Goal: Task Accomplishment & Management: Use online tool/utility

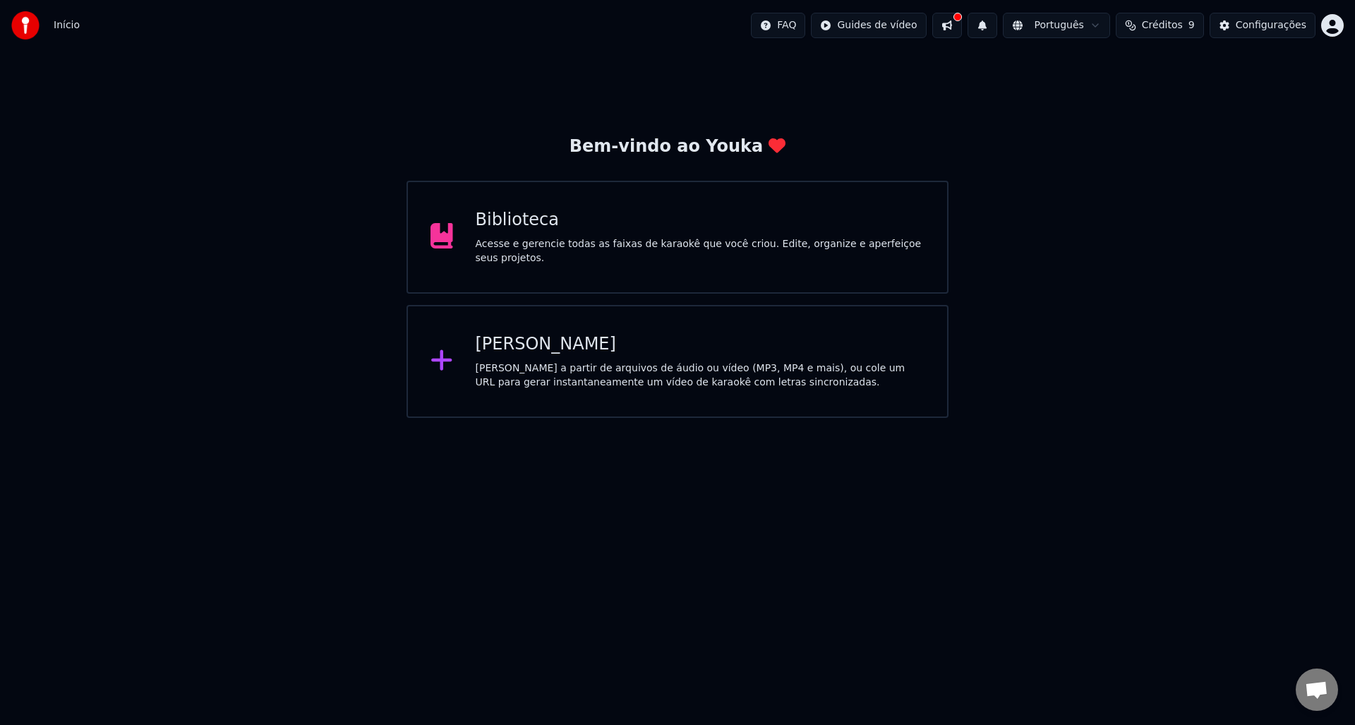
click at [581, 258] on div "Biblioteca Acesse e gerencie todas as faixas de karaokê que você criou. Edite, …" at bounding box center [677, 237] width 542 height 113
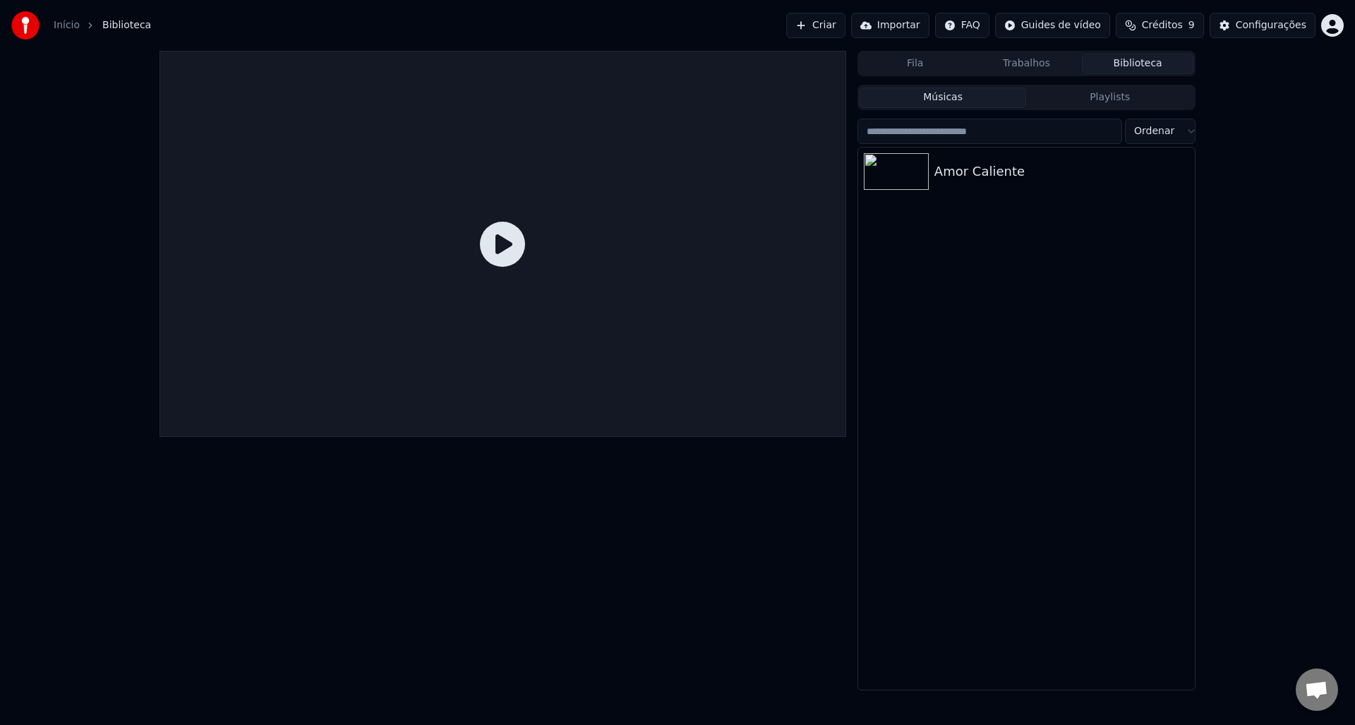
drag, startPoint x: 543, startPoint y: 245, endPoint x: 531, endPoint y: 258, distance: 18.0
click at [541, 247] on div at bounding box center [502, 244] width 687 height 386
click at [497, 251] on icon at bounding box center [502, 244] width 45 height 45
click at [916, 185] on img at bounding box center [896, 171] width 65 height 37
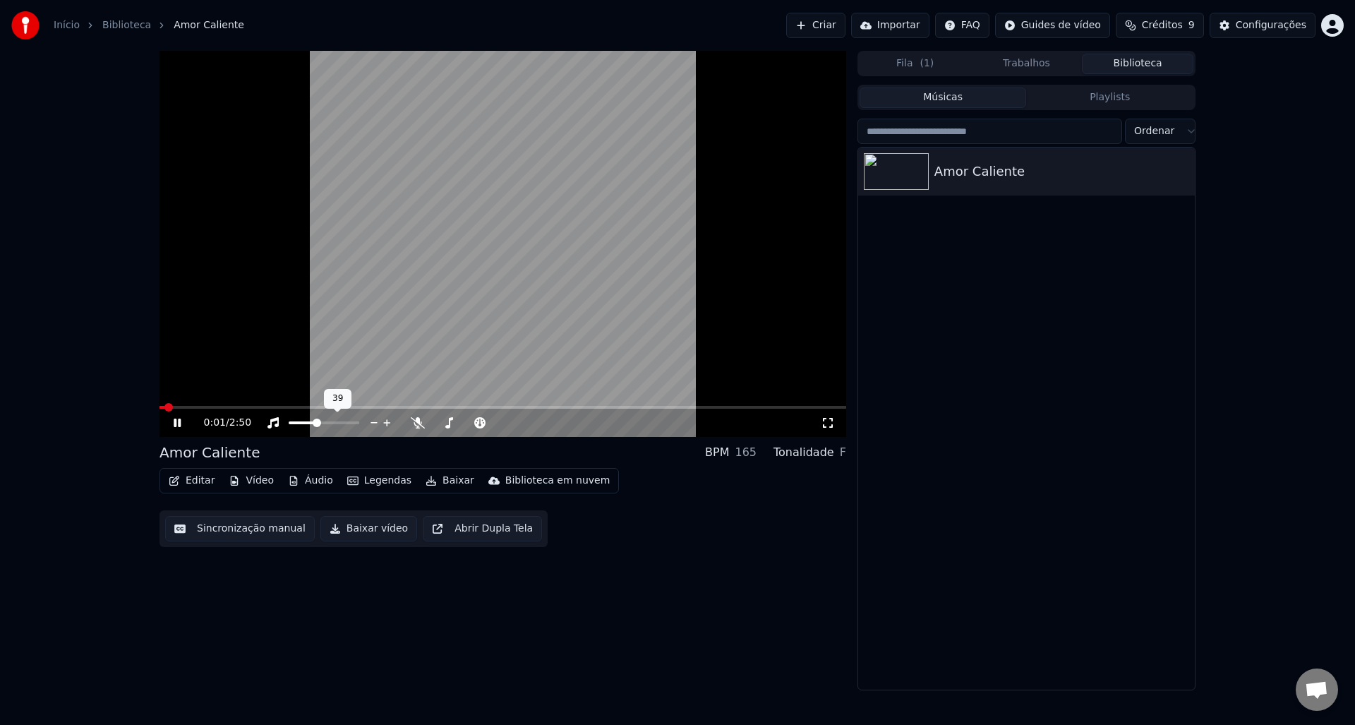
click at [316, 422] on span at bounding box center [303, 422] width 28 height 3
click at [99, 481] on div "0:03 / 2:50 Amor Caliente BPM 165 Tonalidade F Editar Vídeo Áudio Legendas Baix…" at bounding box center [677, 370] width 1355 height 639
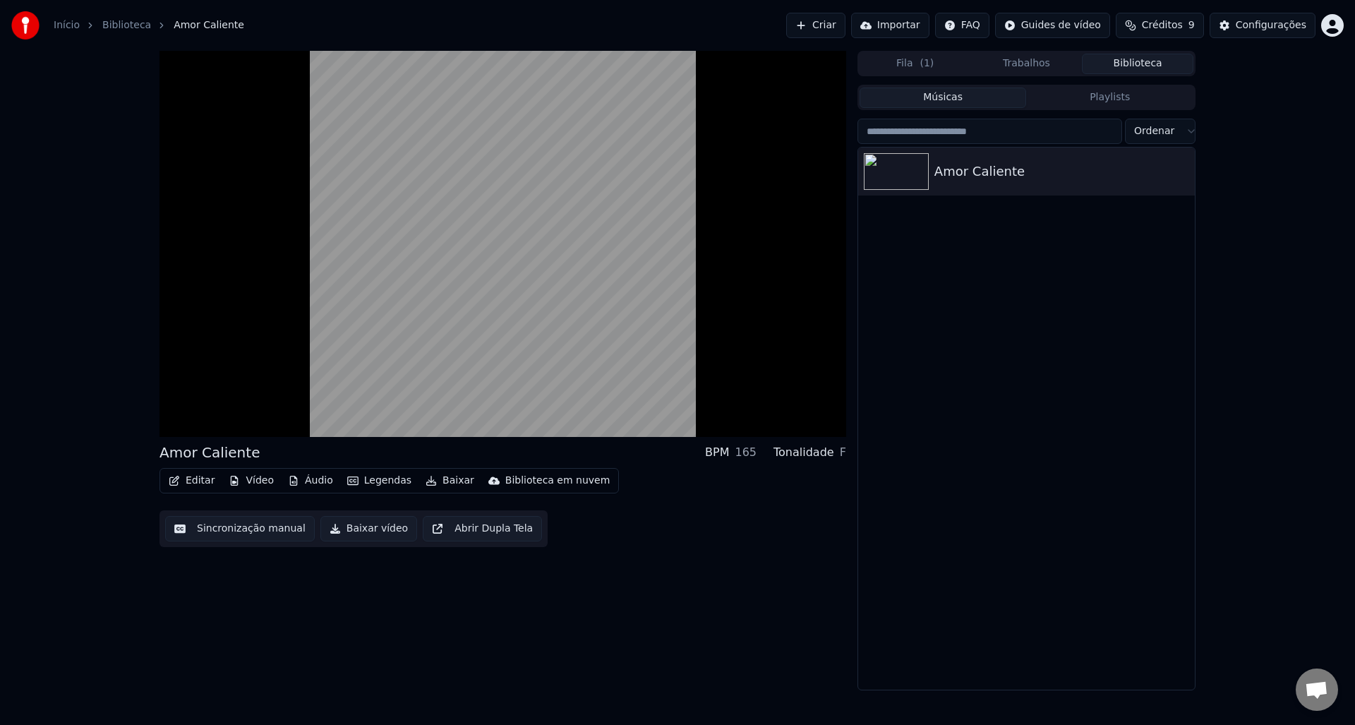
click at [110, 477] on div "Amor Caliente BPM 165 Tonalidade F Editar Vídeo Áudio Legendas Baixar Bibliotec…" at bounding box center [677, 370] width 1355 height 639
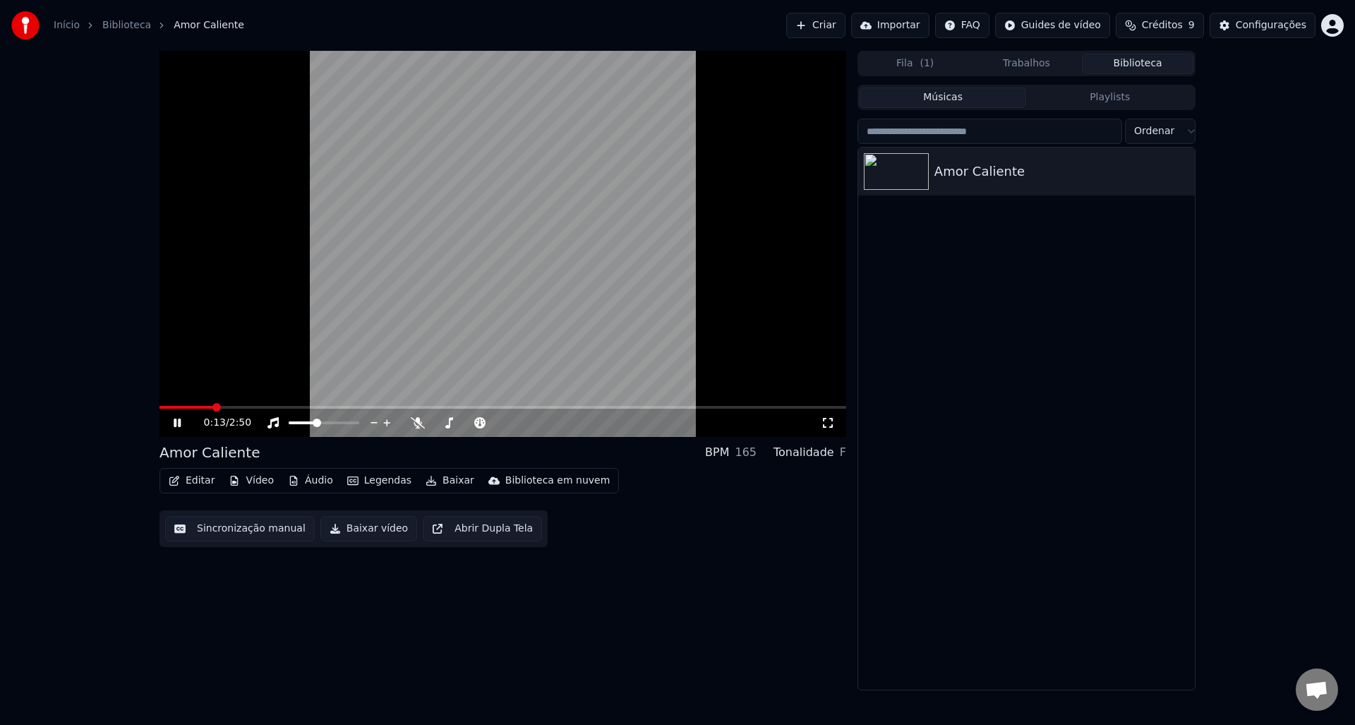
click at [821, 431] on div "0:13 / 2:50" at bounding box center [502, 423] width 687 height 28
drag, startPoint x: 825, startPoint y: 424, endPoint x: 824, endPoint y: 440, distance: 16.3
click at [824, 424] on icon at bounding box center [828, 422] width 14 height 11
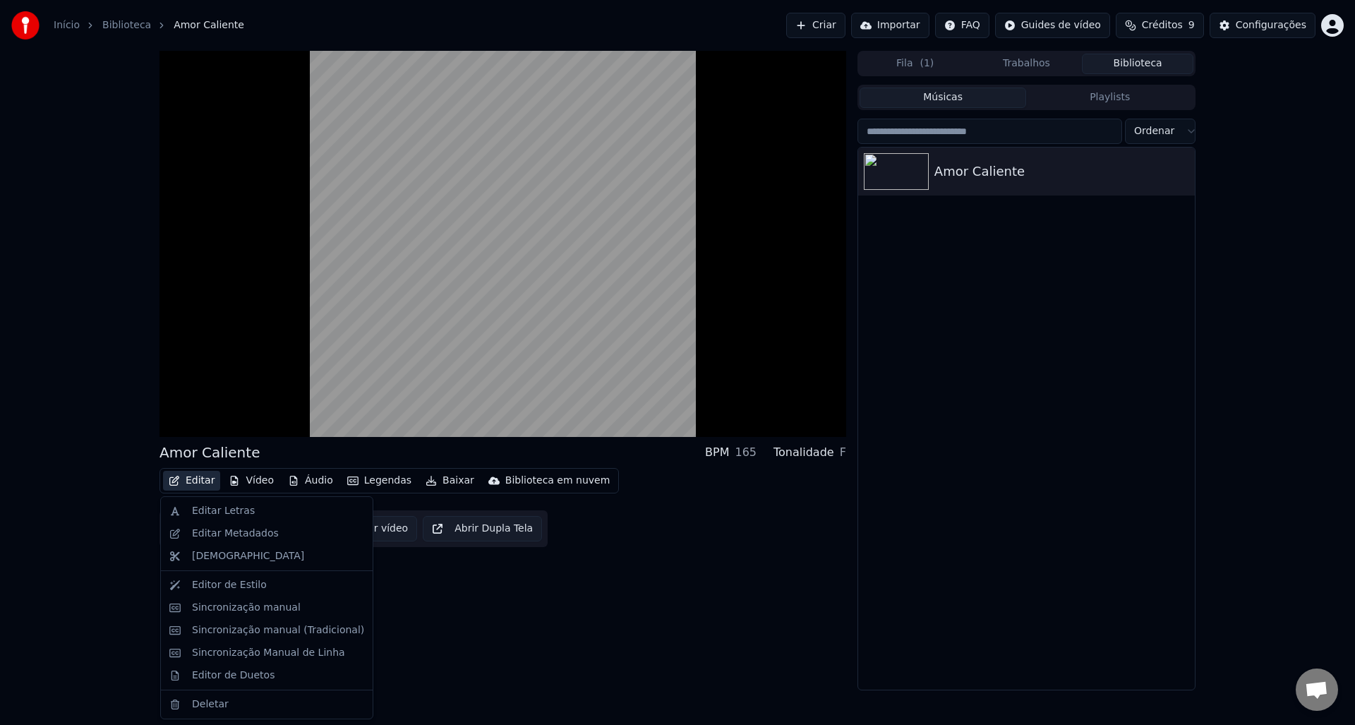
click at [191, 484] on button "Editar" at bounding box center [191, 481] width 57 height 20
click at [235, 646] on div "Sincronização Manual de Linha" at bounding box center [268, 653] width 153 height 14
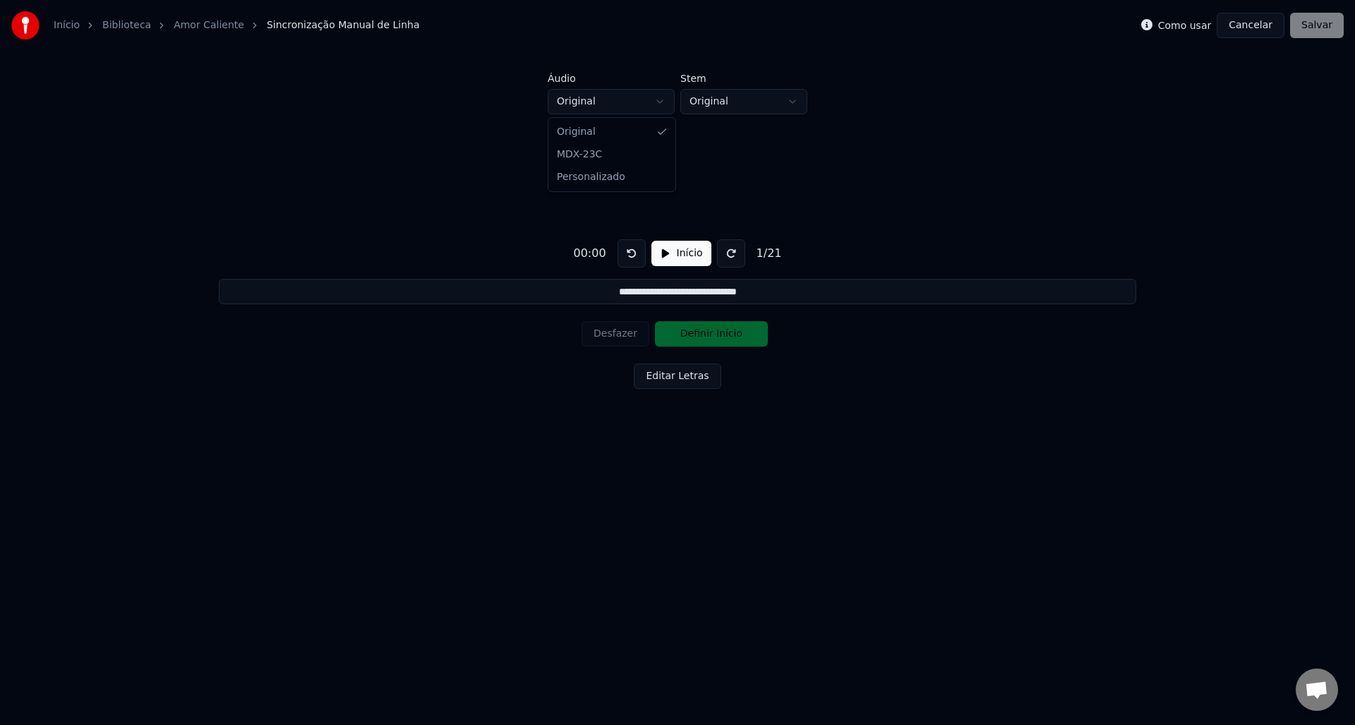
click at [646, 96] on html "**********" at bounding box center [677, 265] width 1355 height 531
click at [716, 99] on html "**********" at bounding box center [677, 265] width 1355 height 531
click at [716, 97] on html "**********" at bounding box center [677, 265] width 1355 height 531
click at [670, 258] on button "Início" at bounding box center [681, 253] width 60 height 25
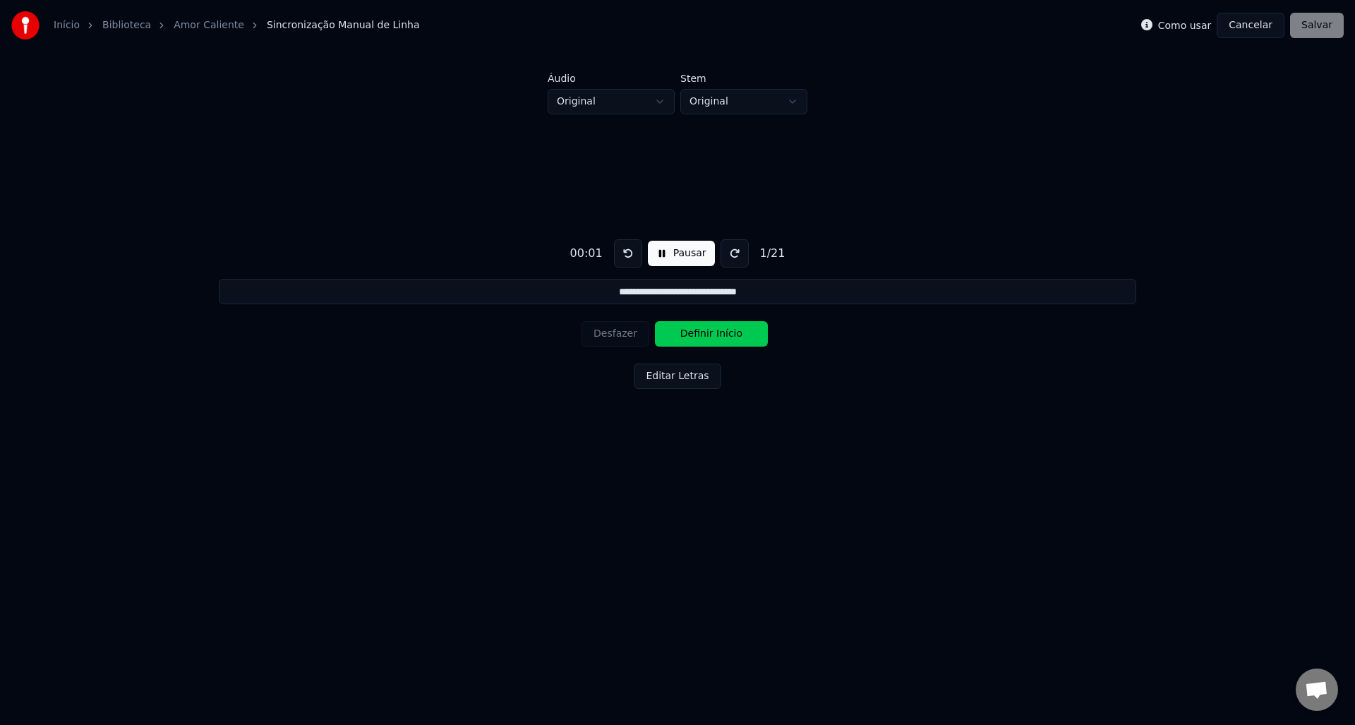
click at [670, 254] on button "Pausar" at bounding box center [681, 253] width 67 height 25
click at [550, 180] on div "**********" at bounding box center [678, 311] width 1310 height 394
click at [689, 257] on button "Início" at bounding box center [681, 253] width 60 height 25
drag, startPoint x: 632, startPoint y: 292, endPoint x: 654, endPoint y: 301, distance: 24.4
click at [636, 301] on input "**********" at bounding box center [677, 291] width 917 height 25
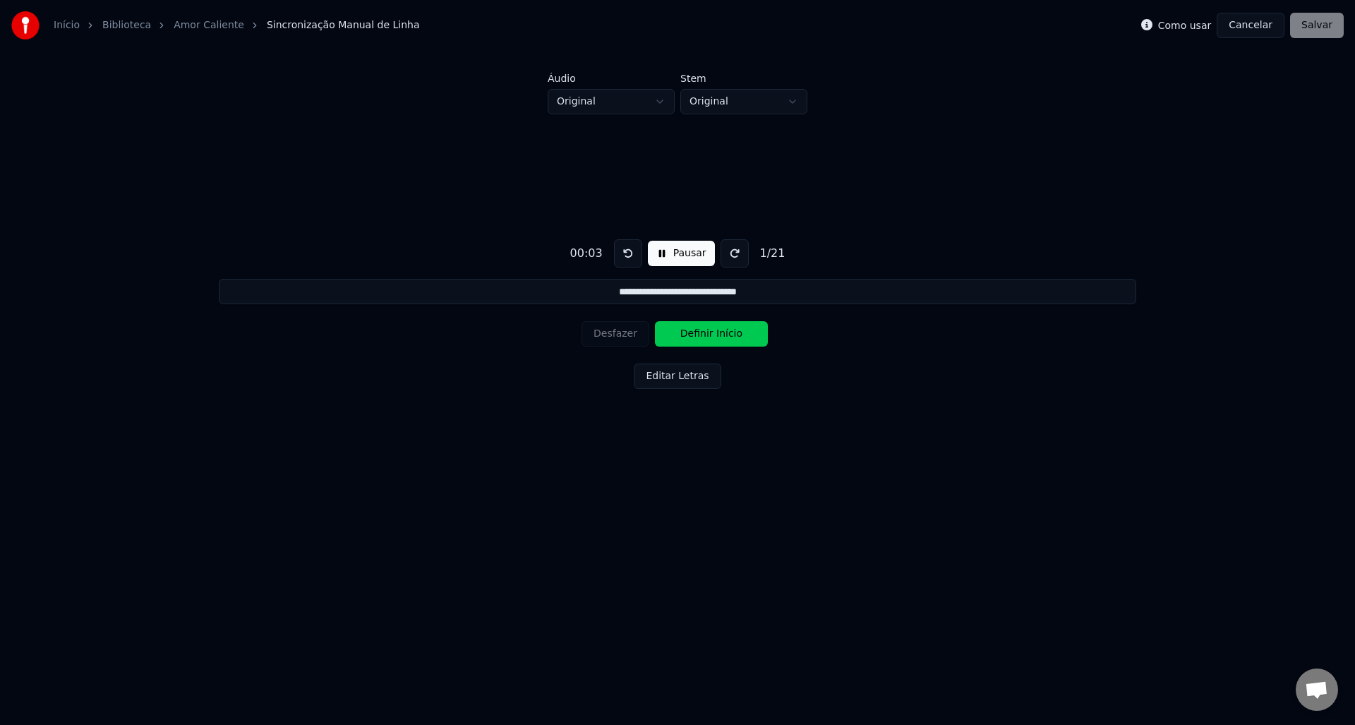
click at [857, 337] on div "**********" at bounding box center [678, 311] width 1310 height 394
click at [684, 373] on button "Editar Letras" at bounding box center [677, 375] width 87 height 25
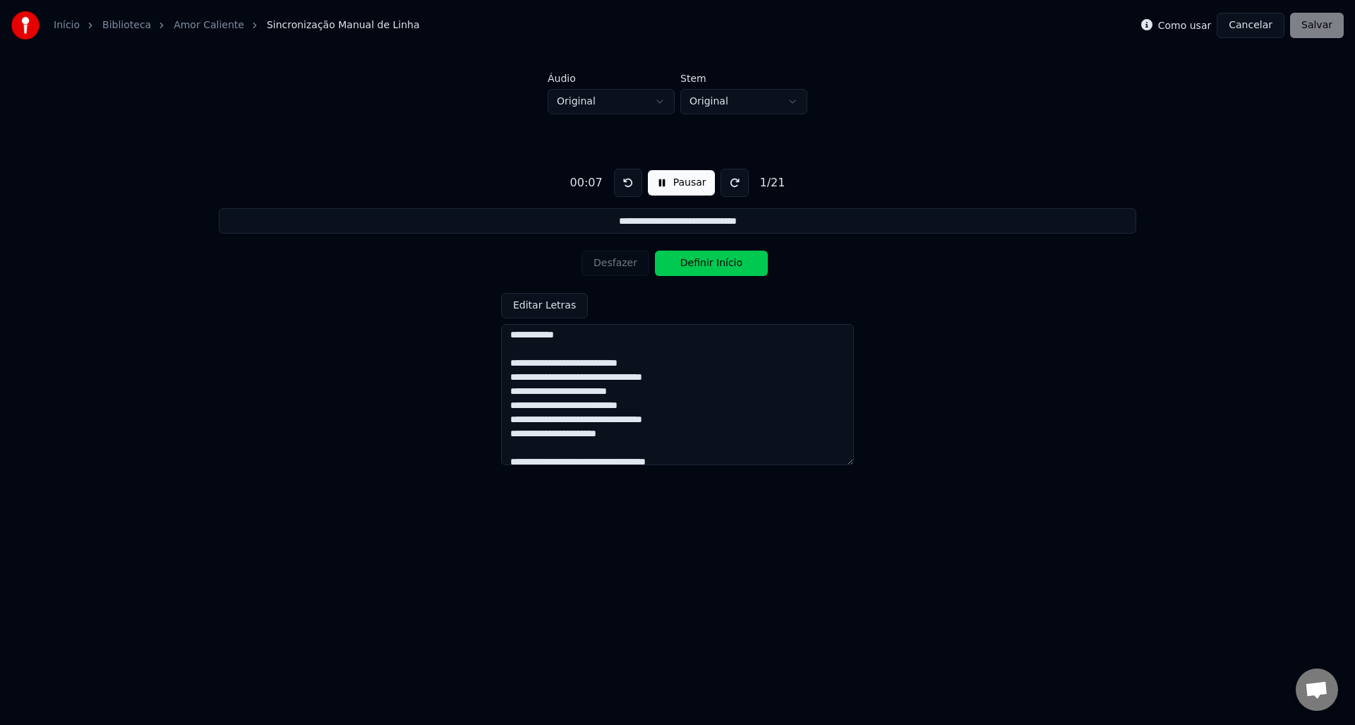
scroll to position [141, 0]
drag, startPoint x: 975, startPoint y: 253, endPoint x: 944, endPoint y: 270, distance: 34.8
click at [974, 253] on div "**********" at bounding box center [678, 311] width 1310 height 394
click at [549, 260] on div "**********" at bounding box center [678, 311] width 1310 height 394
click at [1248, 35] on button "Cancelar" at bounding box center [1251, 25] width 68 height 25
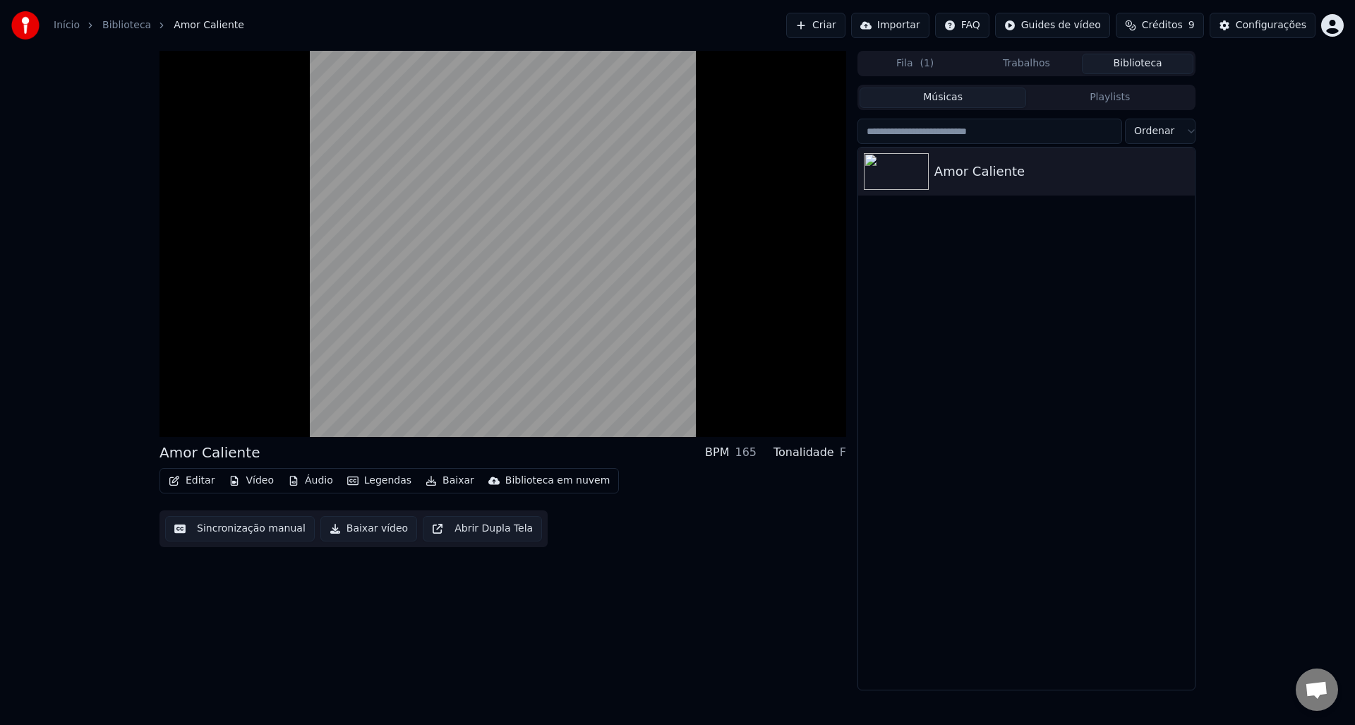
click at [191, 484] on button "Editar" at bounding box center [191, 481] width 57 height 20
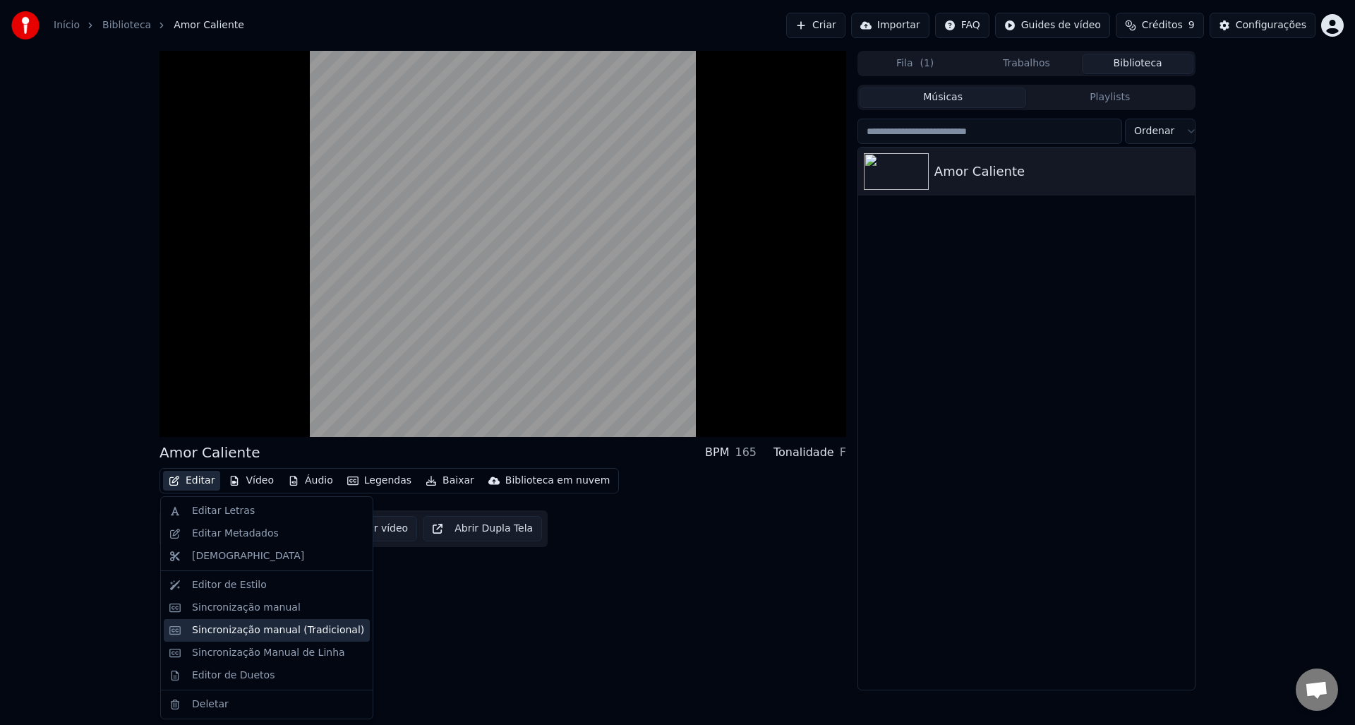
click at [260, 629] on div "Sincronização manual (Tradicional)" at bounding box center [278, 630] width 172 height 14
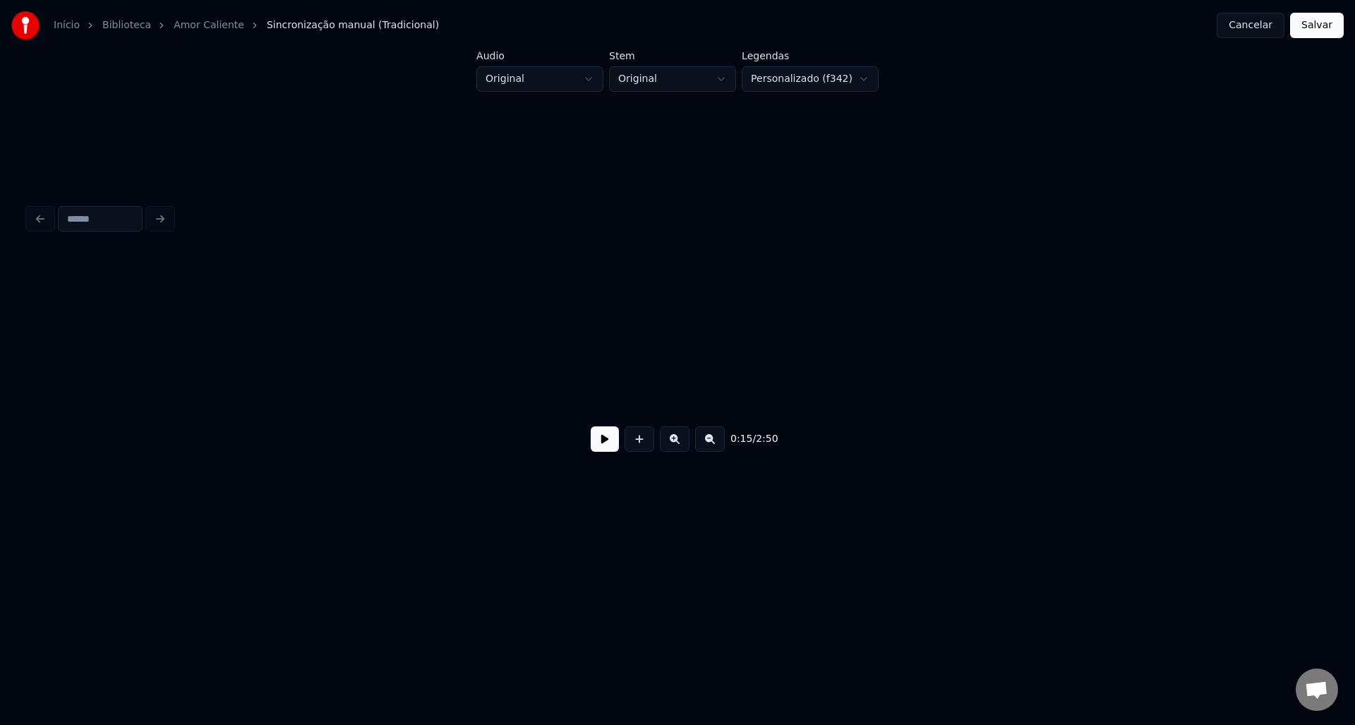
scroll to position [0, 2243]
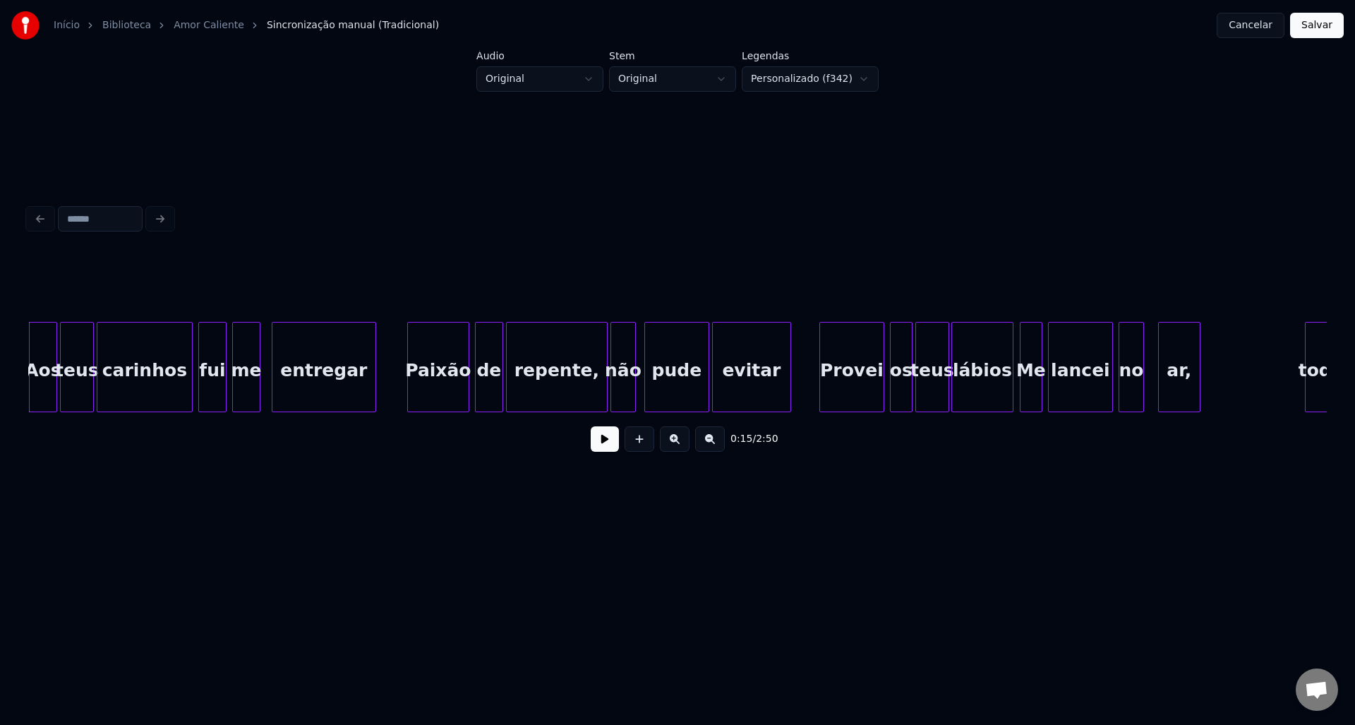
click at [609, 443] on button at bounding box center [605, 438] width 28 height 25
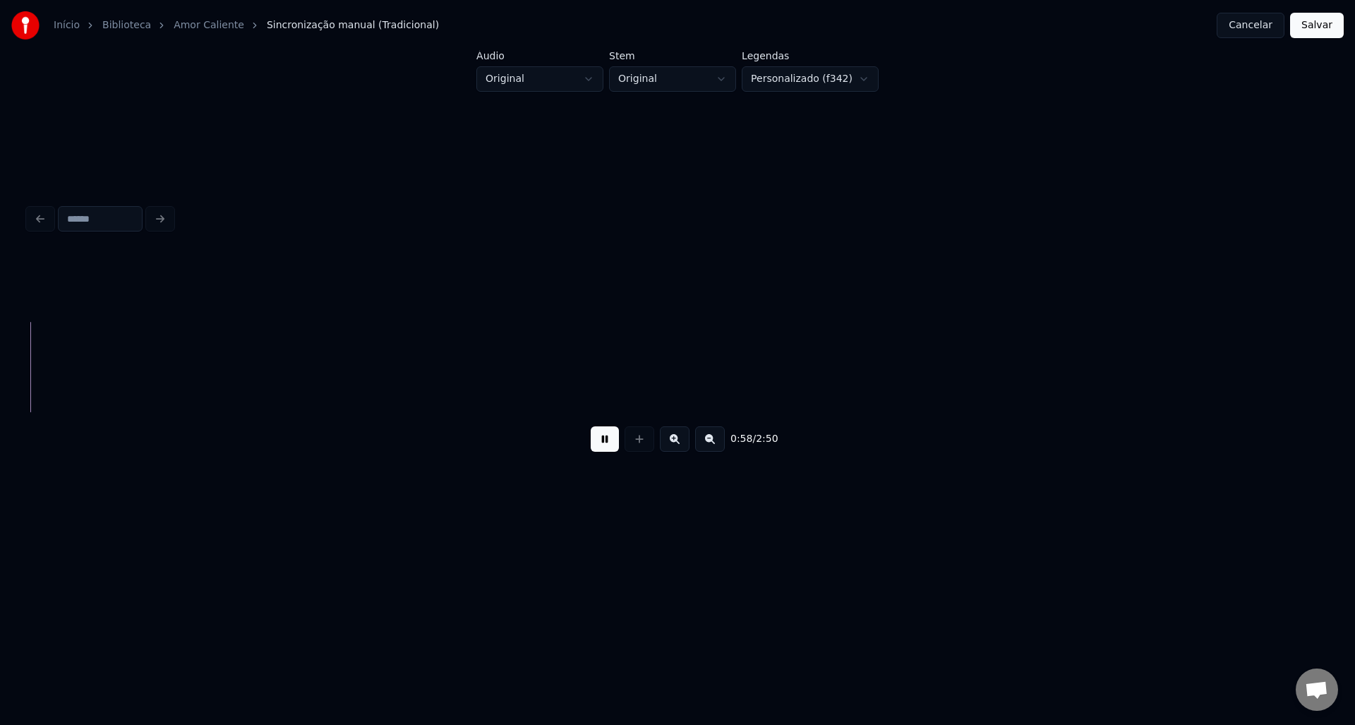
scroll to position [0, 8208]
drag, startPoint x: 612, startPoint y: 448, endPoint x: 606, endPoint y: 443, distance: 7.5
click at [611, 448] on button at bounding box center [605, 438] width 28 height 25
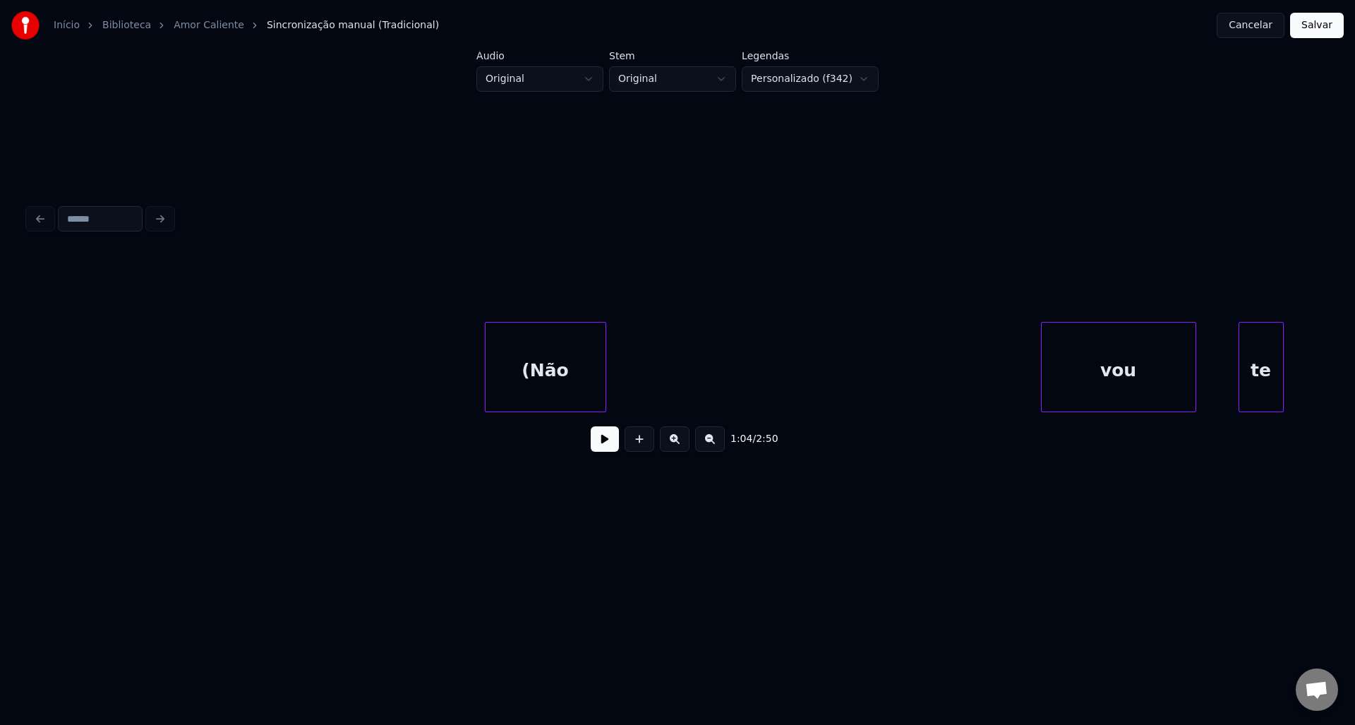
scroll to position [0, 9864]
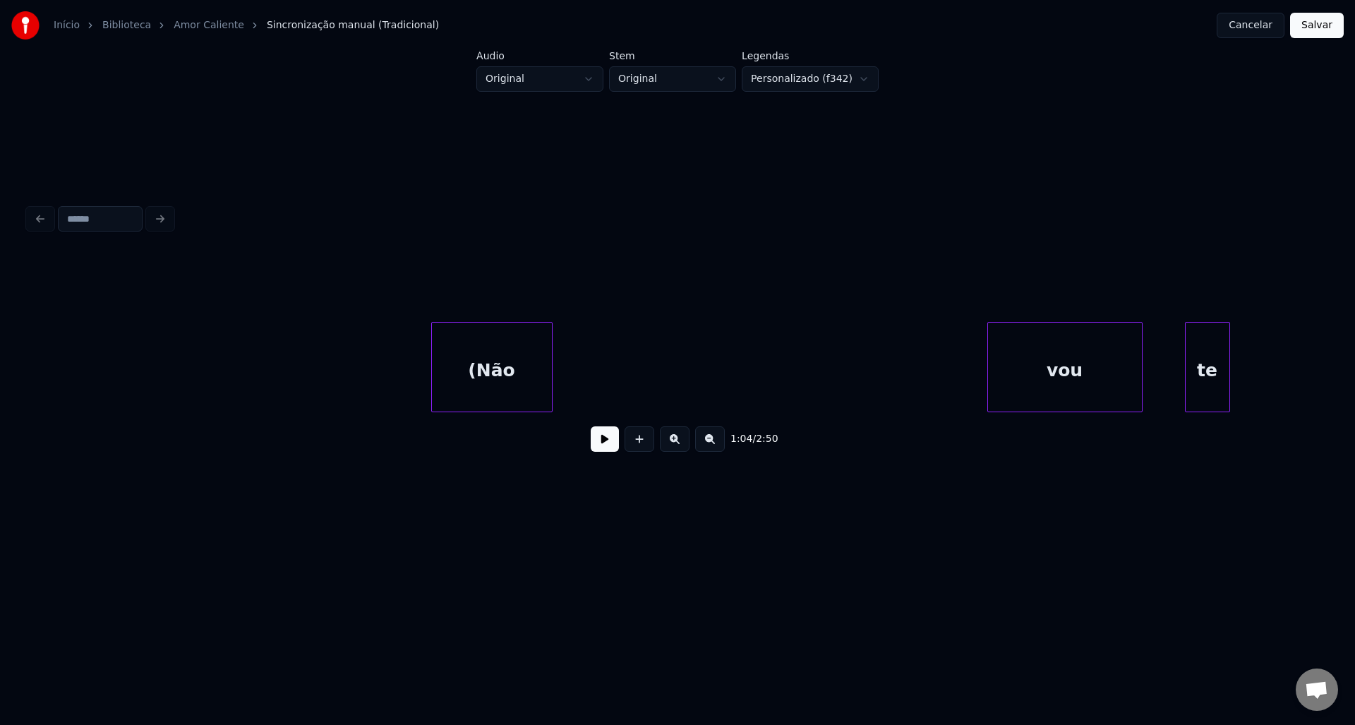
click at [522, 382] on div "(Não" at bounding box center [492, 370] width 120 height 96
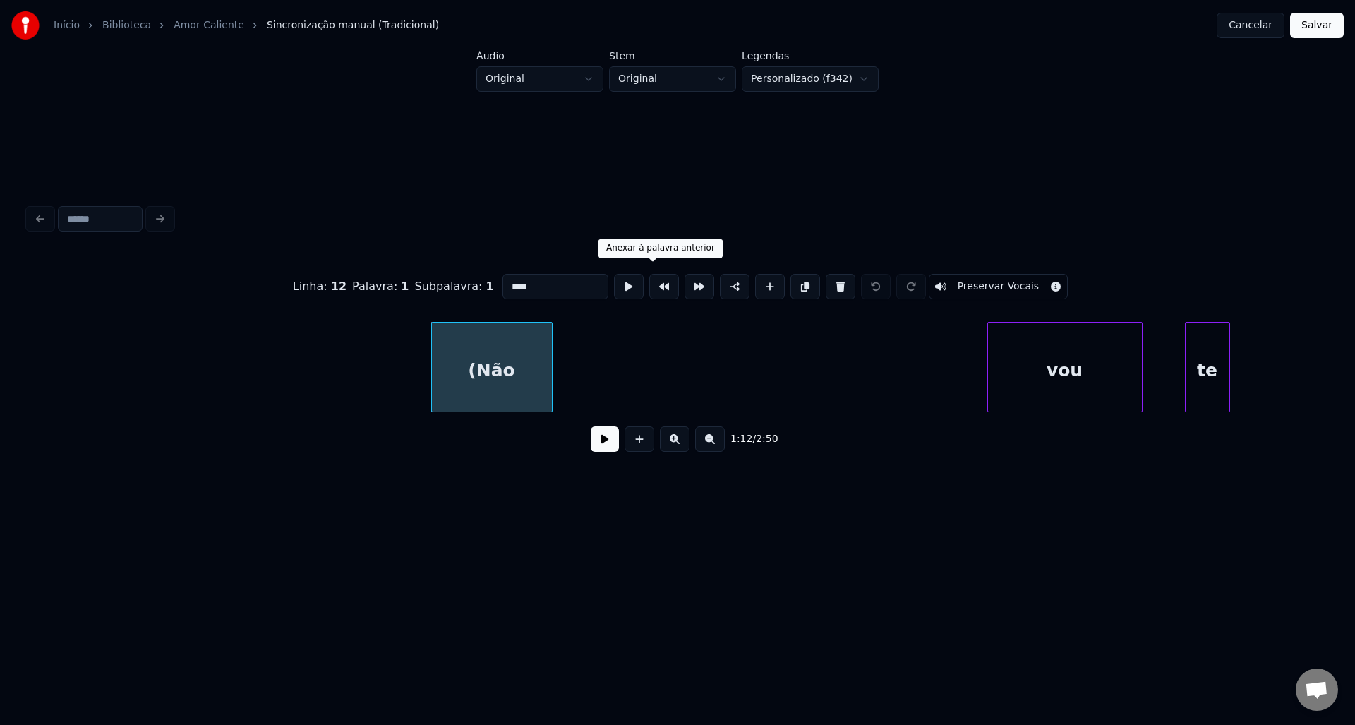
click at [653, 282] on button at bounding box center [664, 286] width 30 height 25
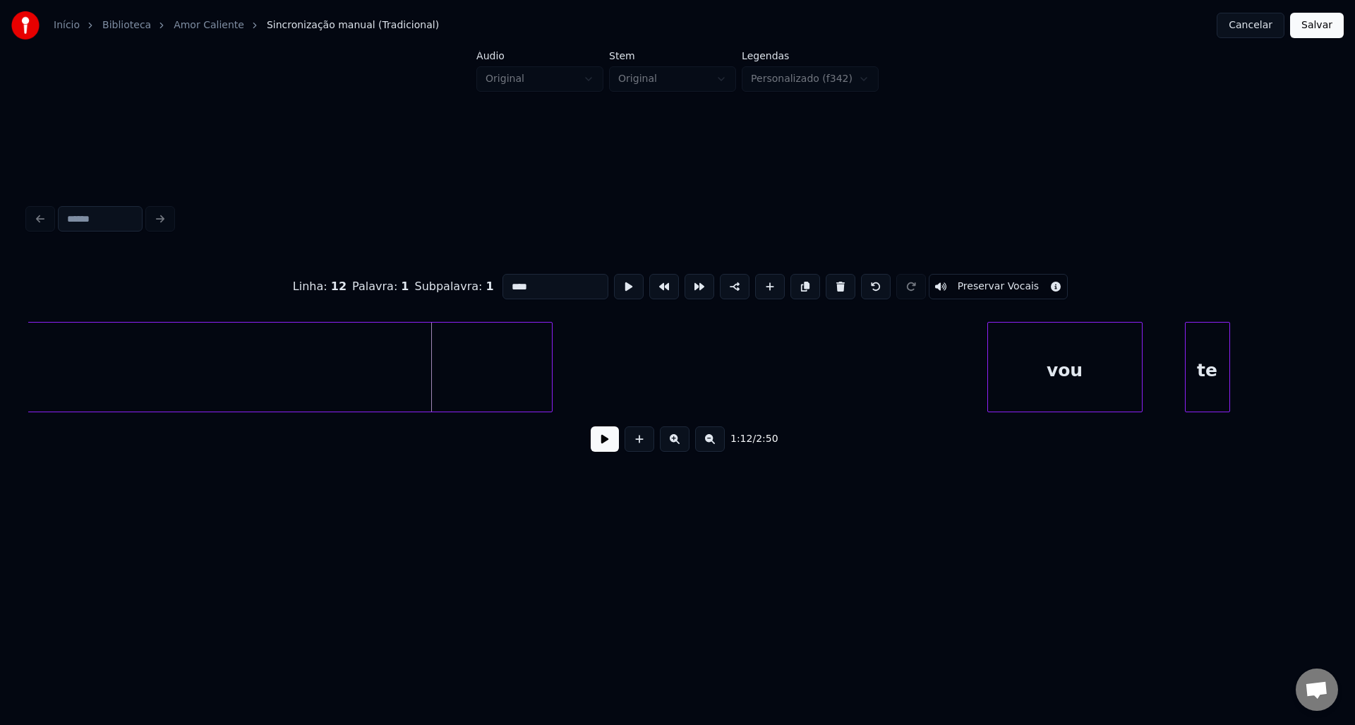
click at [1016, 351] on div "vou" at bounding box center [1065, 370] width 154 height 96
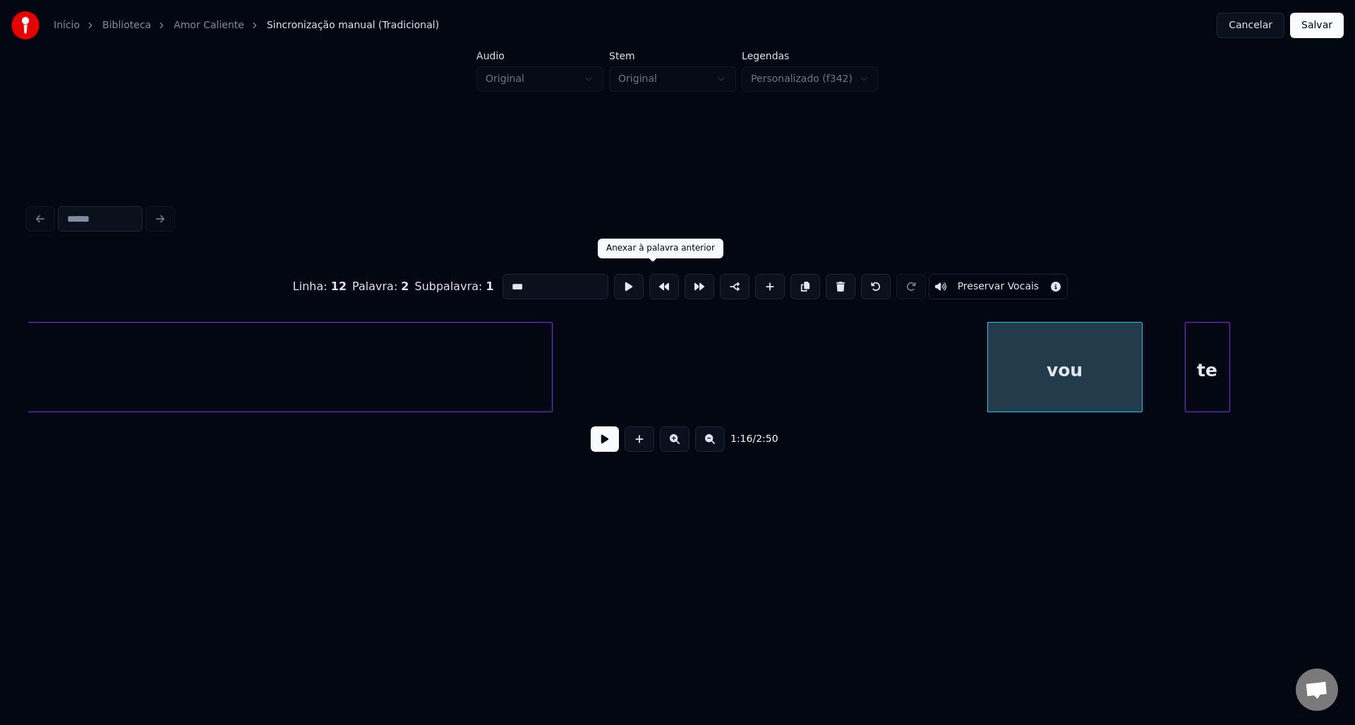
click at [657, 284] on button at bounding box center [664, 286] width 30 height 25
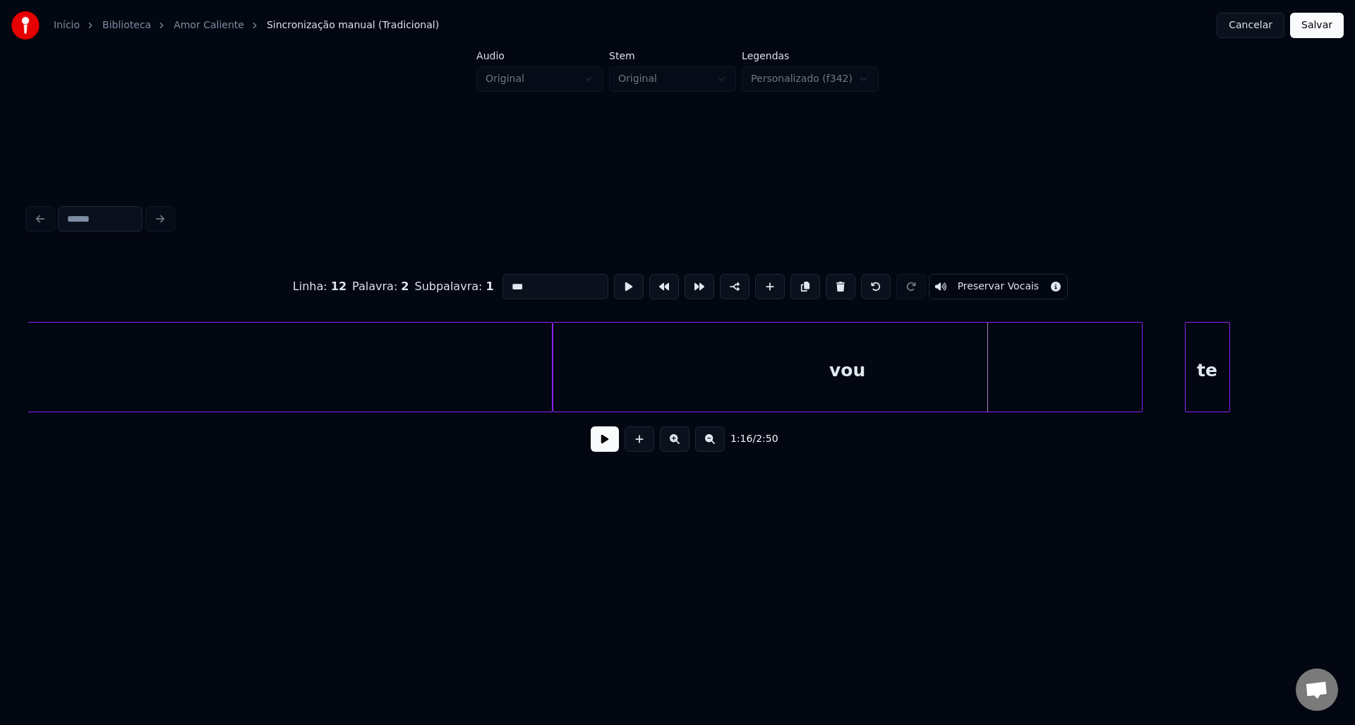
click at [1189, 357] on div at bounding box center [1188, 366] width 4 height 89
click at [656, 284] on button at bounding box center [664, 286] width 30 height 25
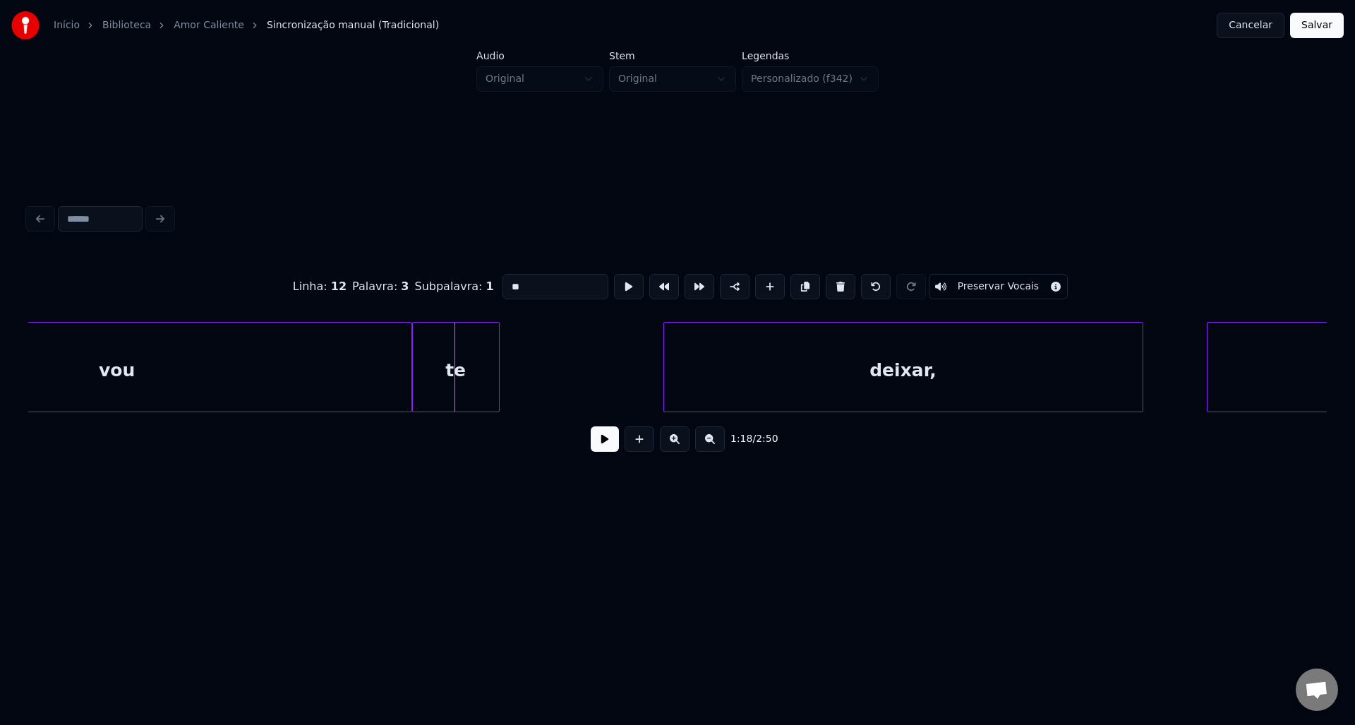
scroll to position [0, 10609]
click at [714, 362] on div "deixar," at bounding box center [889, 370] width 478 height 96
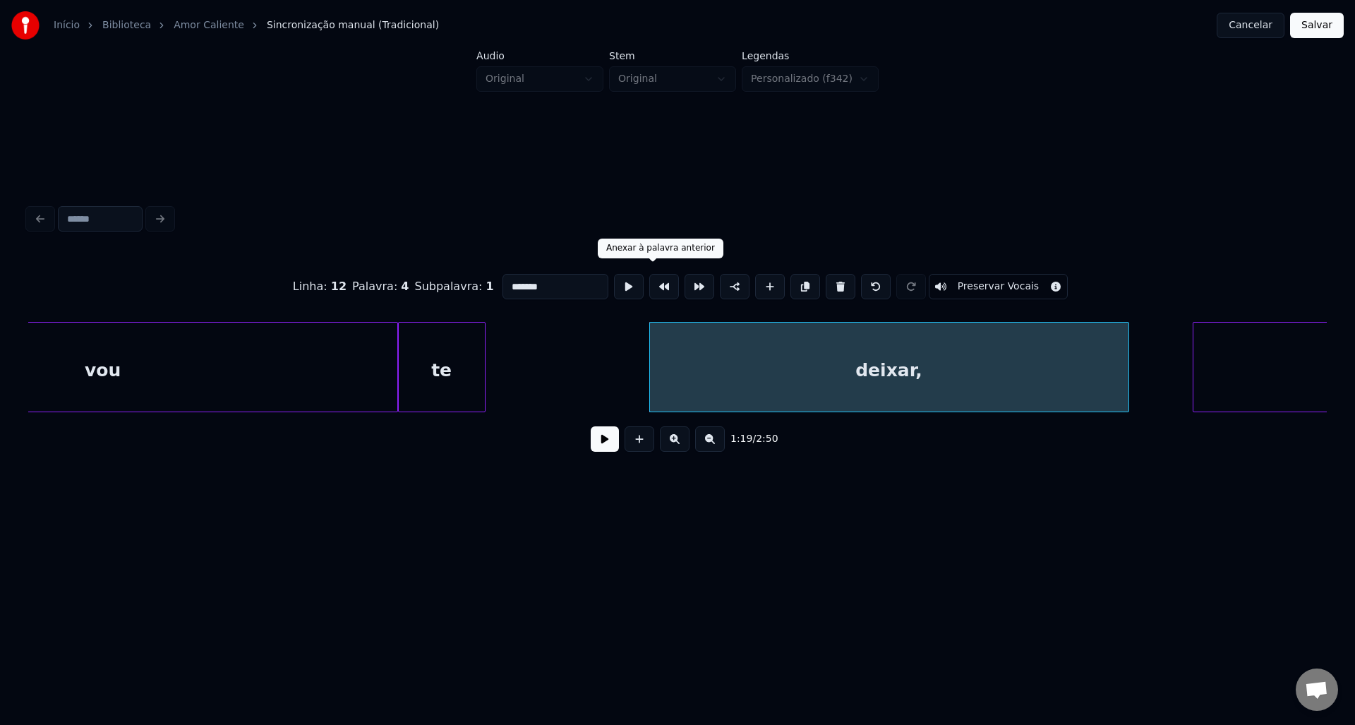
click at [649, 283] on button at bounding box center [664, 286] width 30 height 25
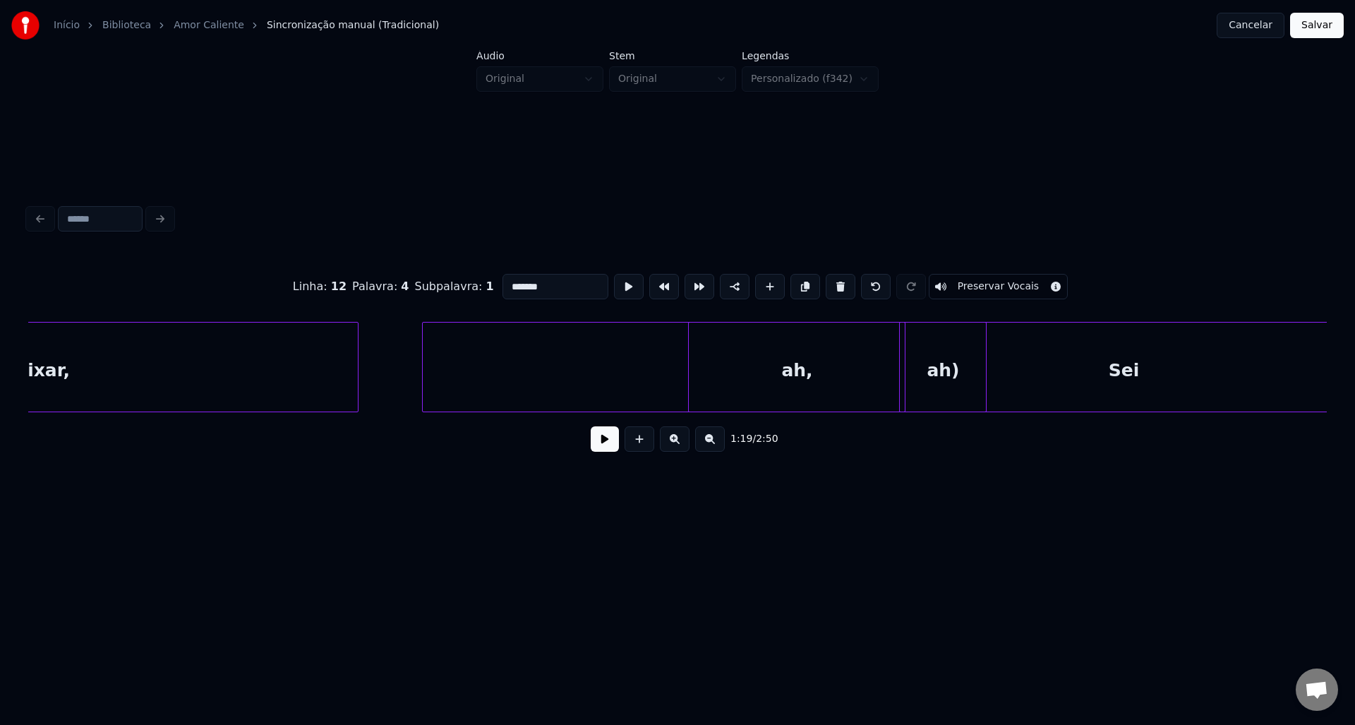
scroll to position [0, 11552]
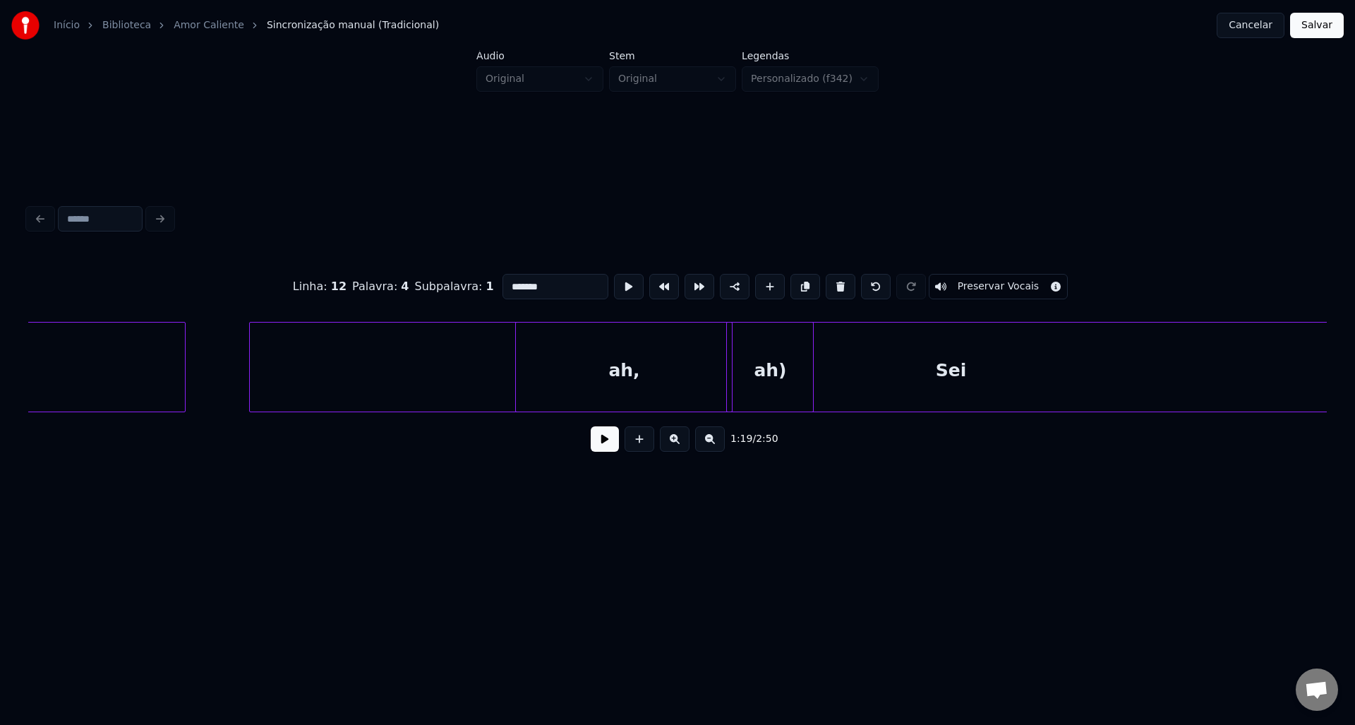
click at [481, 377] on div "Sei" at bounding box center [950, 370] width 1401 height 96
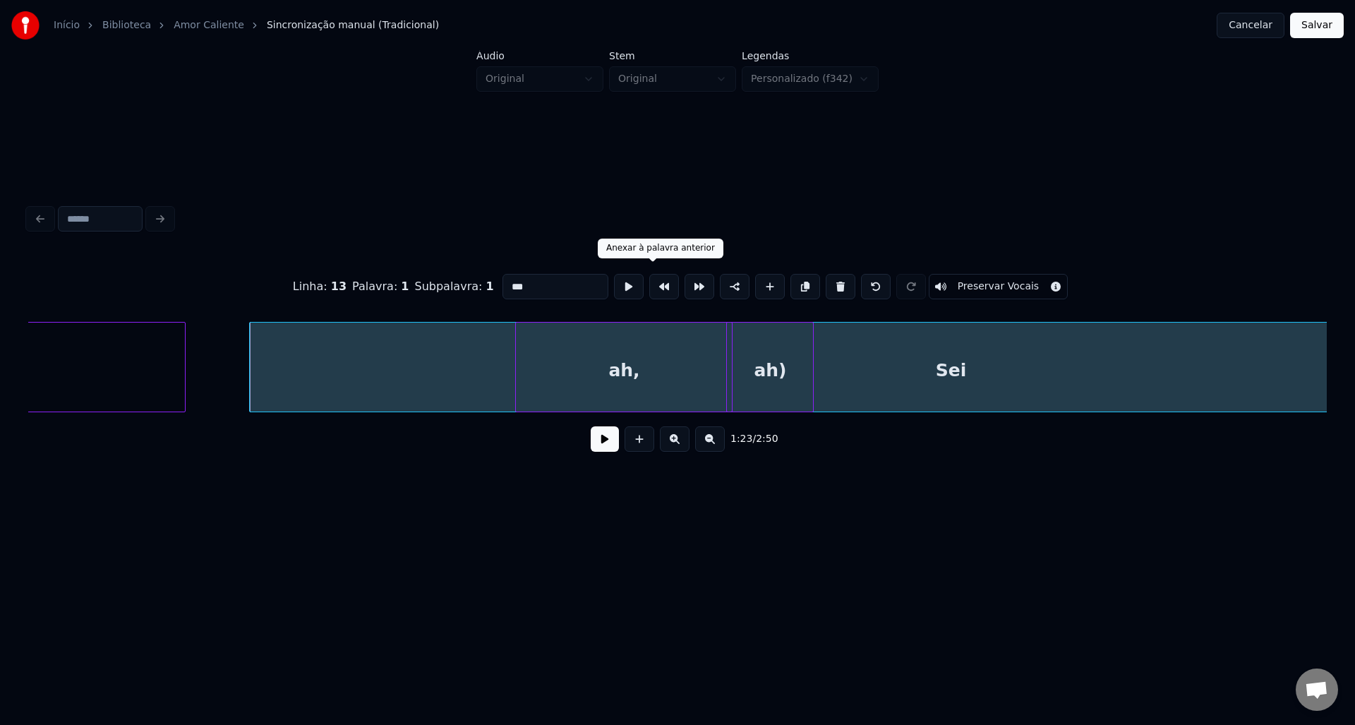
click at [661, 284] on button at bounding box center [664, 286] width 30 height 25
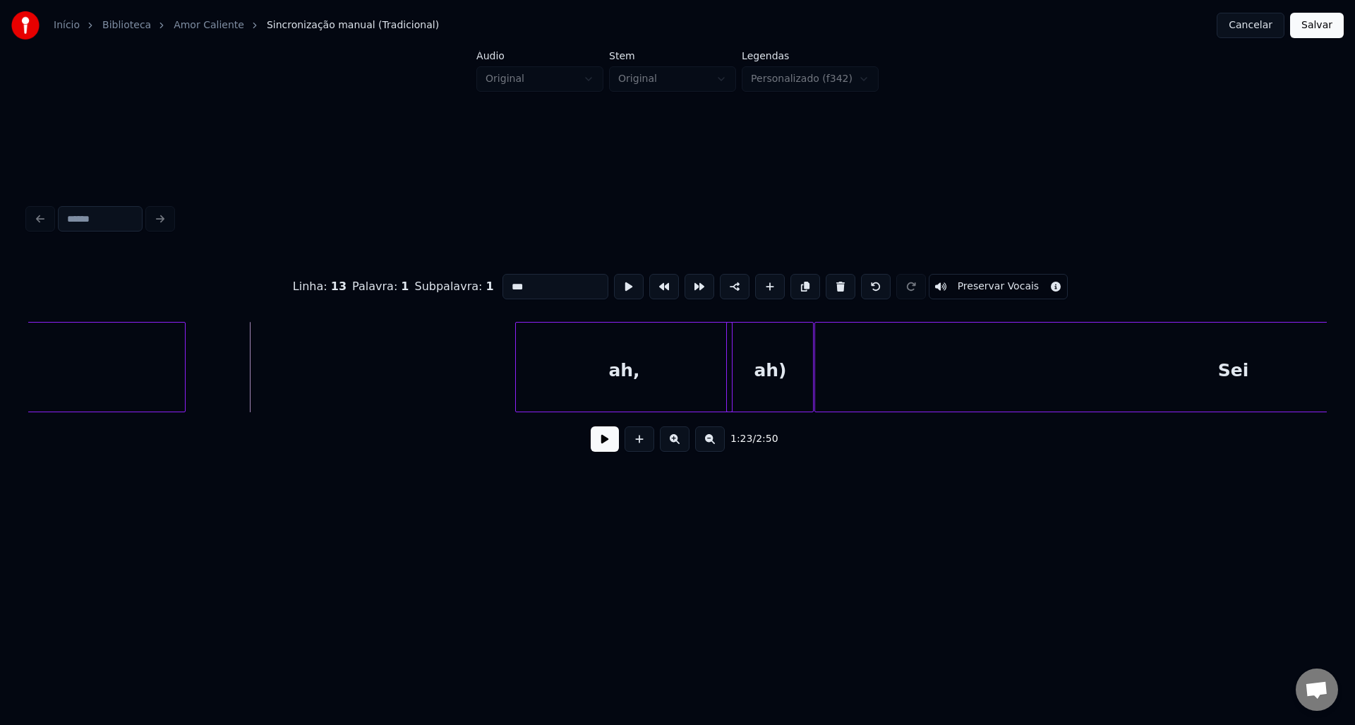
click at [629, 370] on div "ah," at bounding box center [624, 370] width 216 height 96
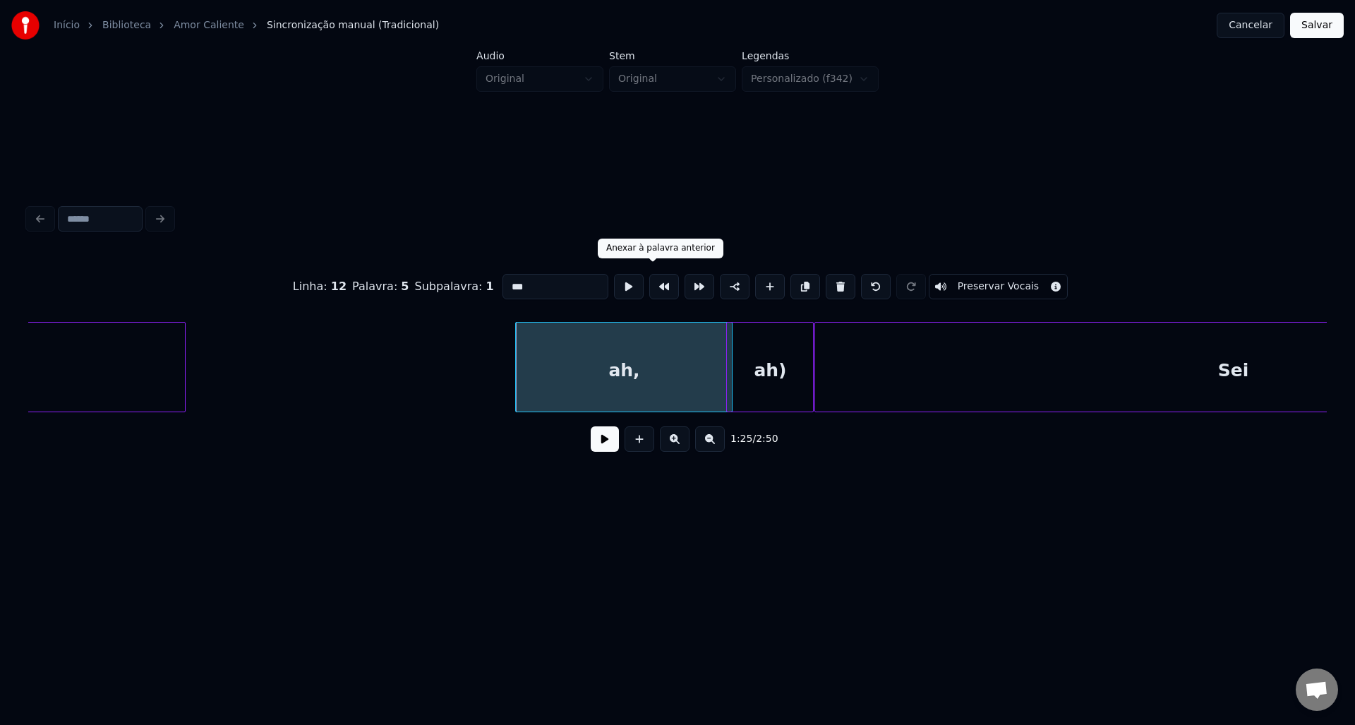
click at [649, 287] on button at bounding box center [664, 286] width 30 height 25
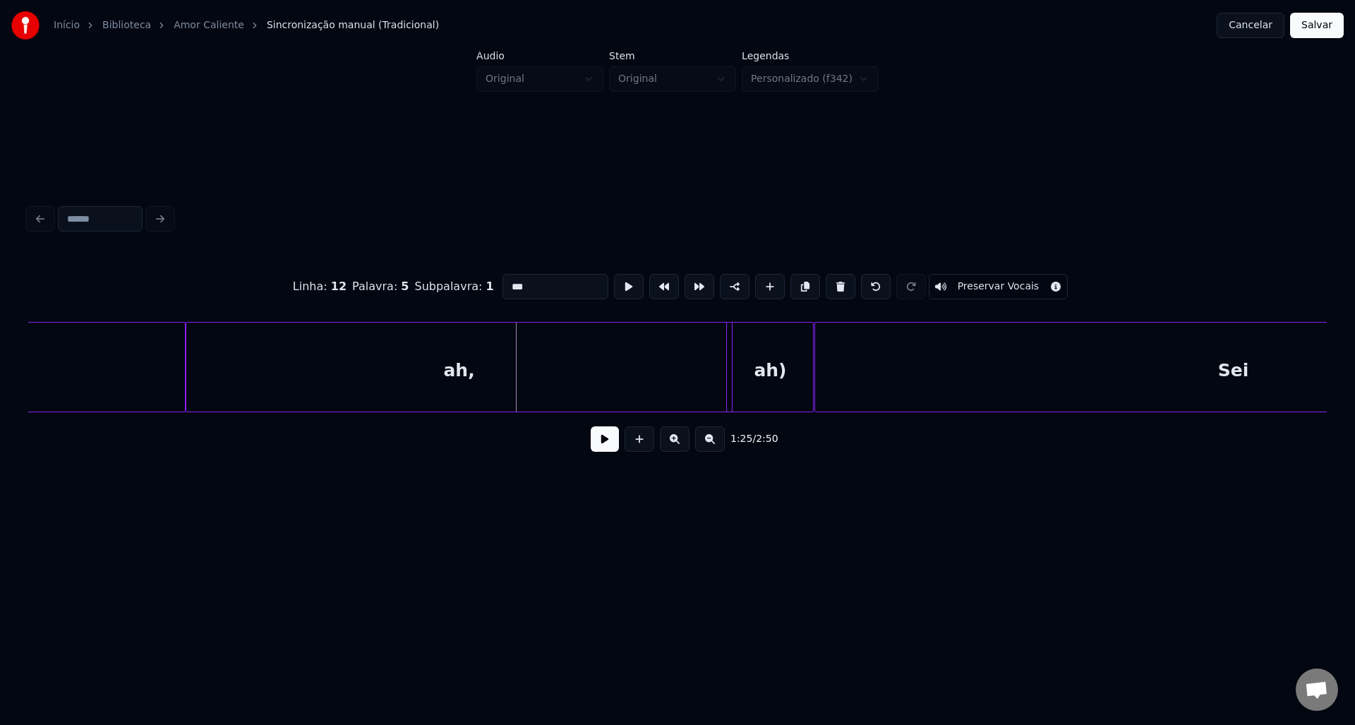
click at [764, 356] on div "ah)" at bounding box center [770, 370] width 86 height 96
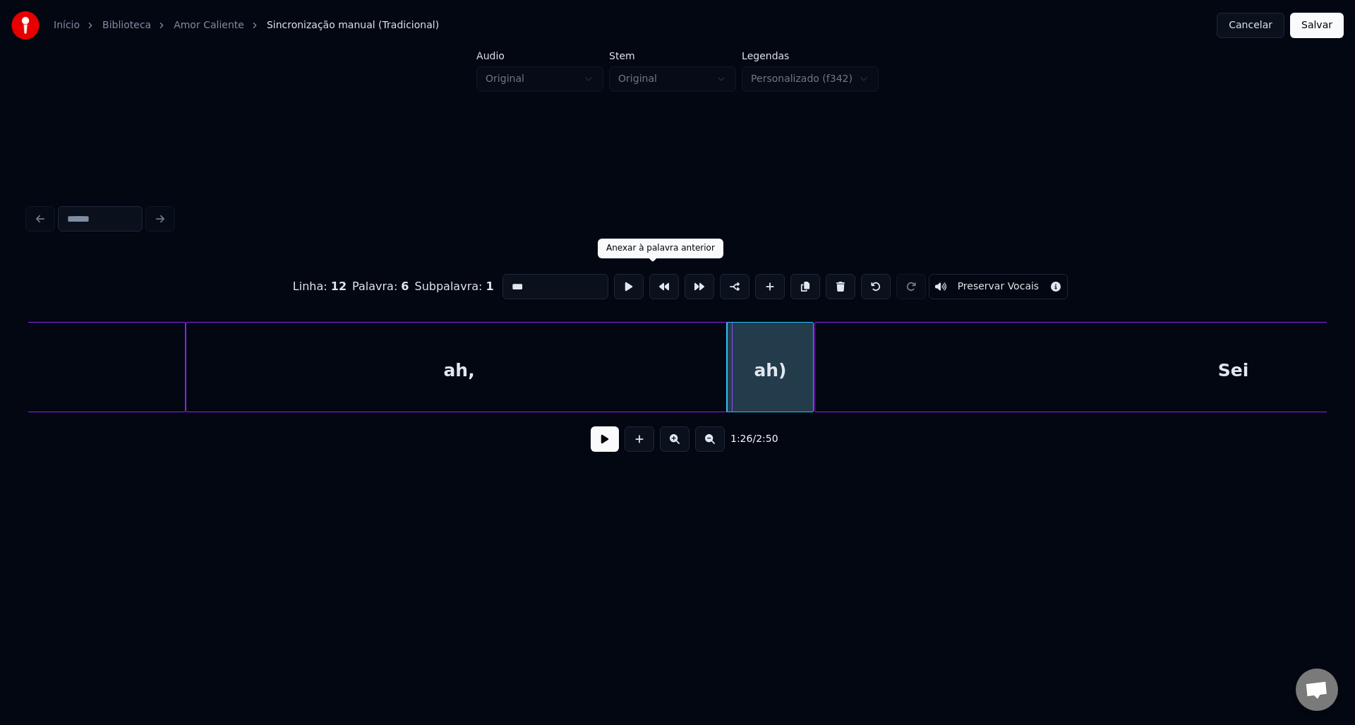
click at [649, 285] on button at bounding box center [664, 286] width 30 height 25
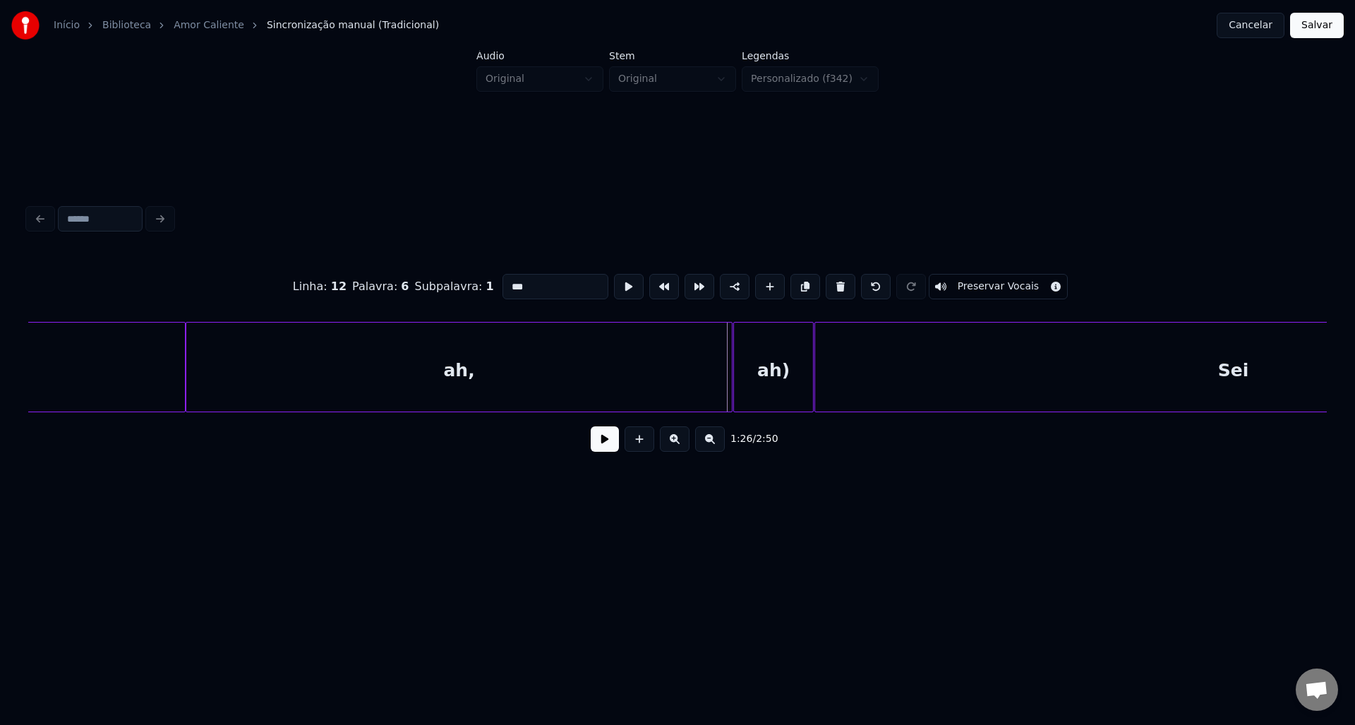
click at [871, 363] on div "Sei" at bounding box center [1233, 370] width 837 height 96
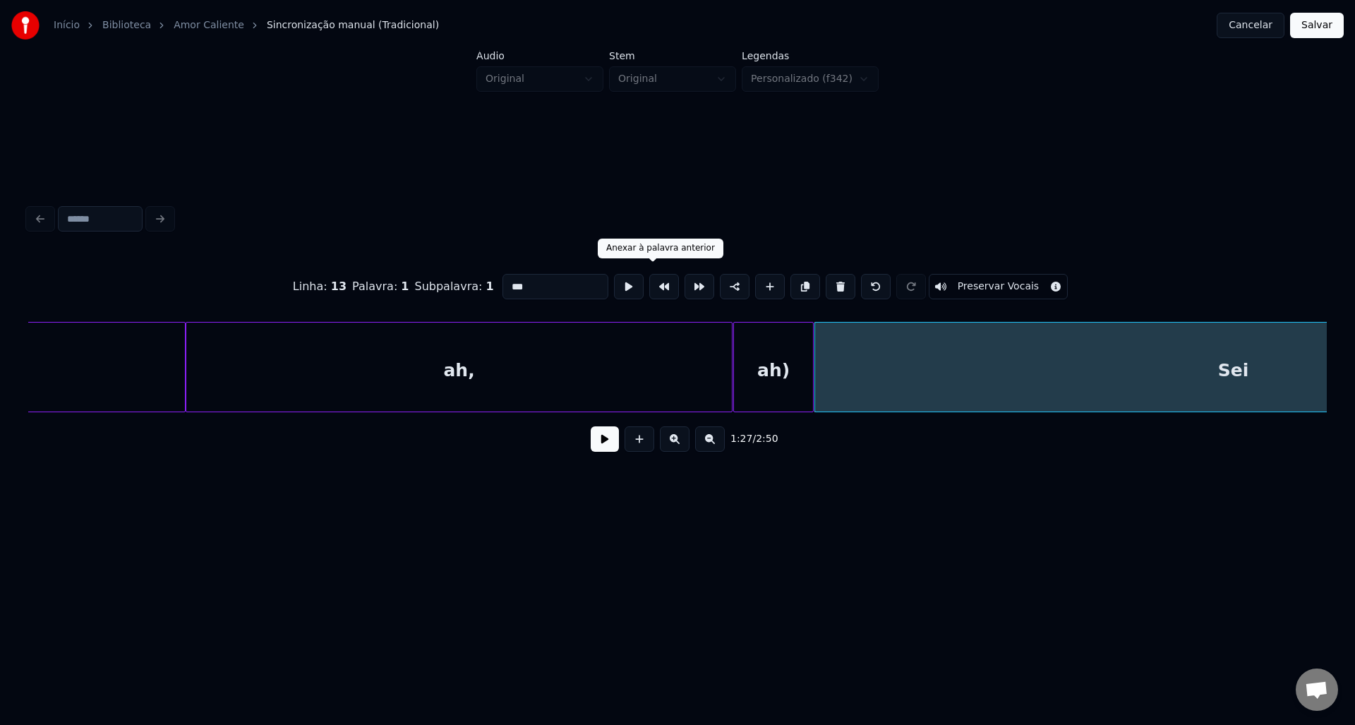
click at [652, 289] on button at bounding box center [664, 286] width 30 height 25
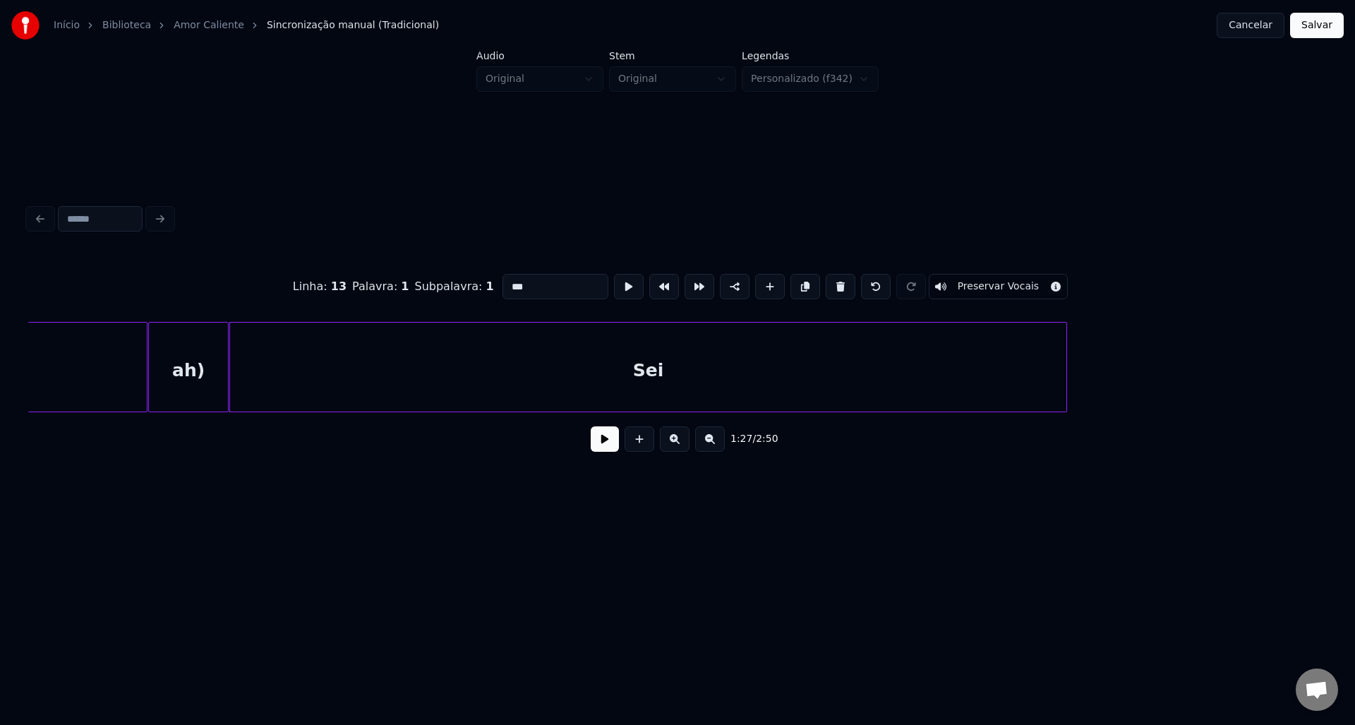
scroll to position [0, 12177]
click at [725, 372] on div "Sei" at bounding box center [609, 370] width 837 height 96
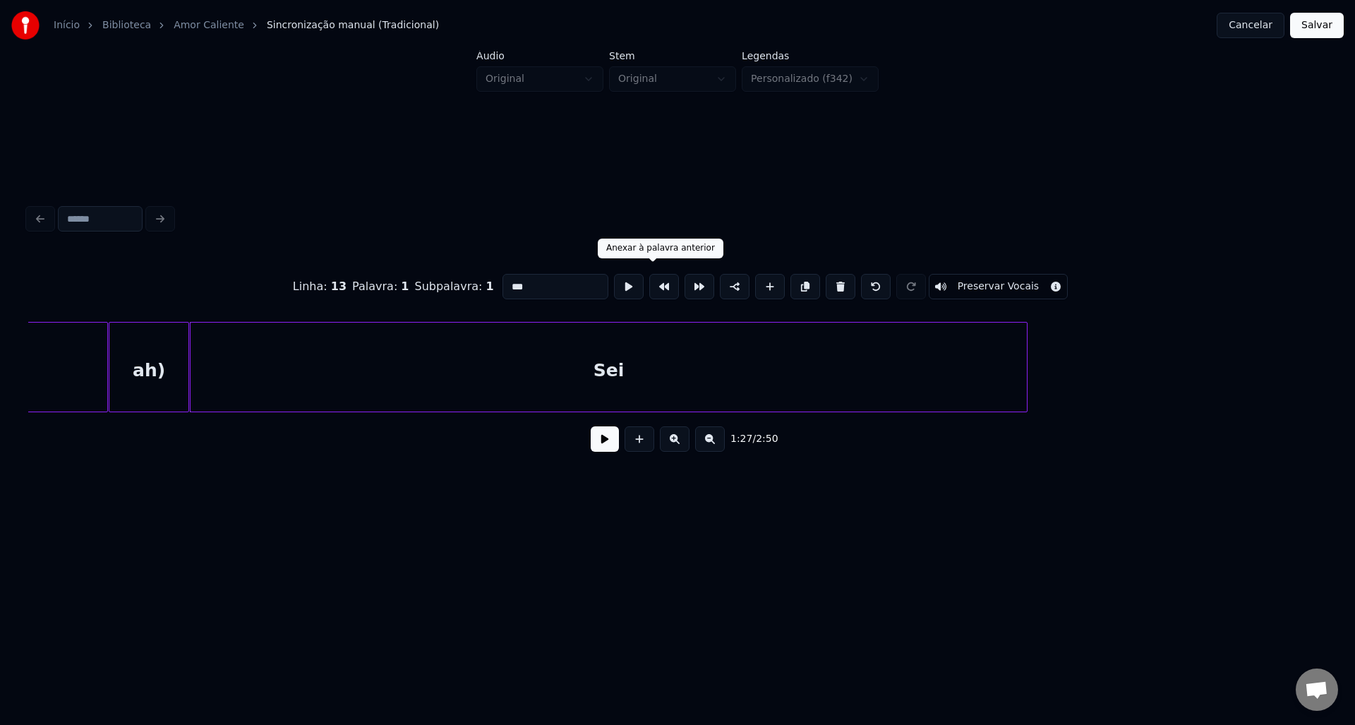
click at [649, 283] on button at bounding box center [664, 286] width 30 height 25
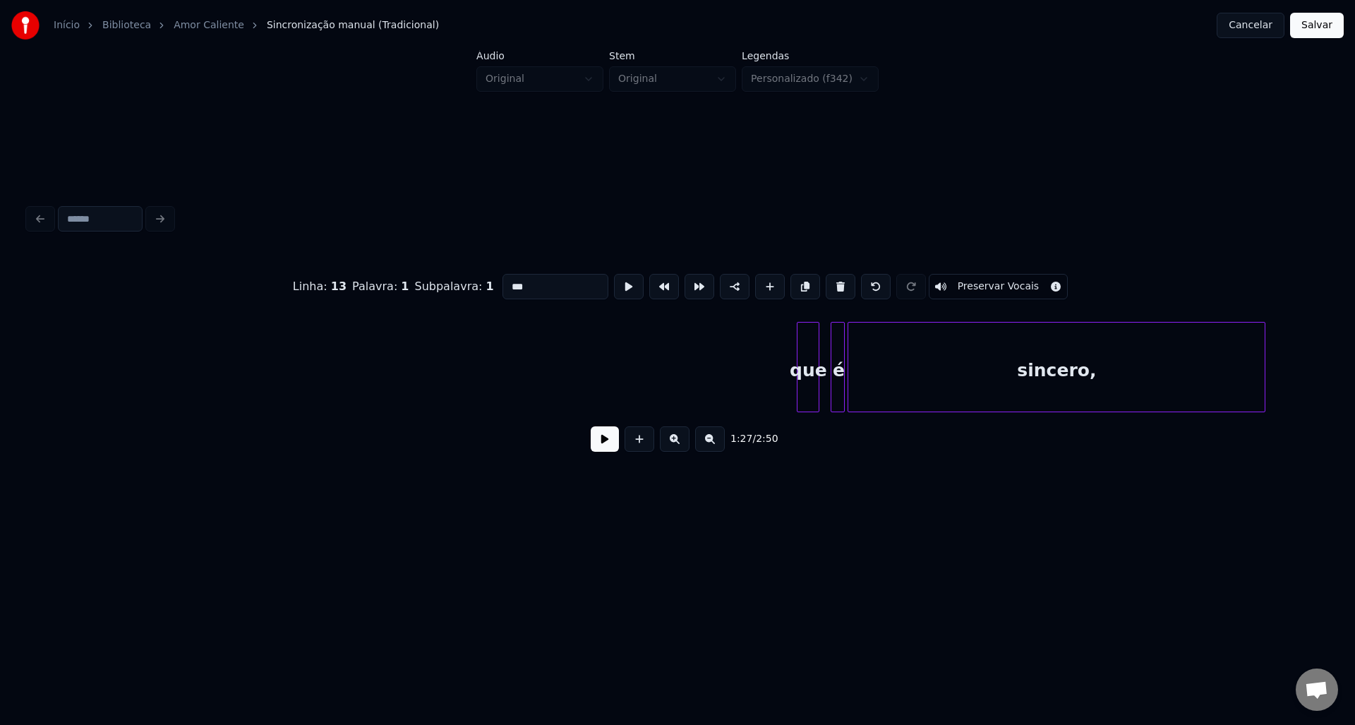
scroll to position [0, 14224]
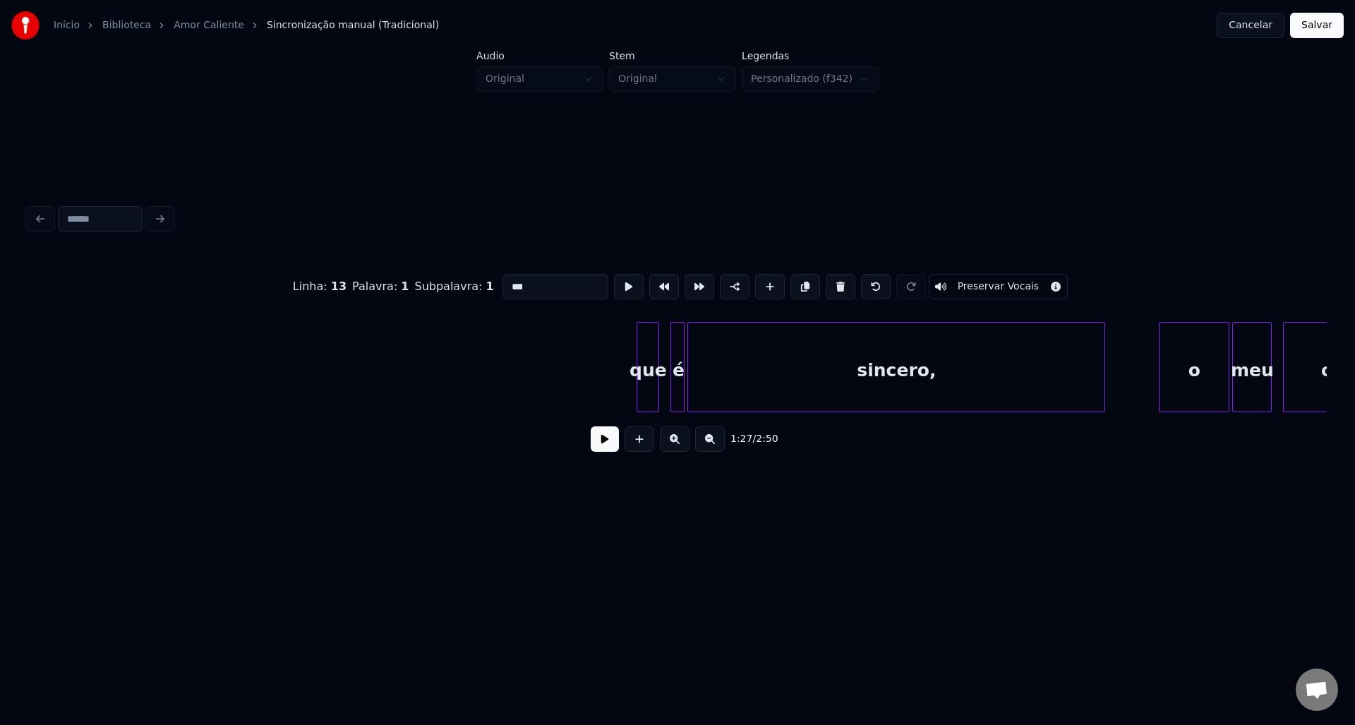
click at [657, 374] on div at bounding box center [656, 366] width 4 height 89
click at [651, 284] on button at bounding box center [664, 286] width 30 height 25
click at [676, 350] on div "é" at bounding box center [678, 370] width 14 height 96
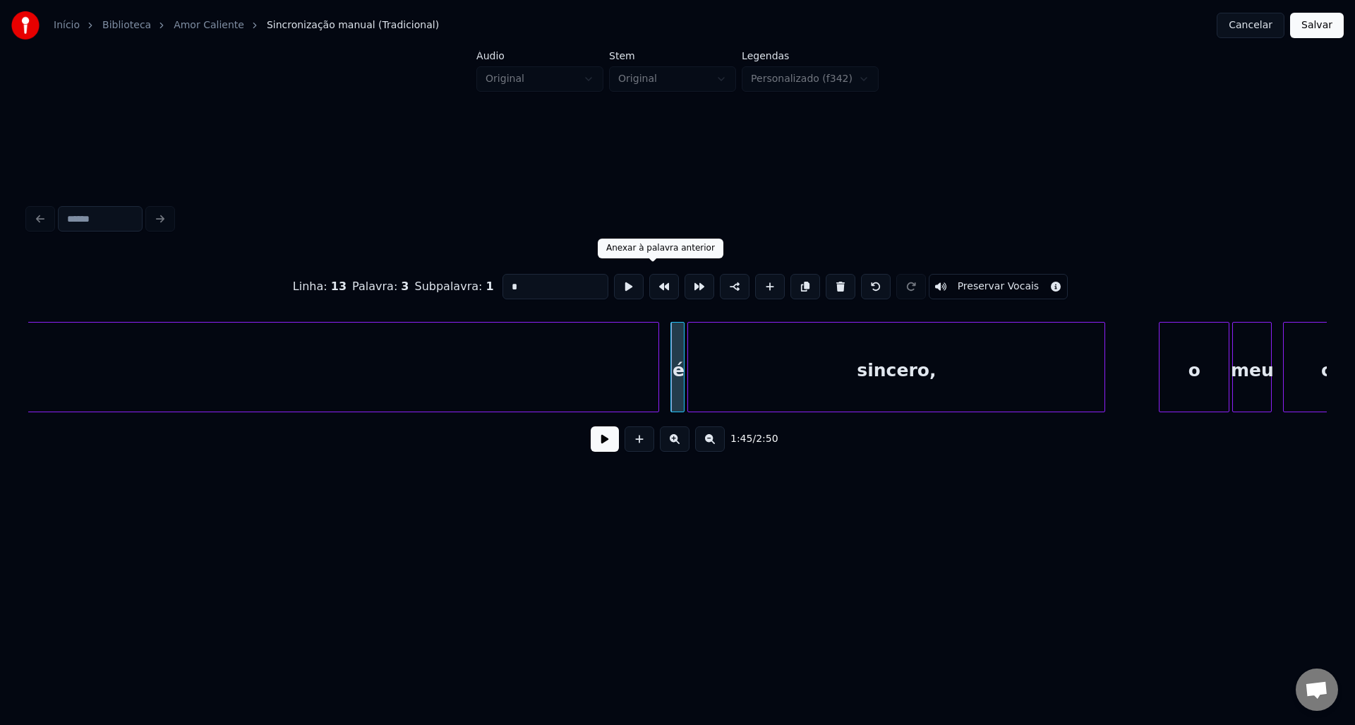
click at [653, 282] on button at bounding box center [664, 286] width 30 height 25
click at [725, 358] on div "sincero," at bounding box center [896, 370] width 416 height 96
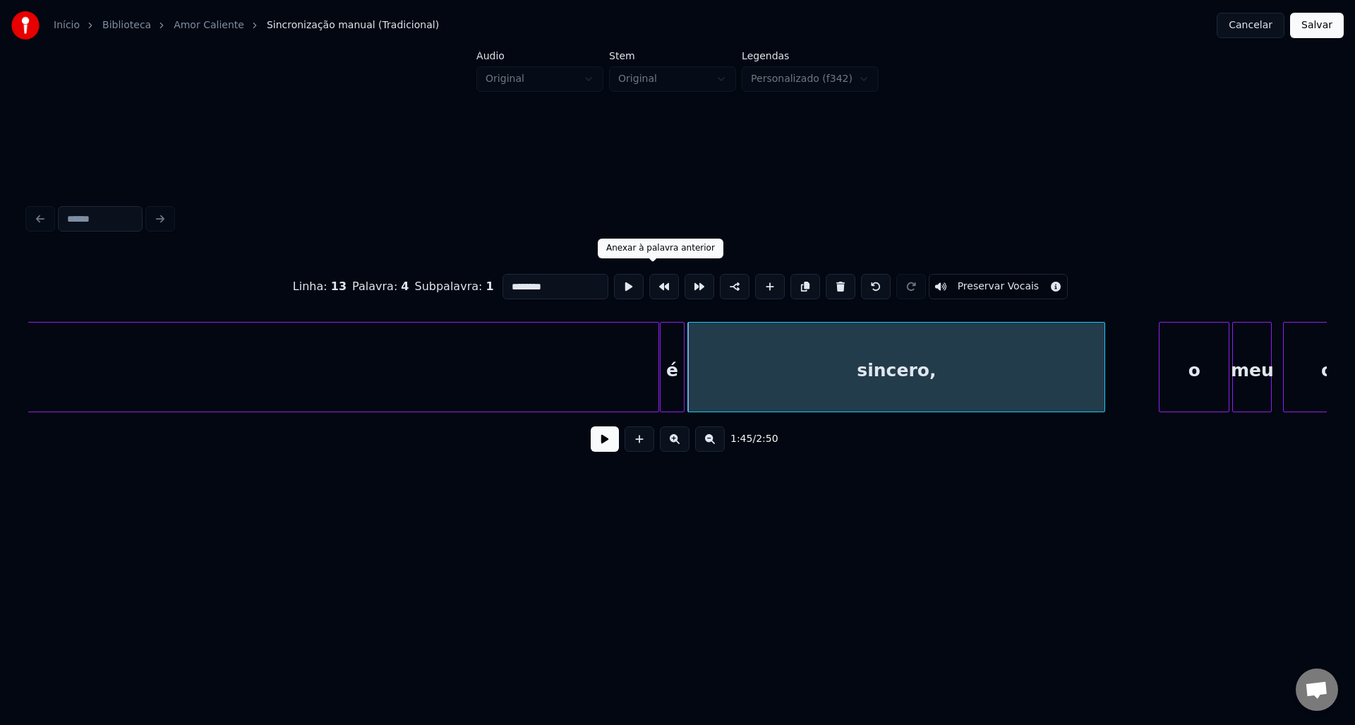
click at [654, 281] on button at bounding box center [664, 286] width 30 height 25
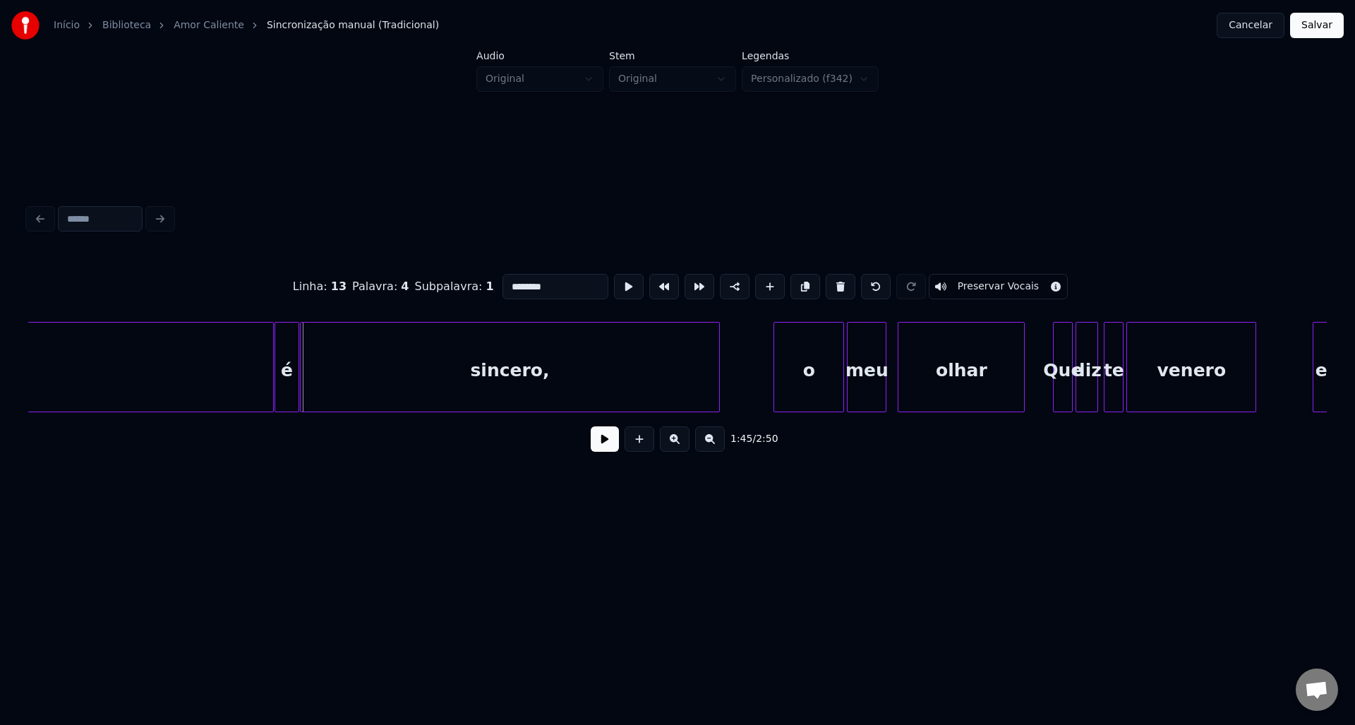
scroll to position [0, 14650]
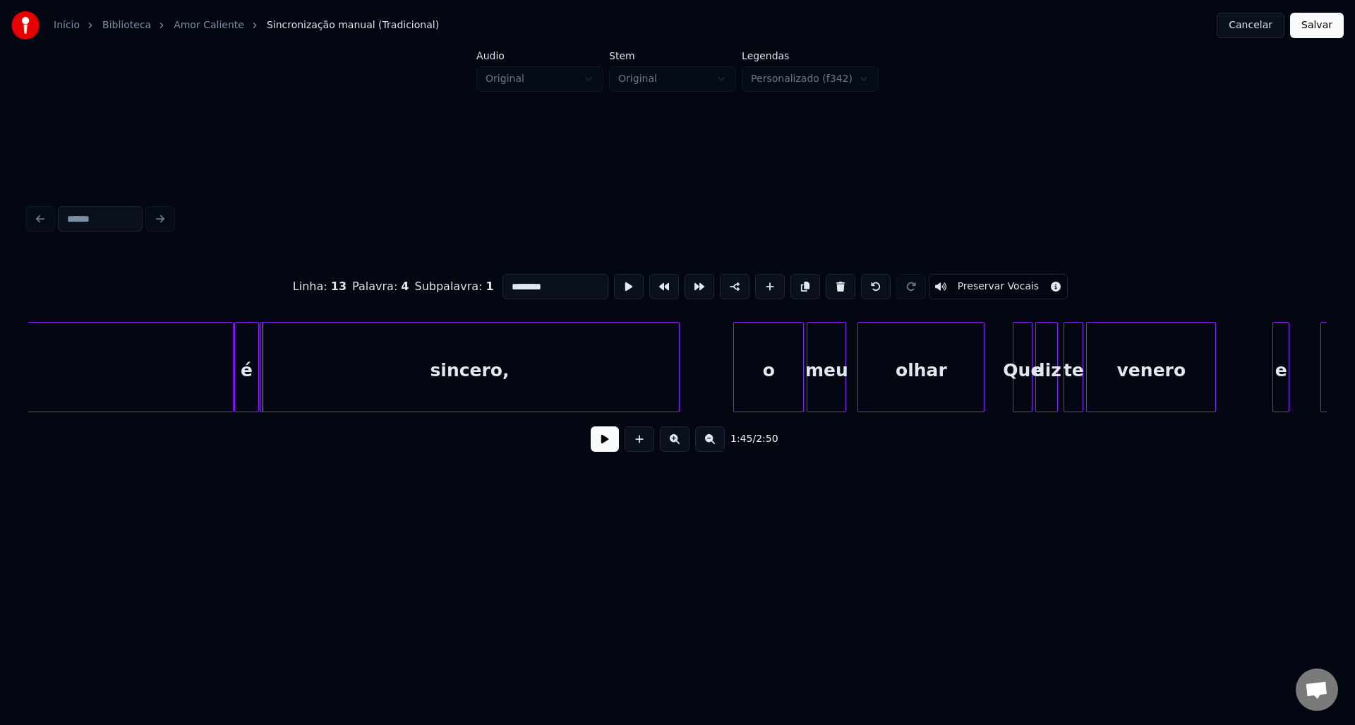
click at [771, 367] on div "o" at bounding box center [768, 370] width 69 height 96
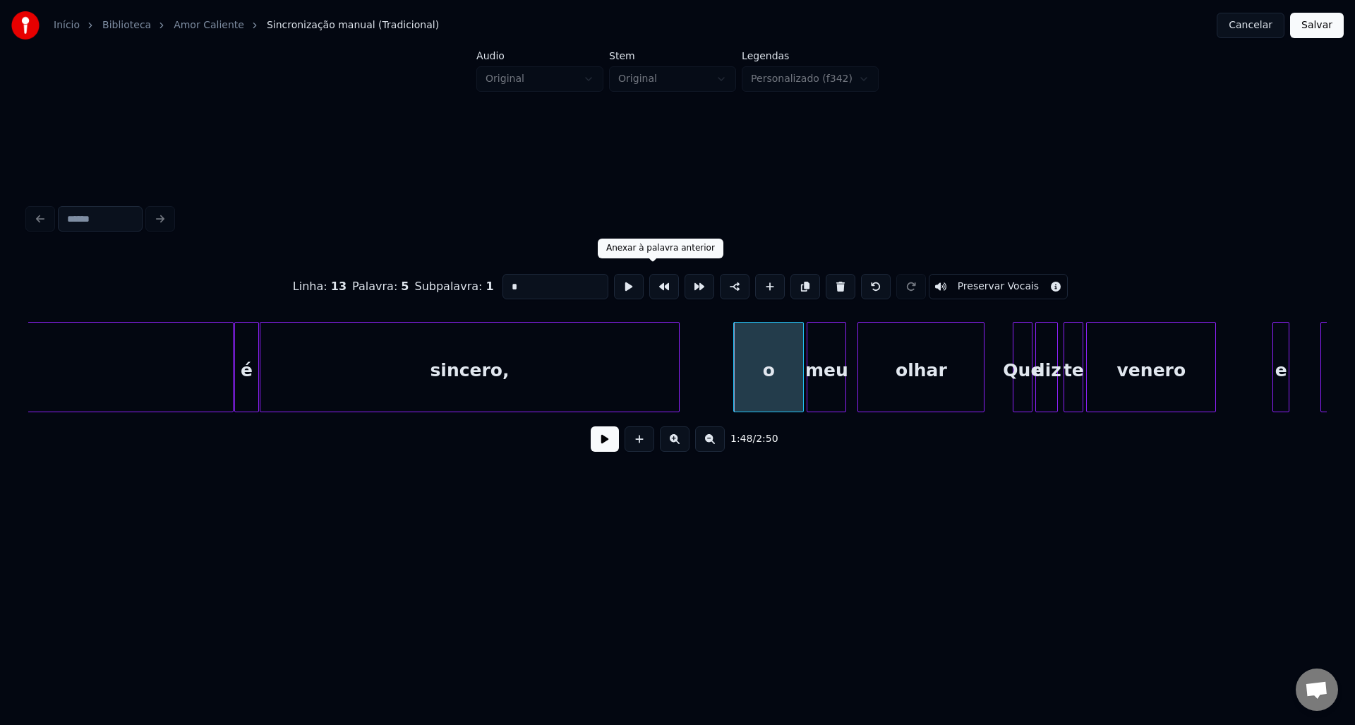
click at [652, 286] on button at bounding box center [664, 286] width 30 height 25
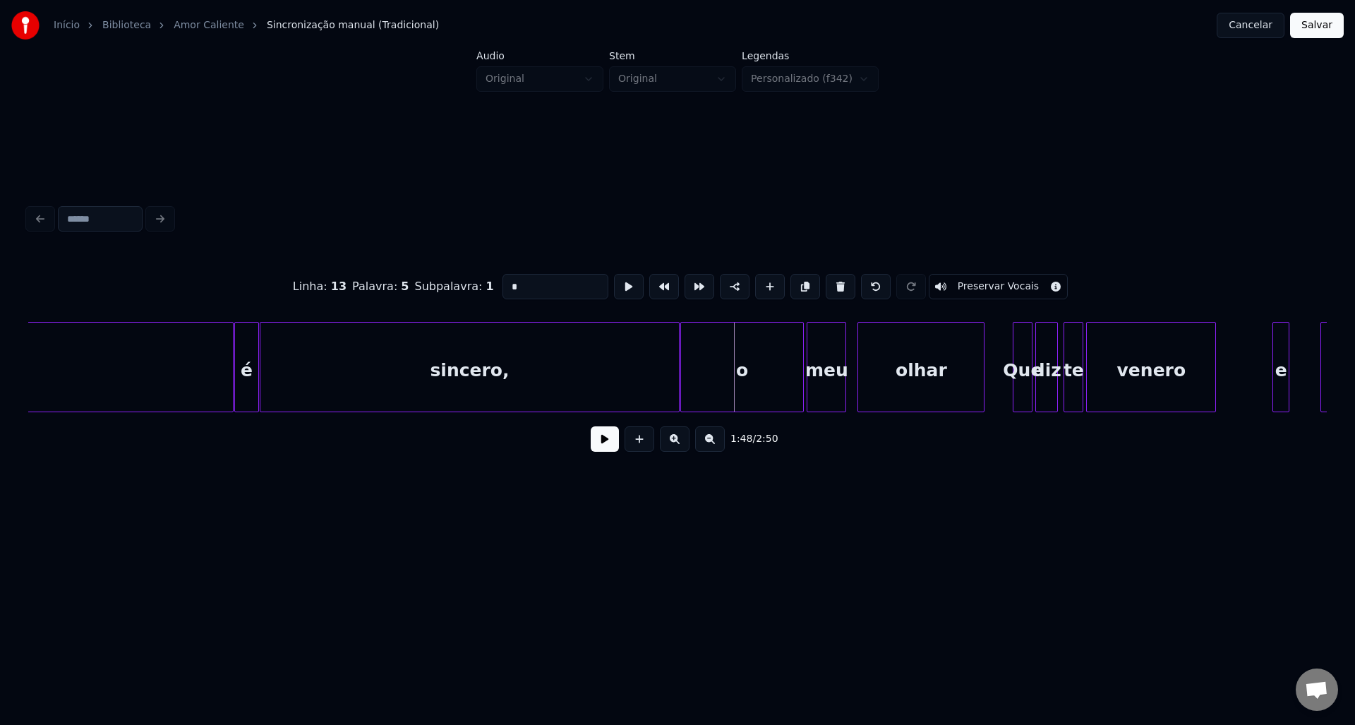
click at [821, 364] on div "meu" at bounding box center [826, 370] width 38 height 96
click at [657, 286] on button at bounding box center [664, 286] width 30 height 25
click at [898, 373] on div "olhar" at bounding box center [921, 370] width 126 height 96
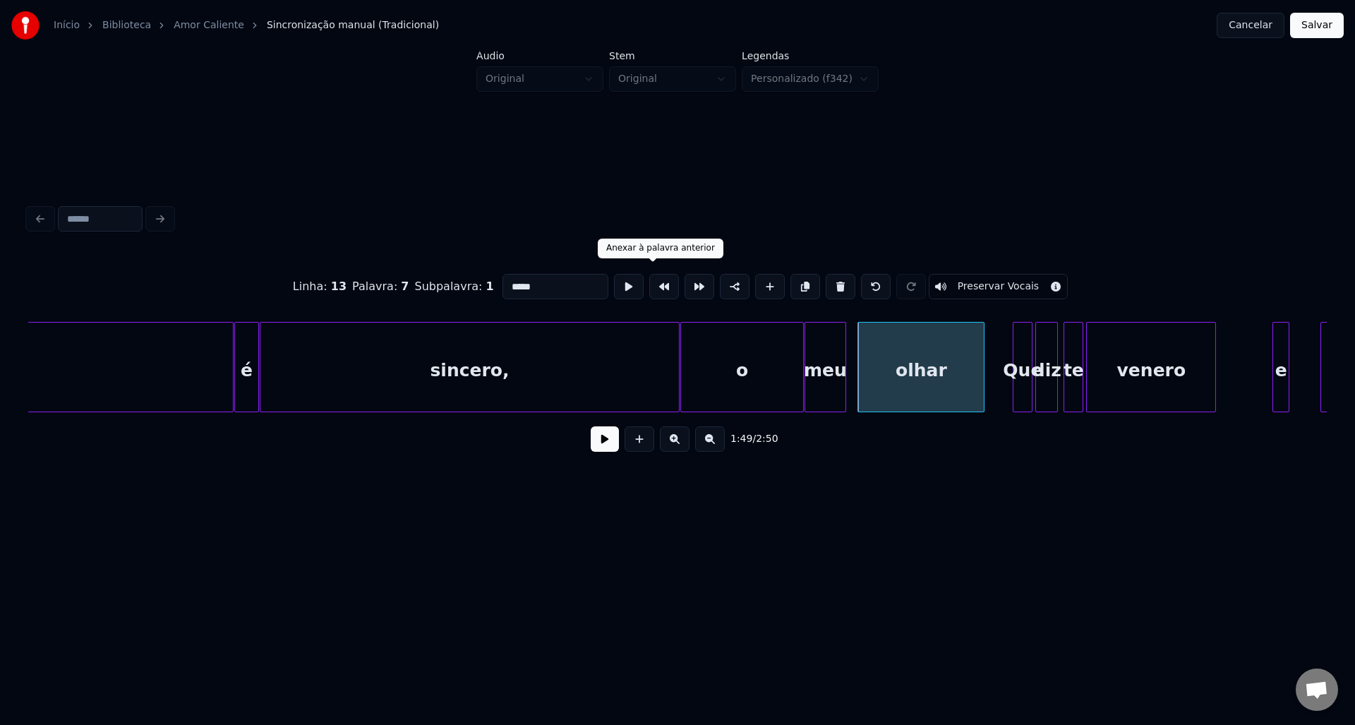
click at [656, 282] on button at bounding box center [664, 286] width 30 height 25
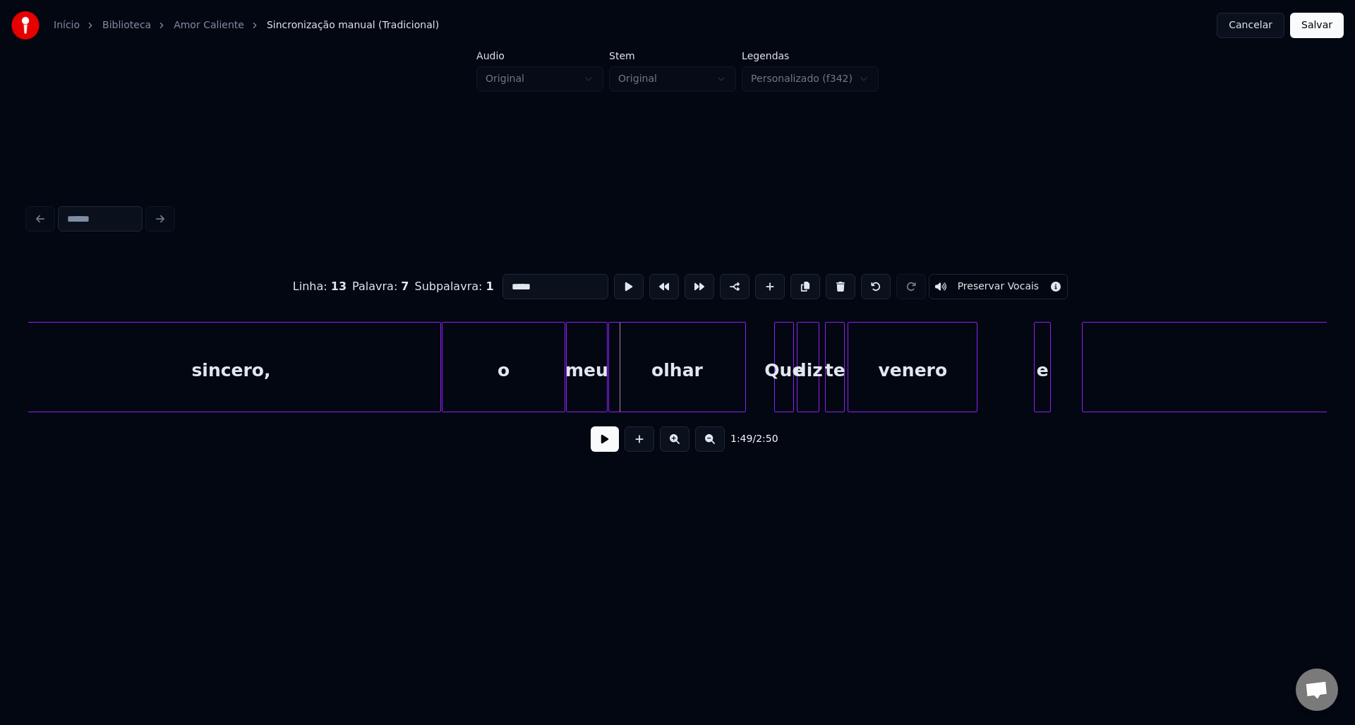
scroll to position [0, 14942]
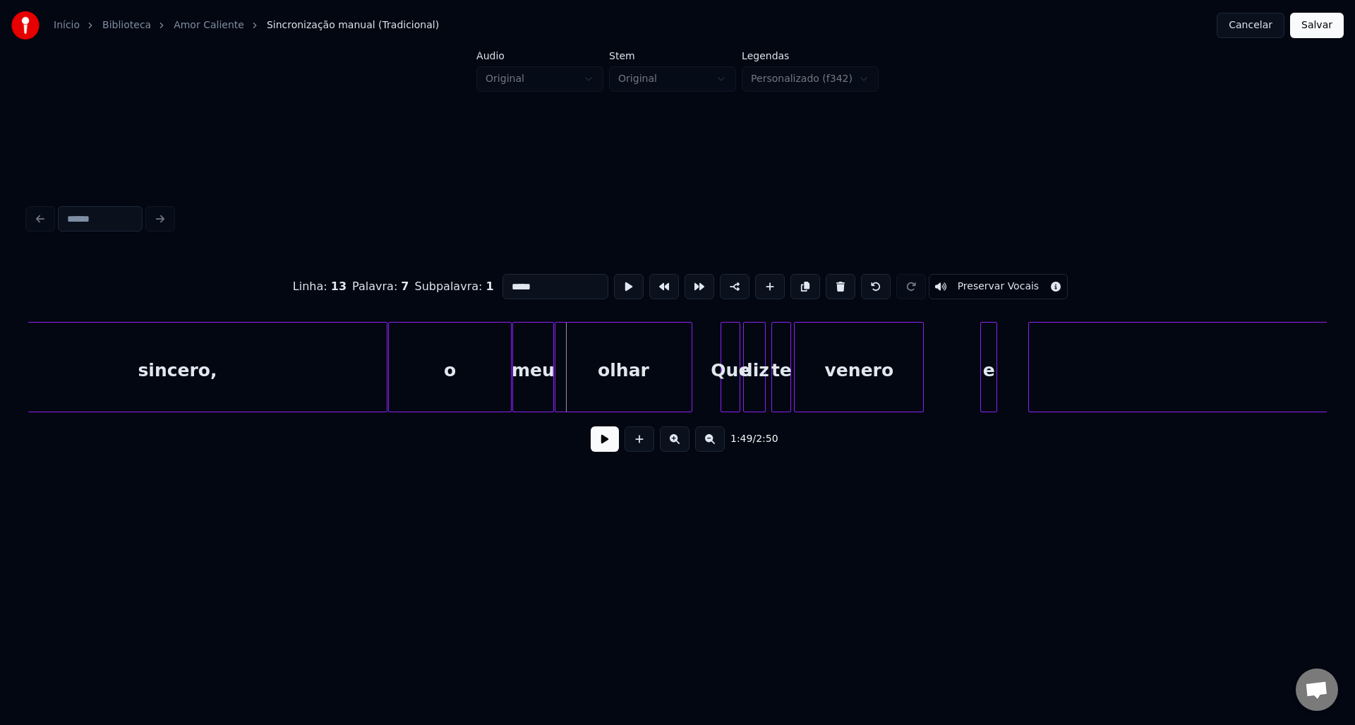
click at [735, 379] on div "Que" at bounding box center [730, 370] width 18 height 96
click at [657, 282] on button at bounding box center [664, 286] width 30 height 25
click at [749, 353] on div "diz" at bounding box center [754, 370] width 21 height 96
click at [657, 283] on button at bounding box center [664, 286] width 30 height 25
click at [778, 363] on div "te" at bounding box center [781, 370] width 18 height 96
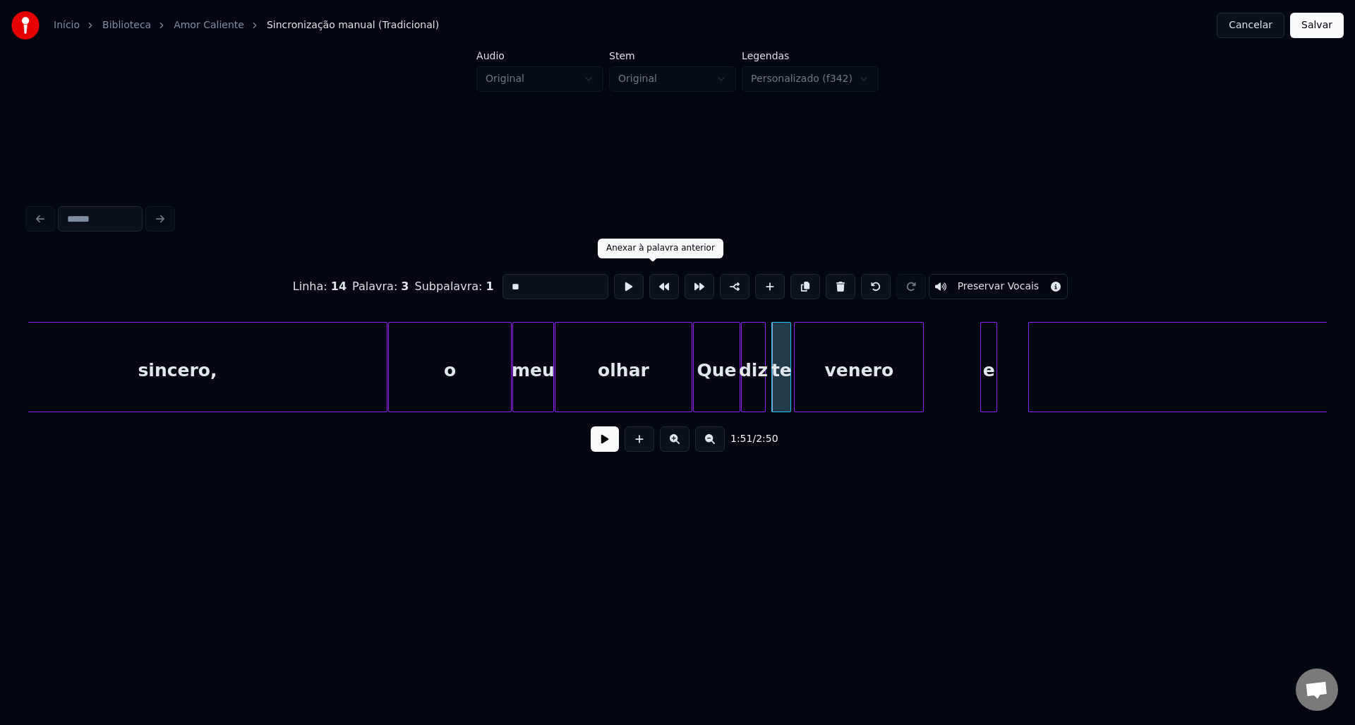
drag, startPoint x: 652, startPoint y: 275, endPoint x: 719, endPoint y: 318, distance: 80.1
click at [653, 277] on button at bounding box center [664, 286] width 30 height 25
click at [840, 363] on div "venero" at bounding box center [859, 370] width 128 height 96
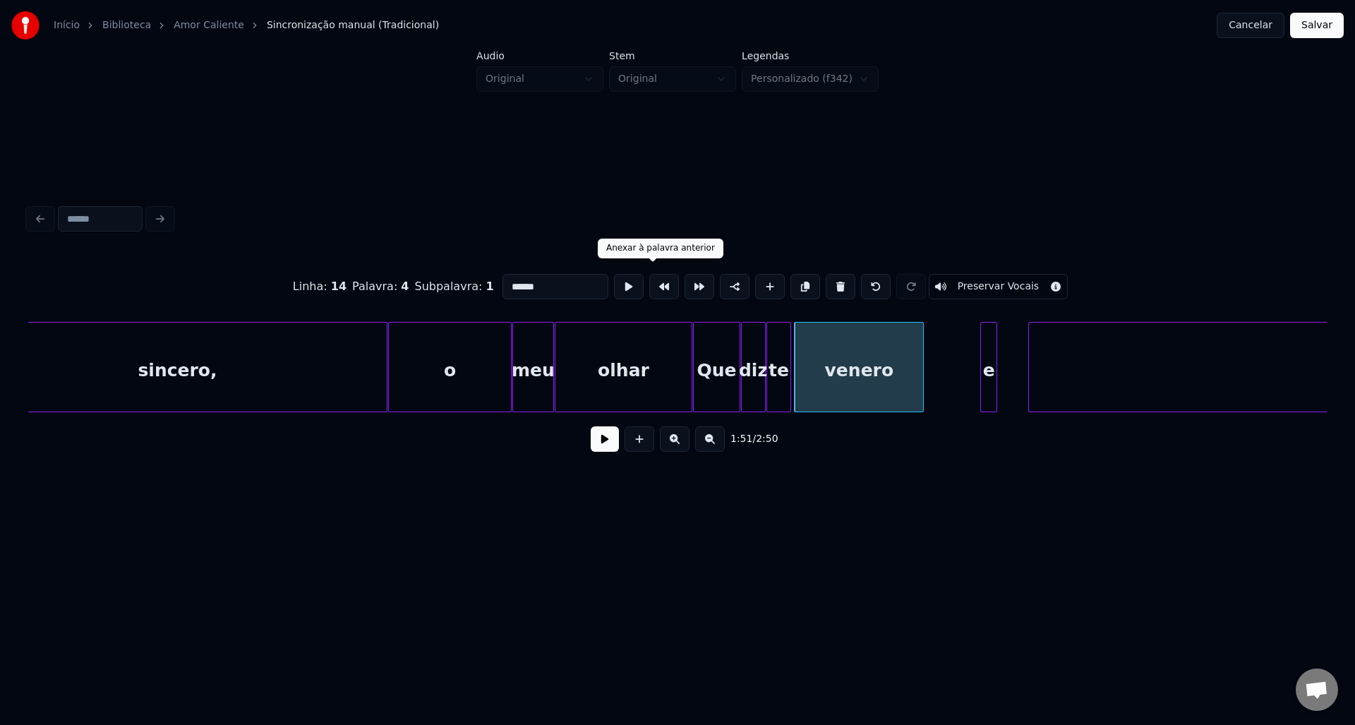
click at [656, 286] on button at bounding box center [664, 286] width 30 height 25
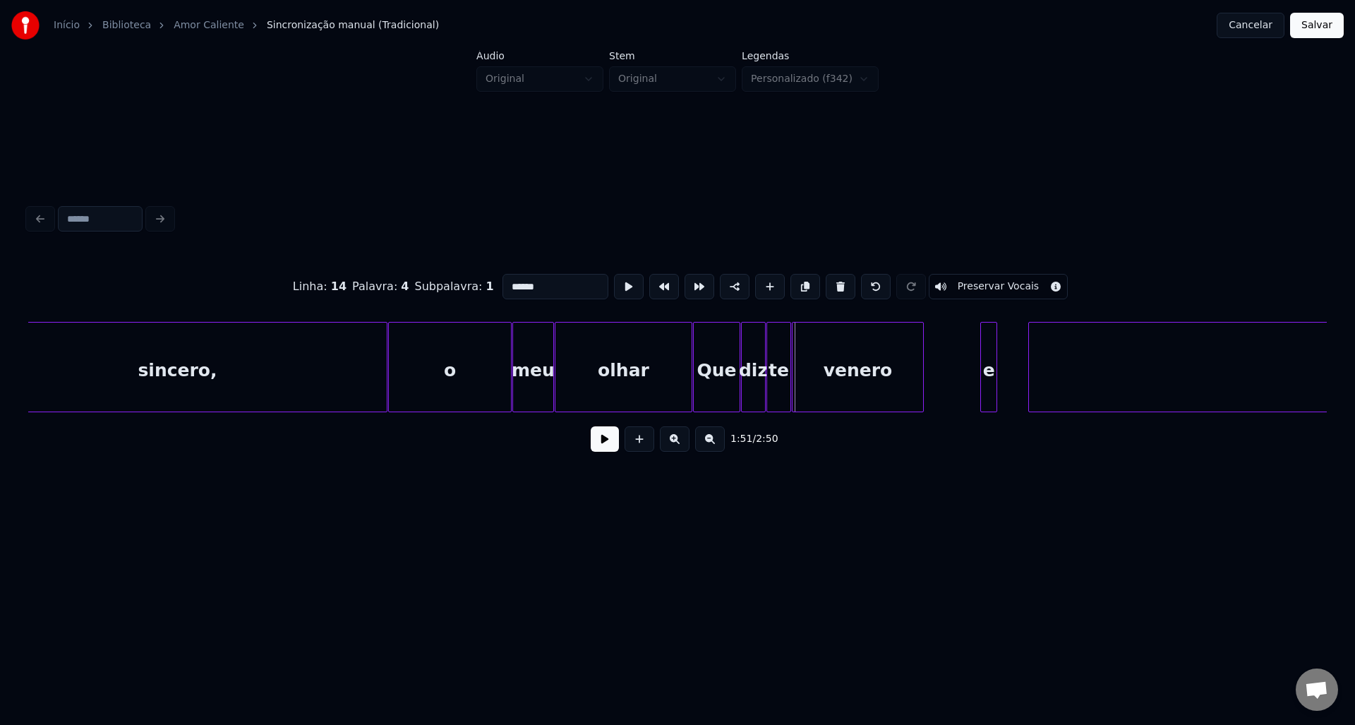
click at [994, 371] on div at bounding box center [994, 366] width 4 height 89
drag, startPoint x: 654, startPoint y: 284, endPoint x: 658, endPoint y: 313, distance: 29.8
click at [655, 284] on button at bounding box center [664, 286] width 30 height 25
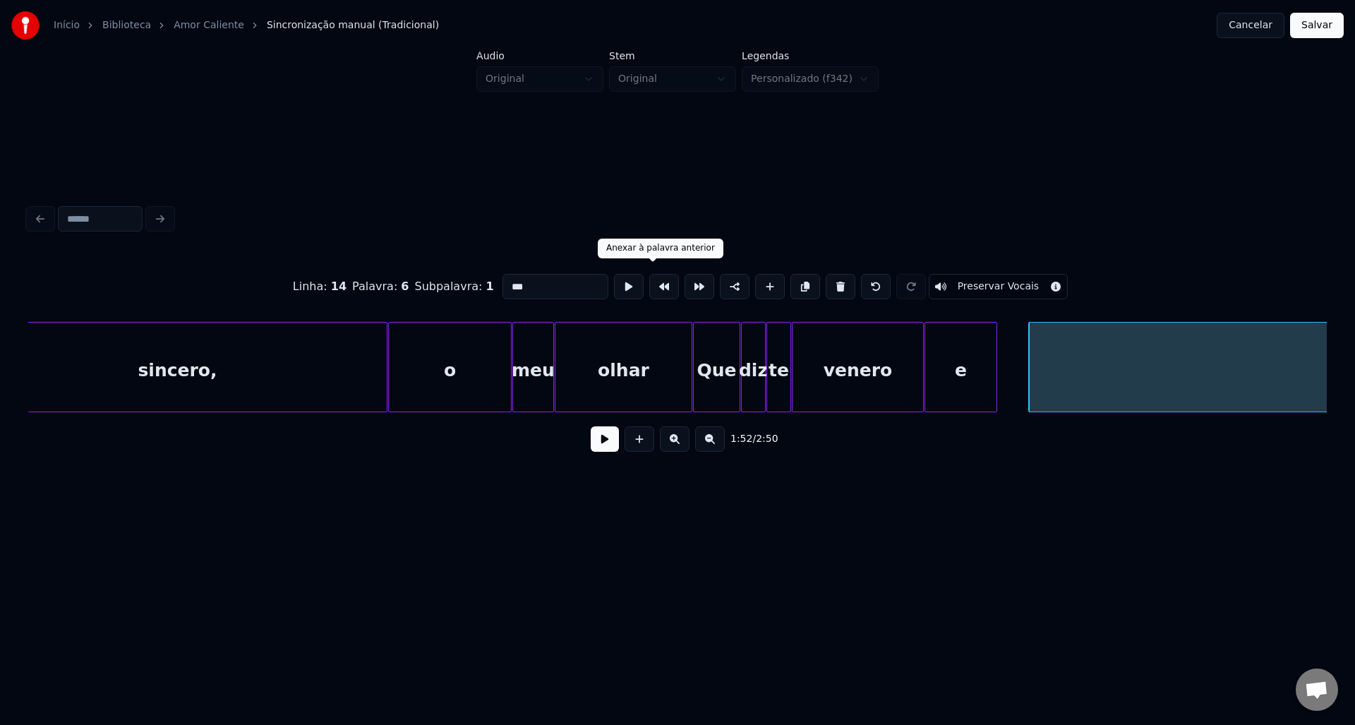
click at [649, 283] on button at bounding box center [664, 286] width 30 height 25
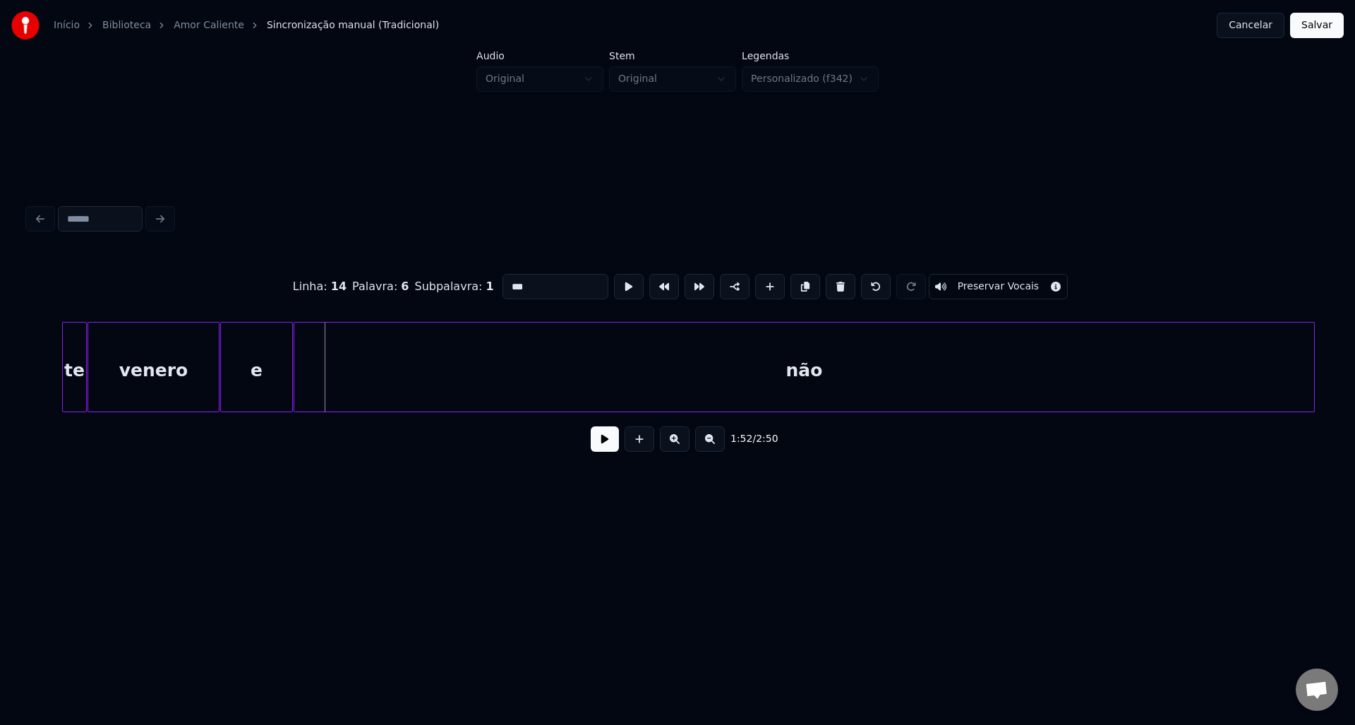
scroll to position [0, 15687]
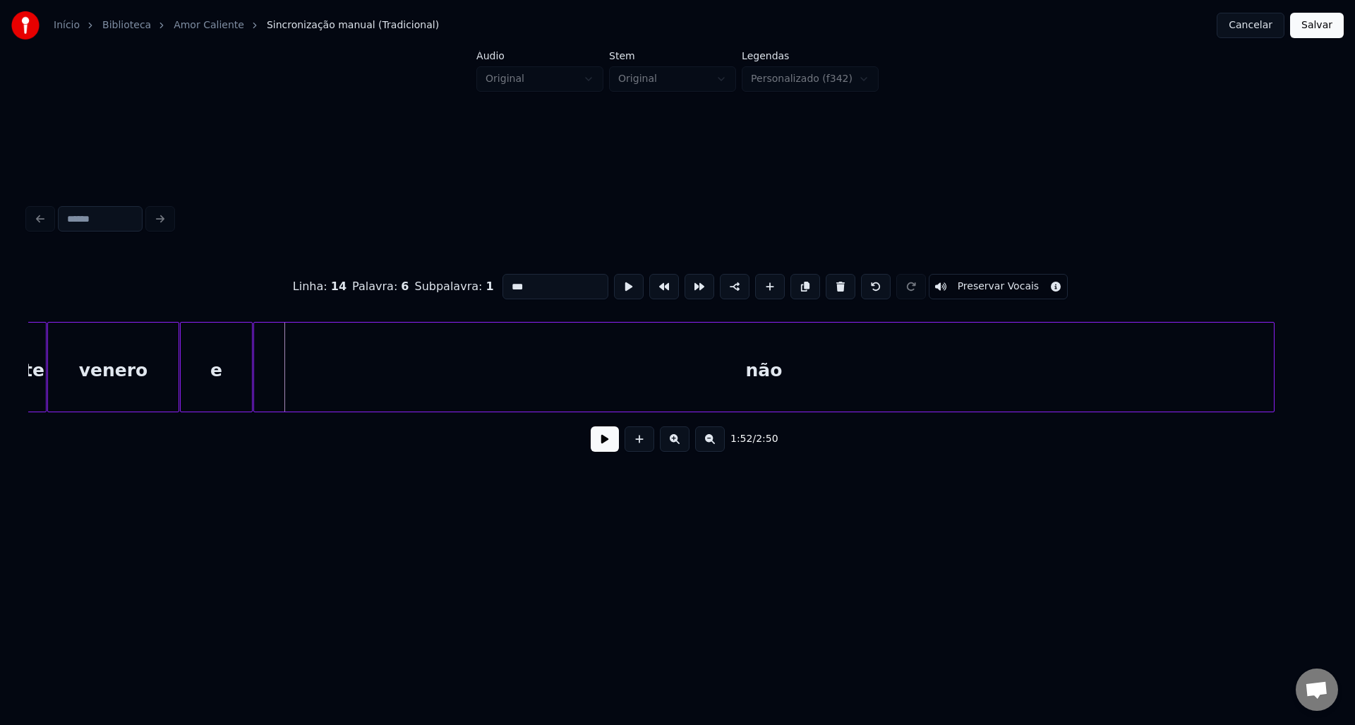
click at [879, 344] on div "não" at bounding box center [764, 370] width 1020 height 96
click at [653, 278] on button at bounding box center [664, 286] width 30 height 25
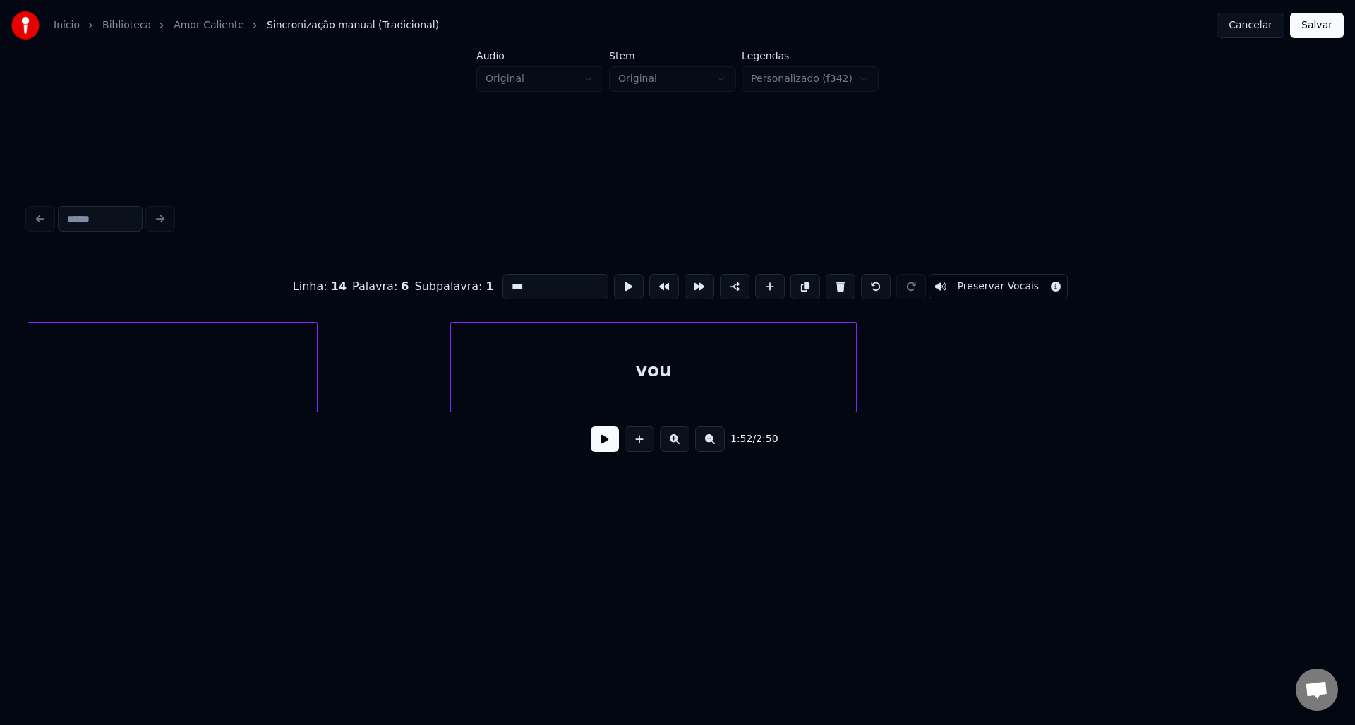
scroll to position [0, 16670]
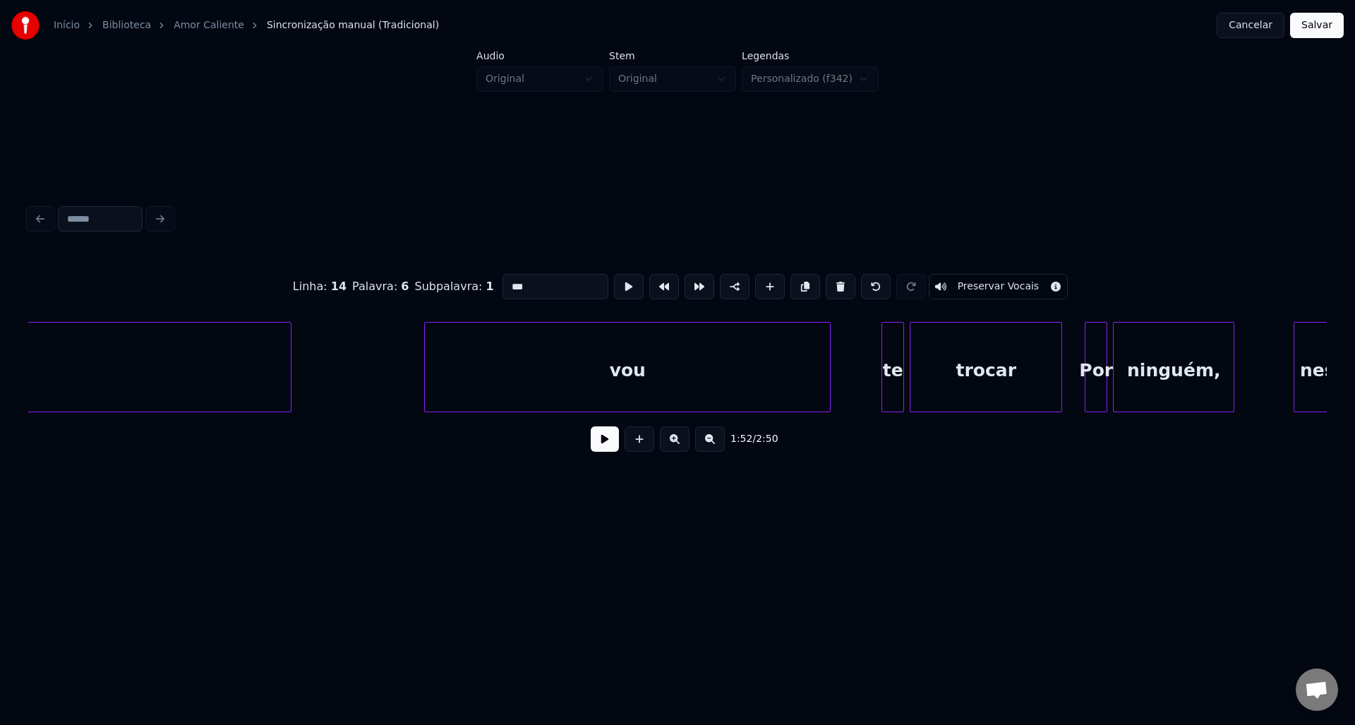
click at [738, 377] on div "vou" at bounding box center [627, 370] width 405 height 96
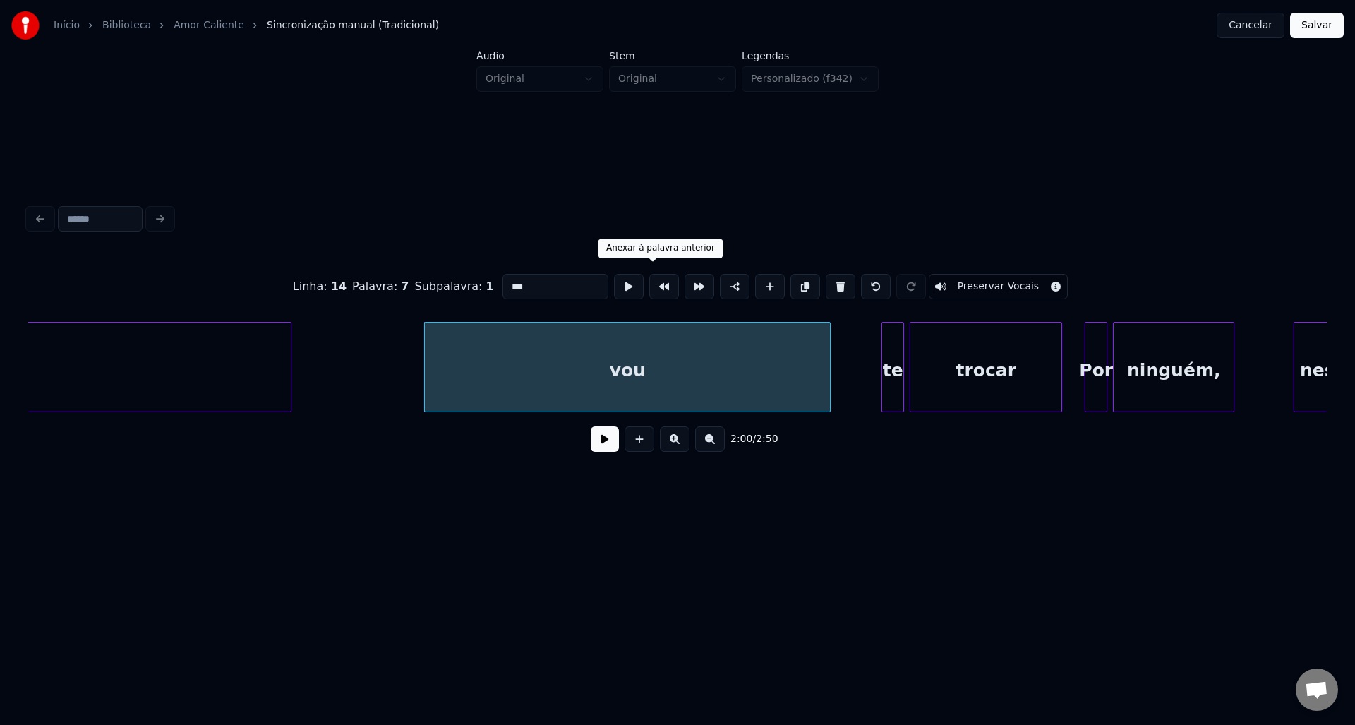
click at [653, 284] on button at bounding box center [664, 286] width 30 height 25
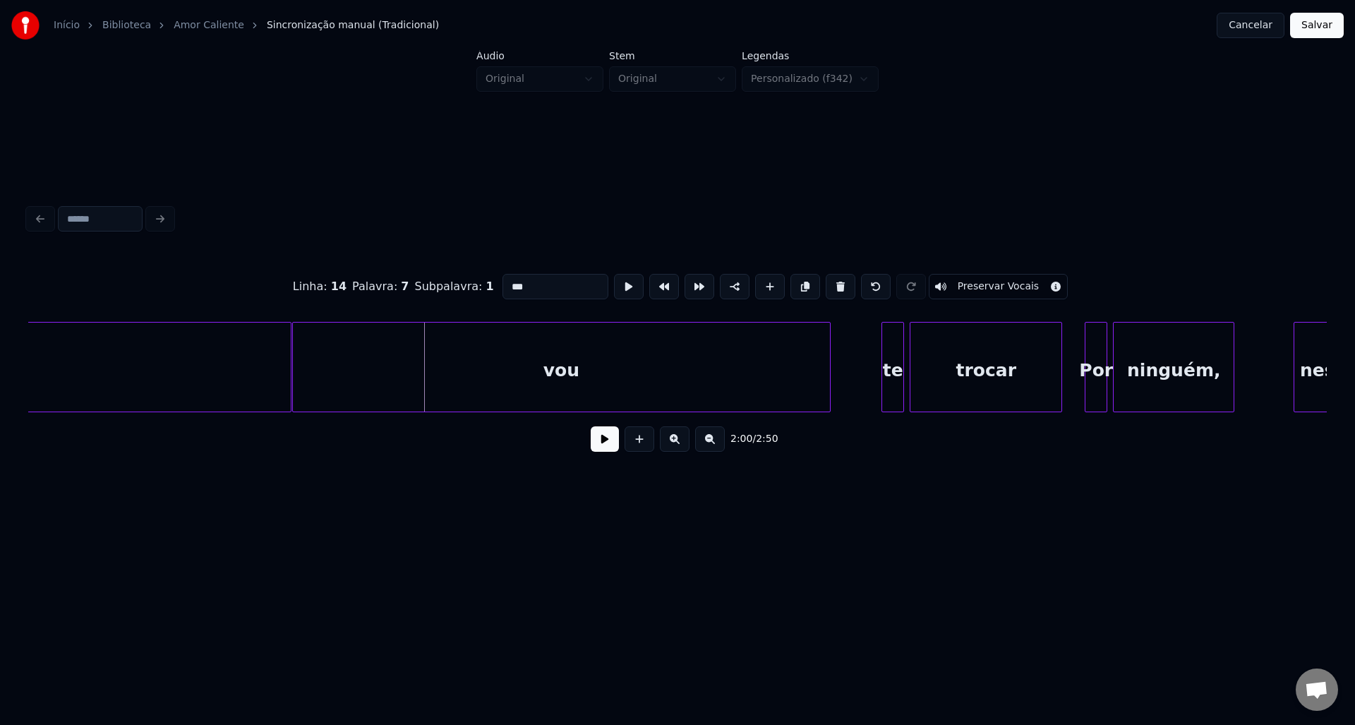
click at [891, 371] on div "te" at bounding box center [892, 370] width 21 height 96
click at [651, 291] on button at bounding box center [664, 286] width 30 height 25
click at [951, 366] on div "trocar" at bounding box center [985, 370] width 151 height 96
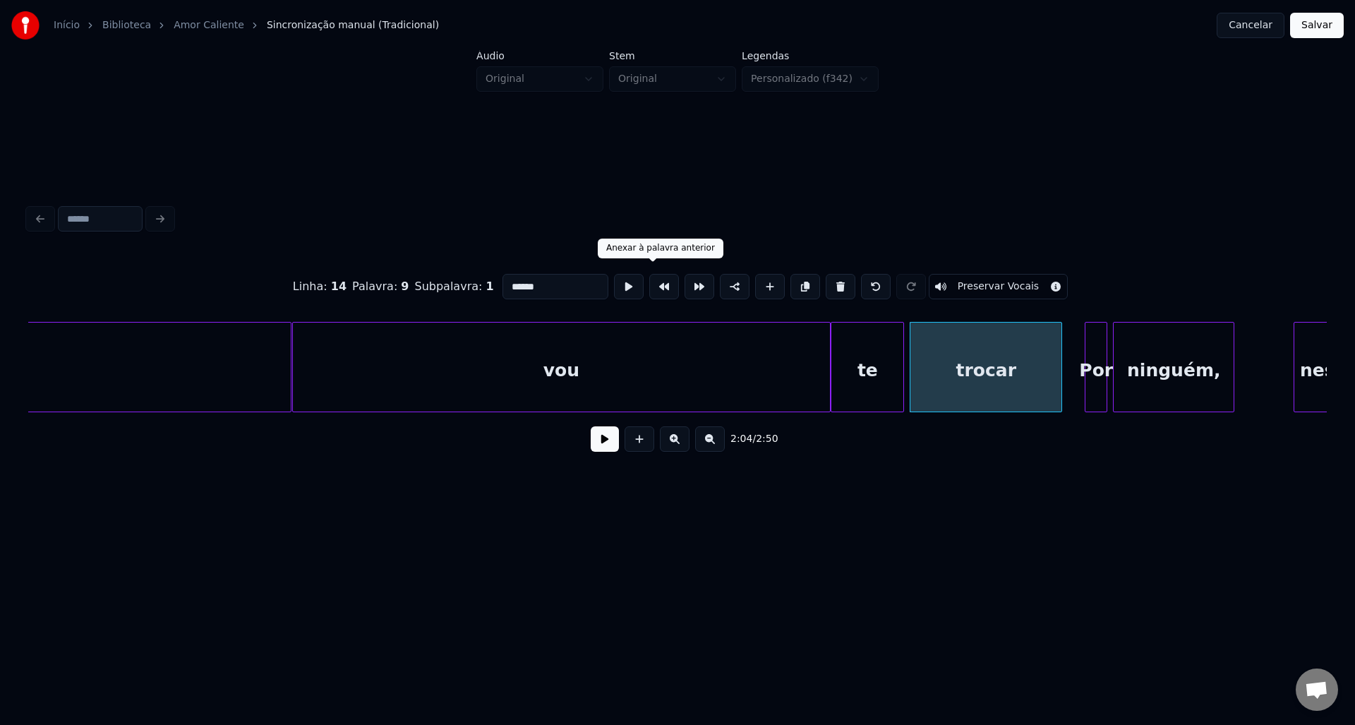
click at [655, 282] on button at bounding box center [664, 286] width 30 height 25
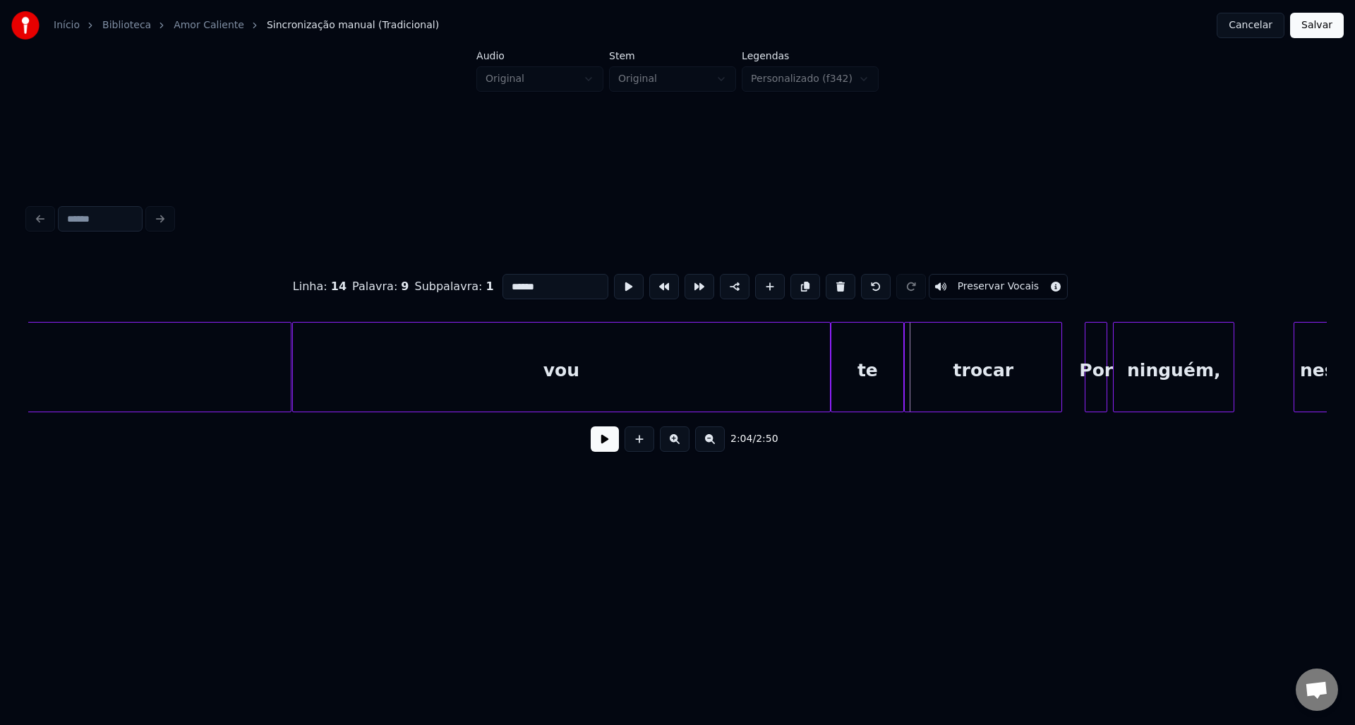
click at [1092, 368] on div "Por" at bounding box center [1095, 370] width 21 height 96
click at [658, 279] on button at bounding box center [664, 286] width 30 height 25
click at [1193, 369] on div "ninguém," at bounding box center [1174, 370] width 120 height 96
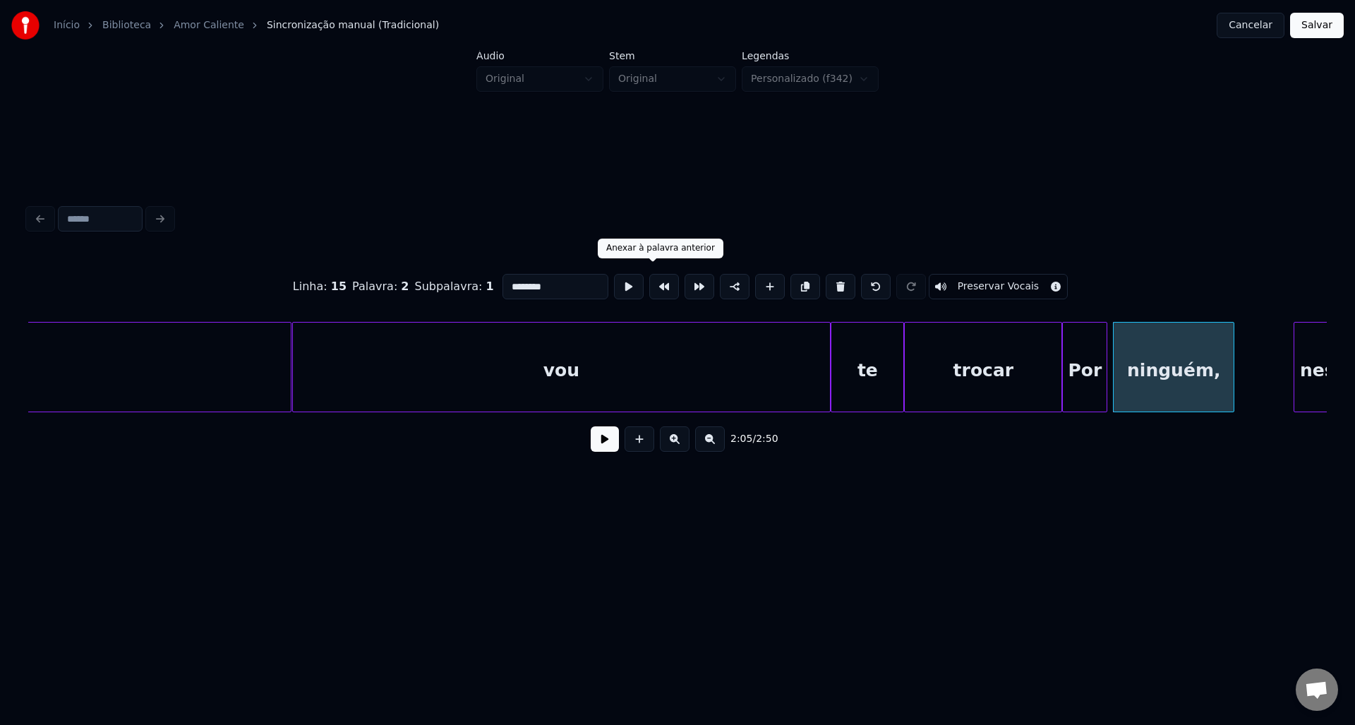
click at [649, 283] on button at bounding box center [664, 286] width 30 height 25
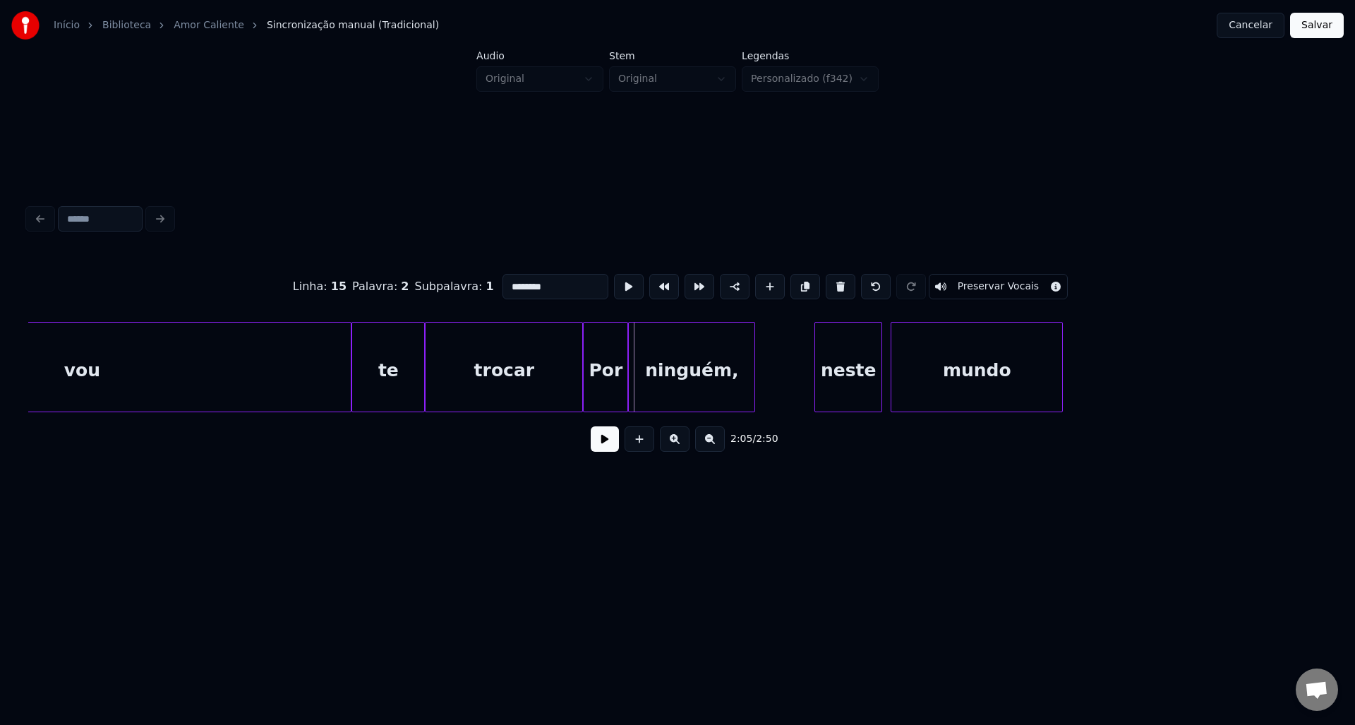
scroll to position [0, 17176]
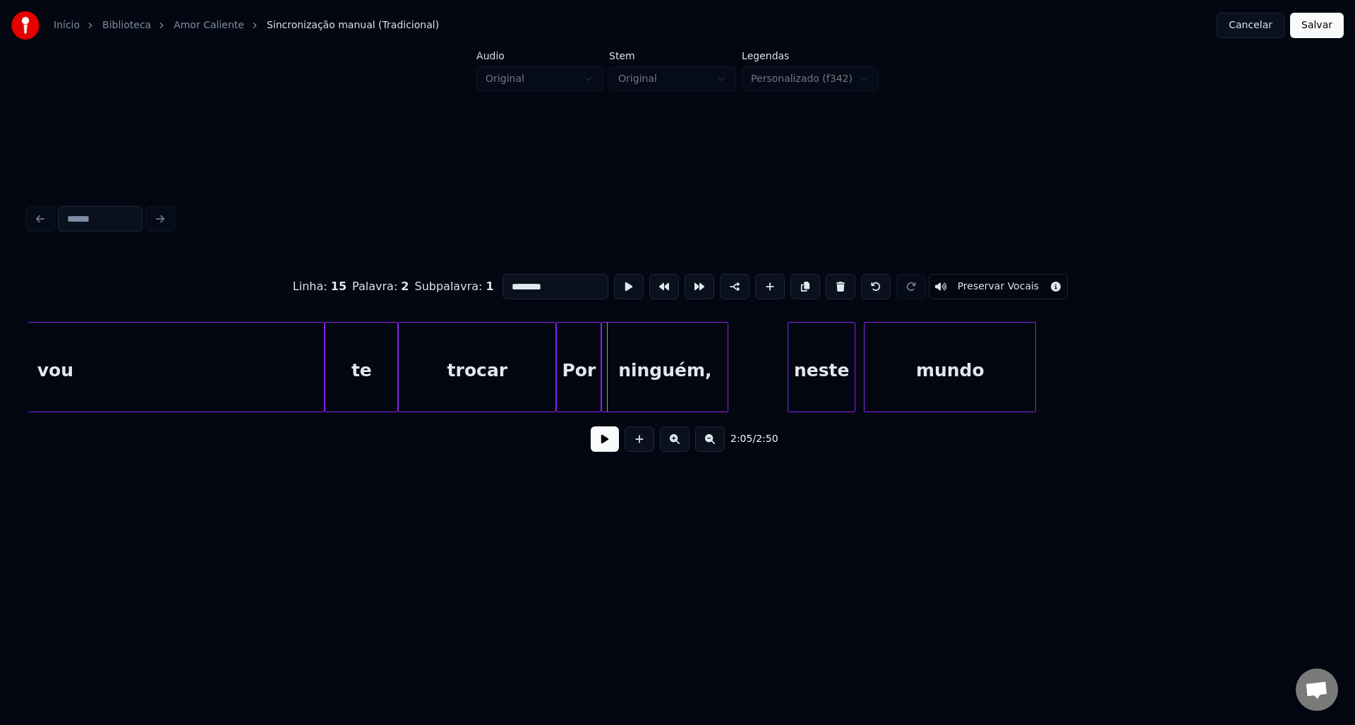
click at [668, 371] on div "ninguém," at bounding box center [665, 370] width 126 height 96
click at [649, 281] on button at bounding box center [664, 286] width 30 height 25
click at [816, 356] on div "neste" at bounding box center [821, 370] width 66 height 96
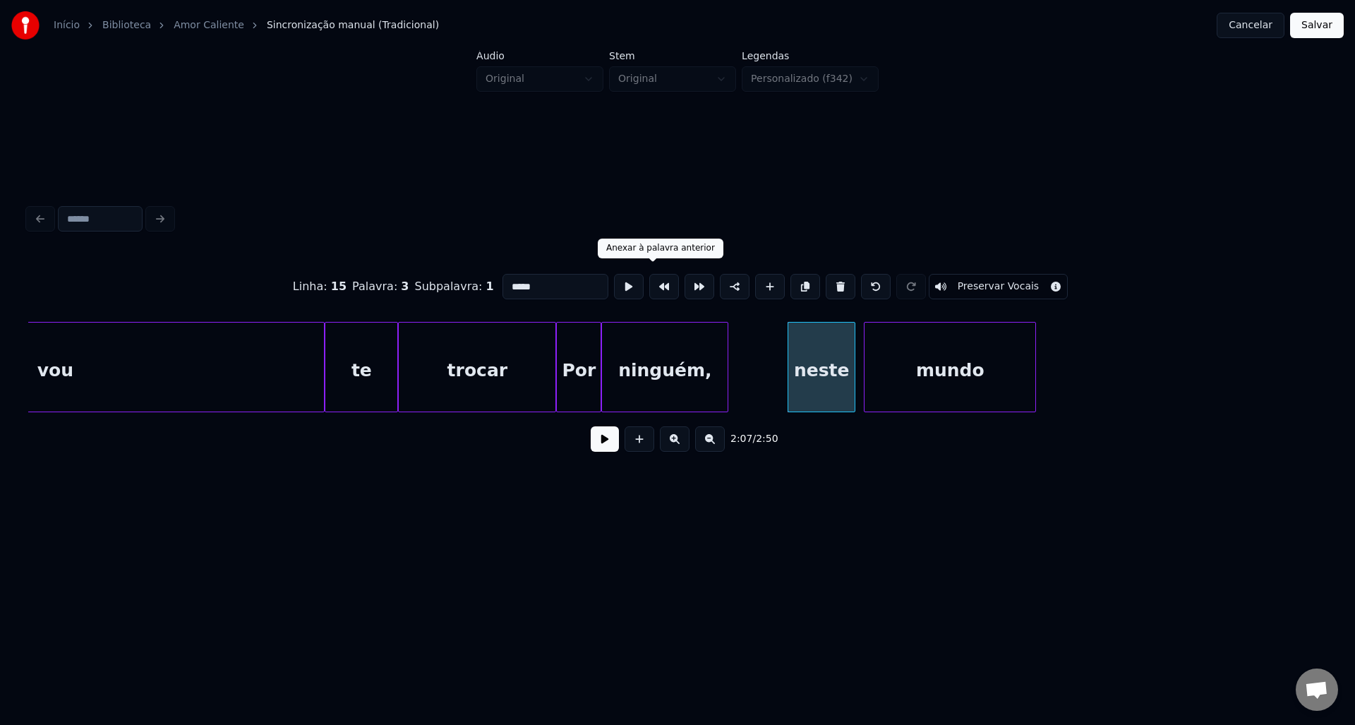
drag, startPoint x: 658, startPoint y: 281, endPoint x: 793, endPoint y: 325, distance: 141.7
click at [660, 283] on button at bounding box center [664, 286] width 30 height 25
click at [938, 361] on div "mundo" at bounding box center [949, 370] width 171 height 96
type input "*****"
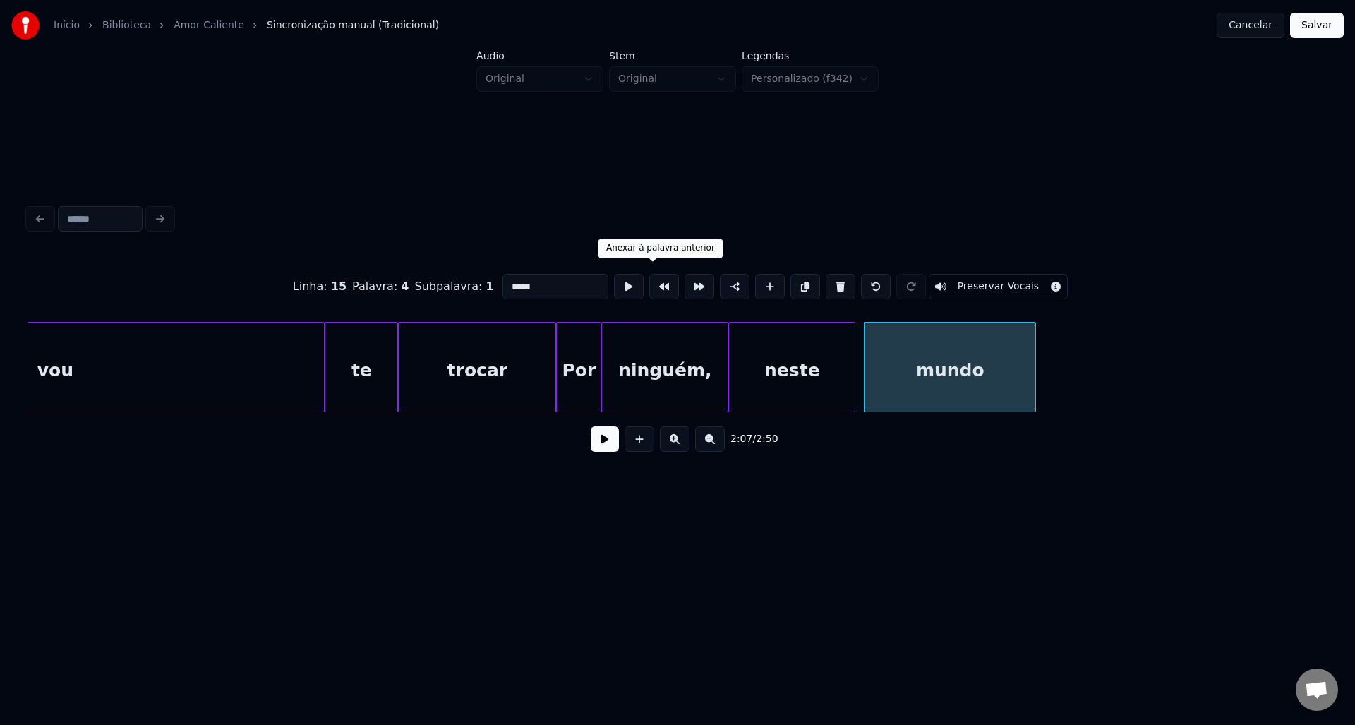
click at [660, 282] on button at bounding box center [664, 286] width 30 height 25
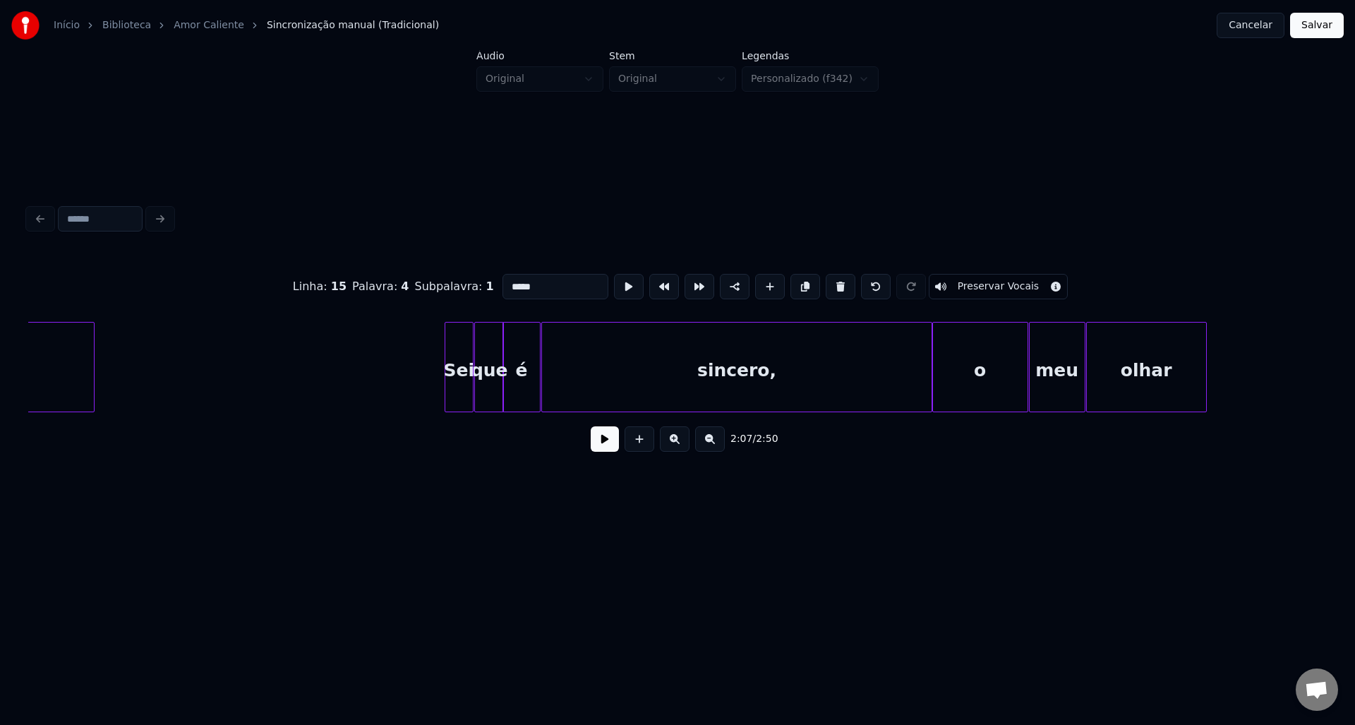
scroll to position [0, 5743]
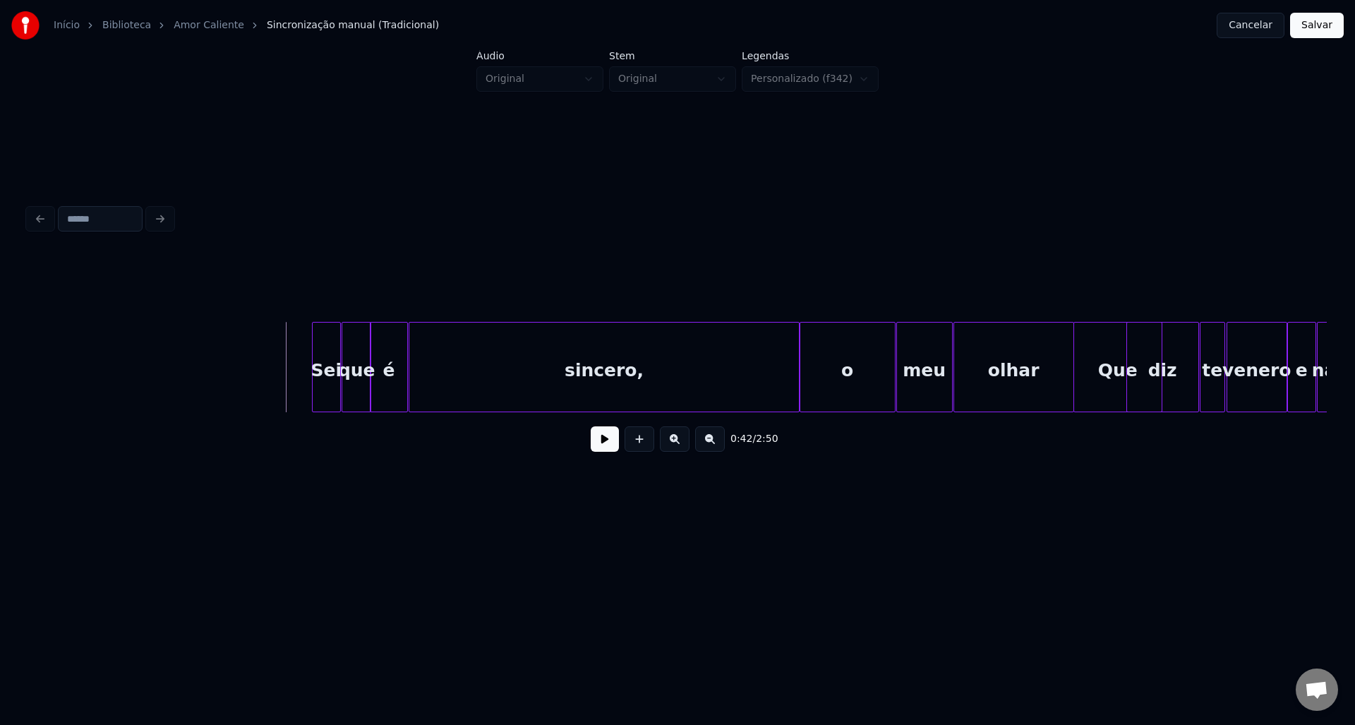
click at [601, 440] on button at bounding box center [605, 438] width 28 height 25
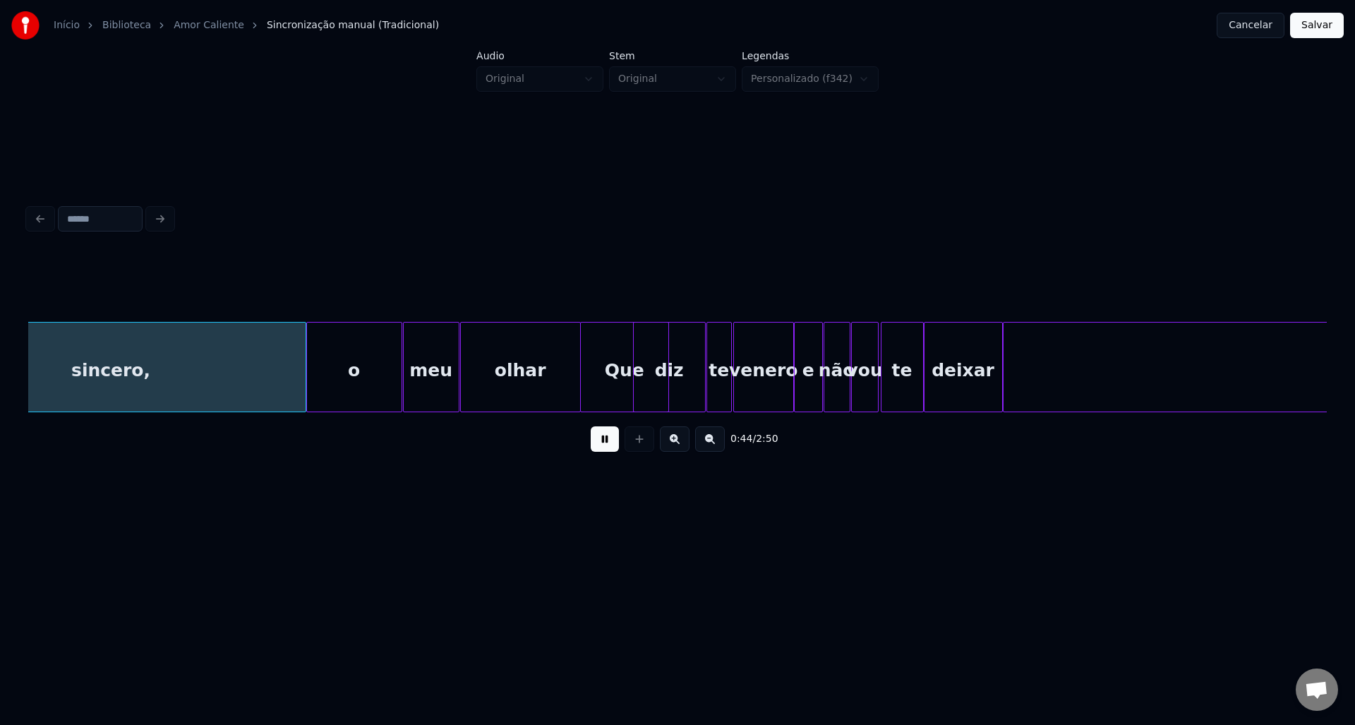
scroll to position [0, 6252]
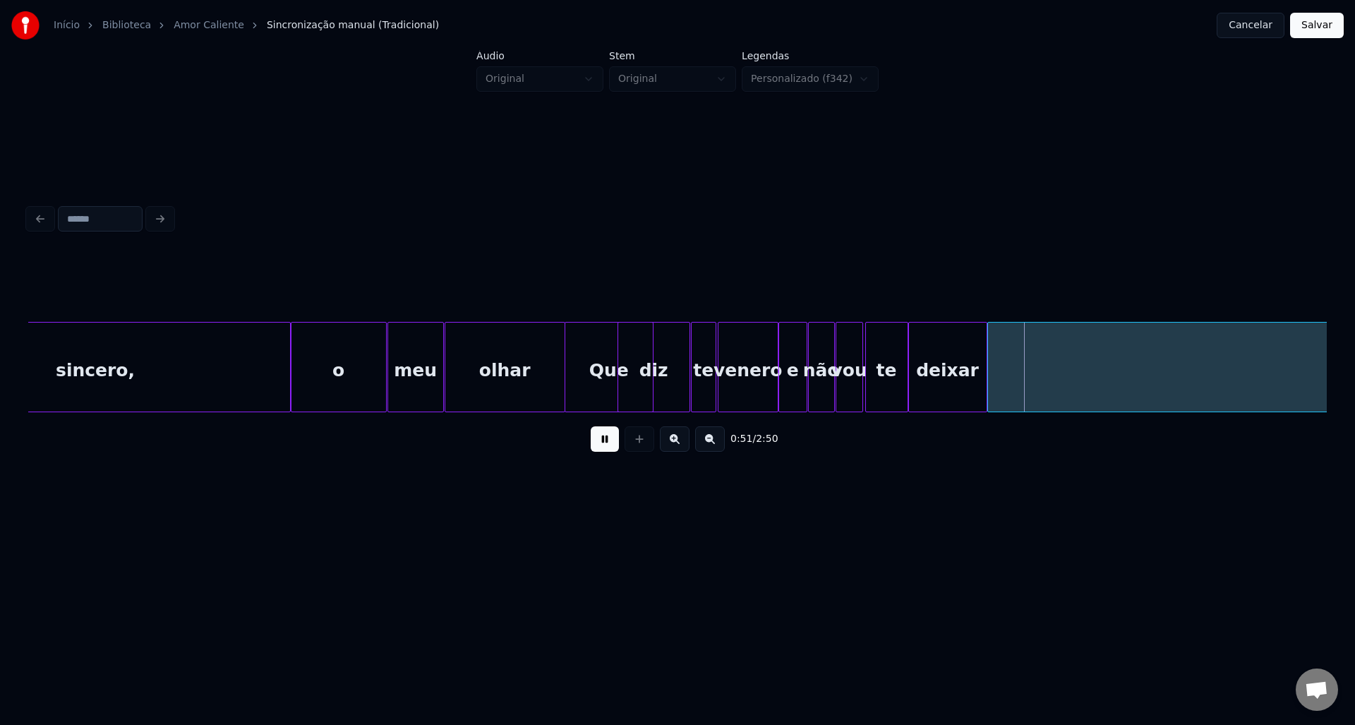
click at [607, 445] on button at bounding box center [605, 438] width 28 height 25
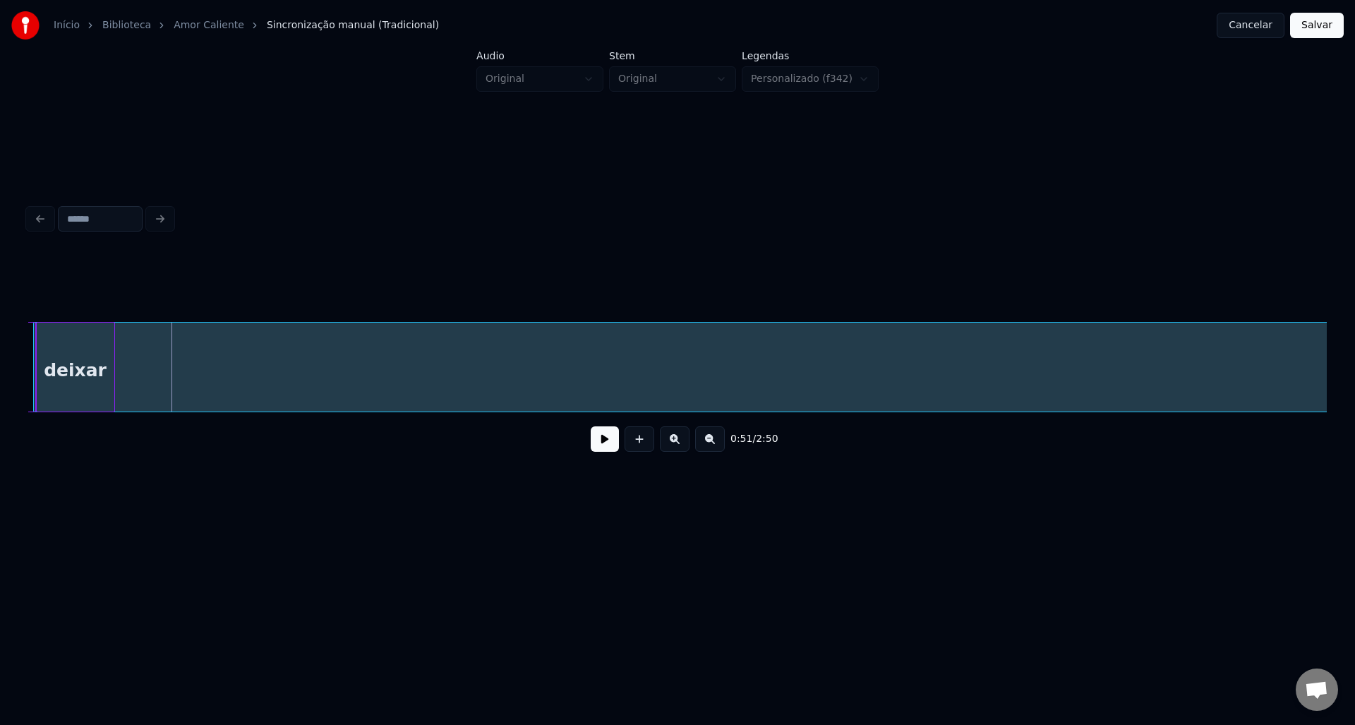
scroll to position [0, 7112]
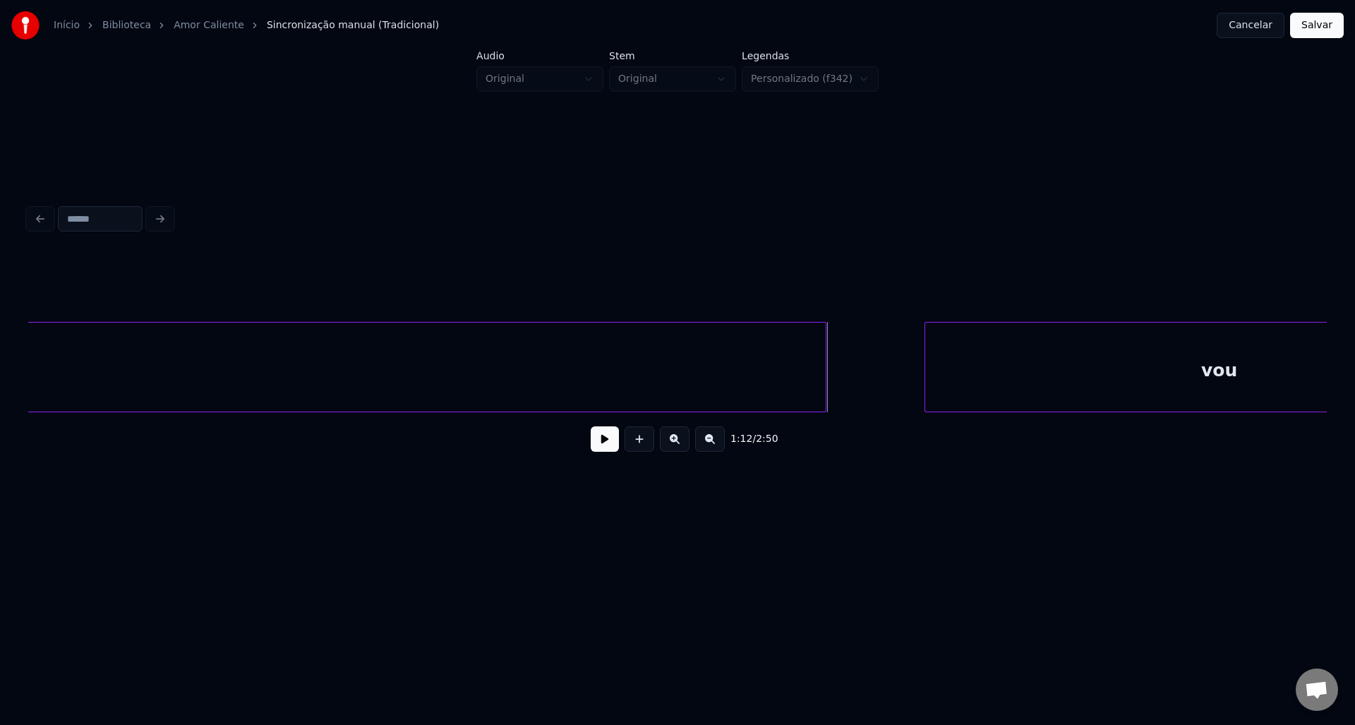
scroll to position [0, 7109]
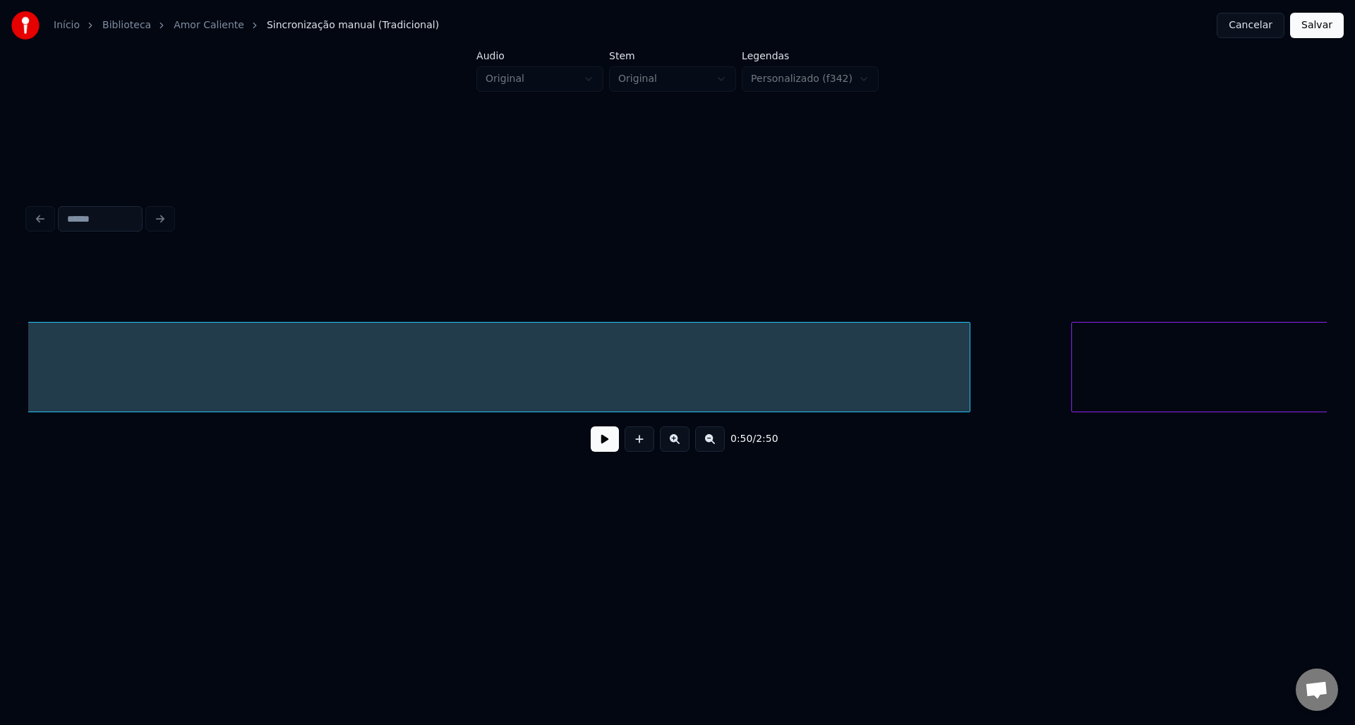
scroll to position [0, 9359]
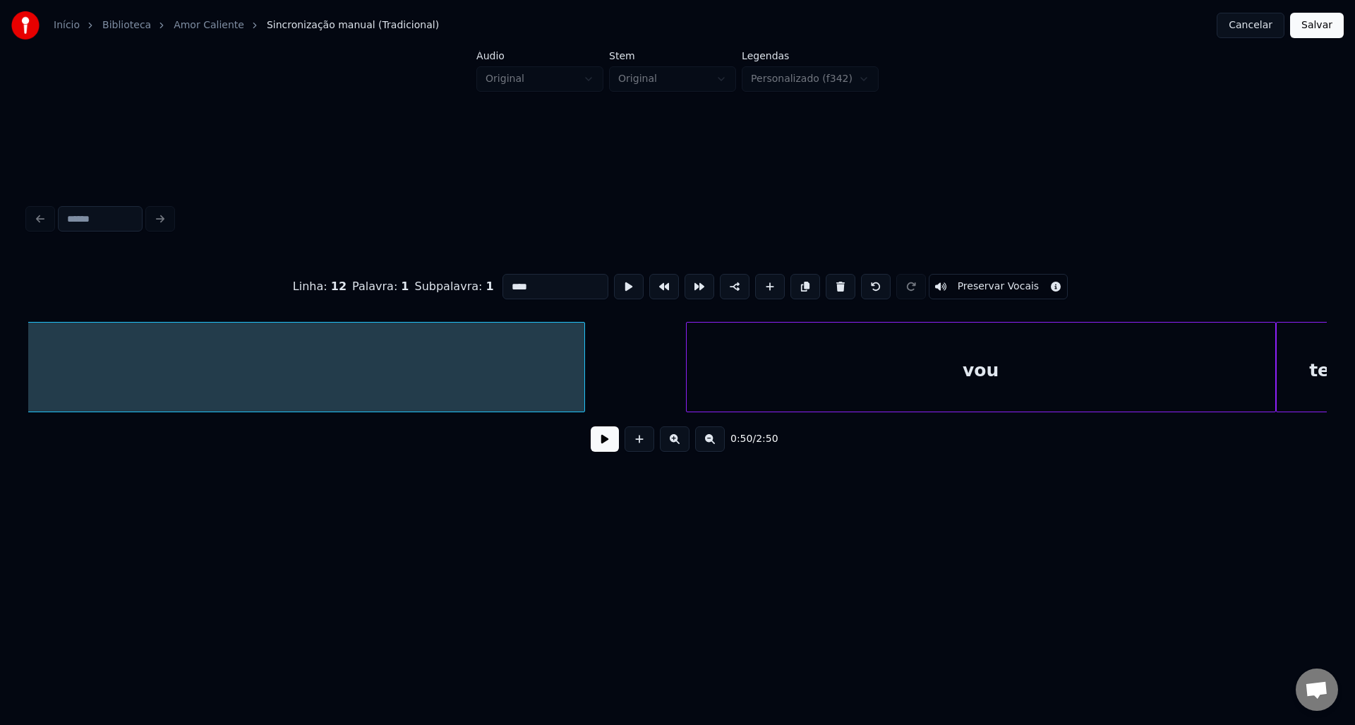
scroll to position [0, 9810]
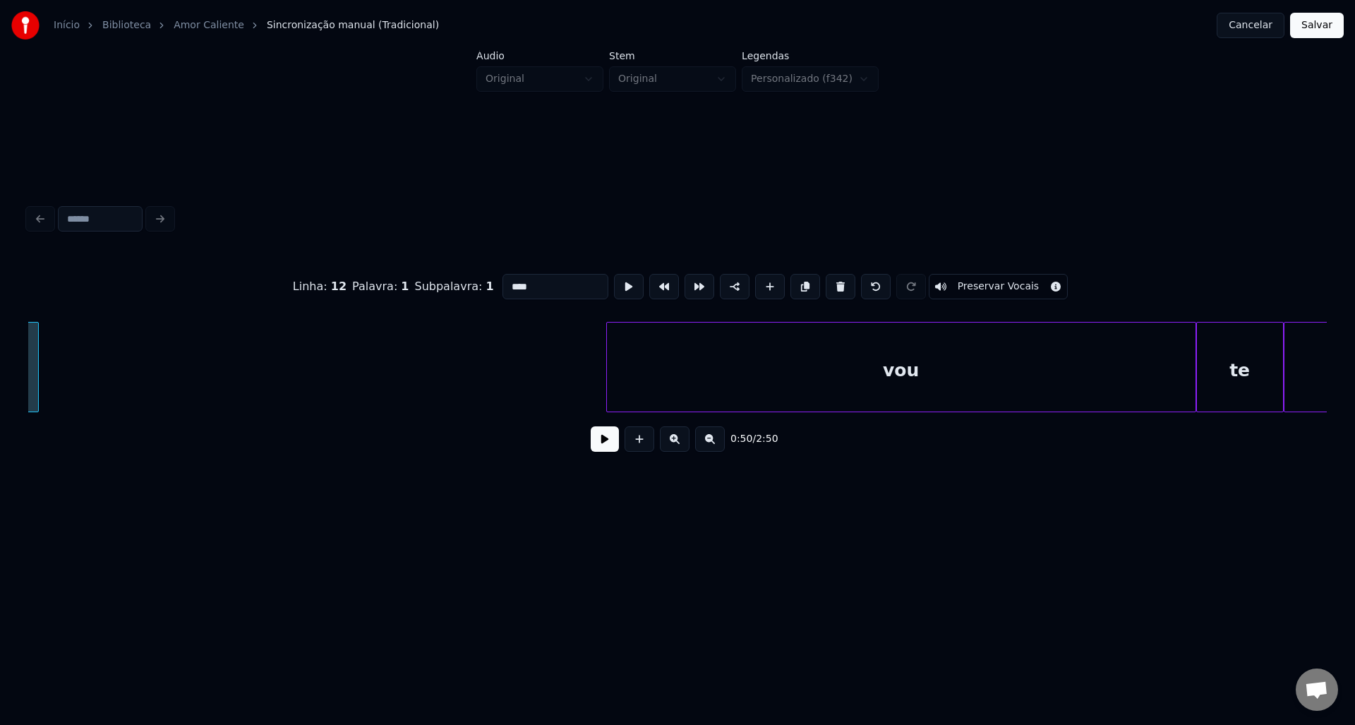
click at [36, 382] on div at bounding box center [36, 366] width 4 height 89
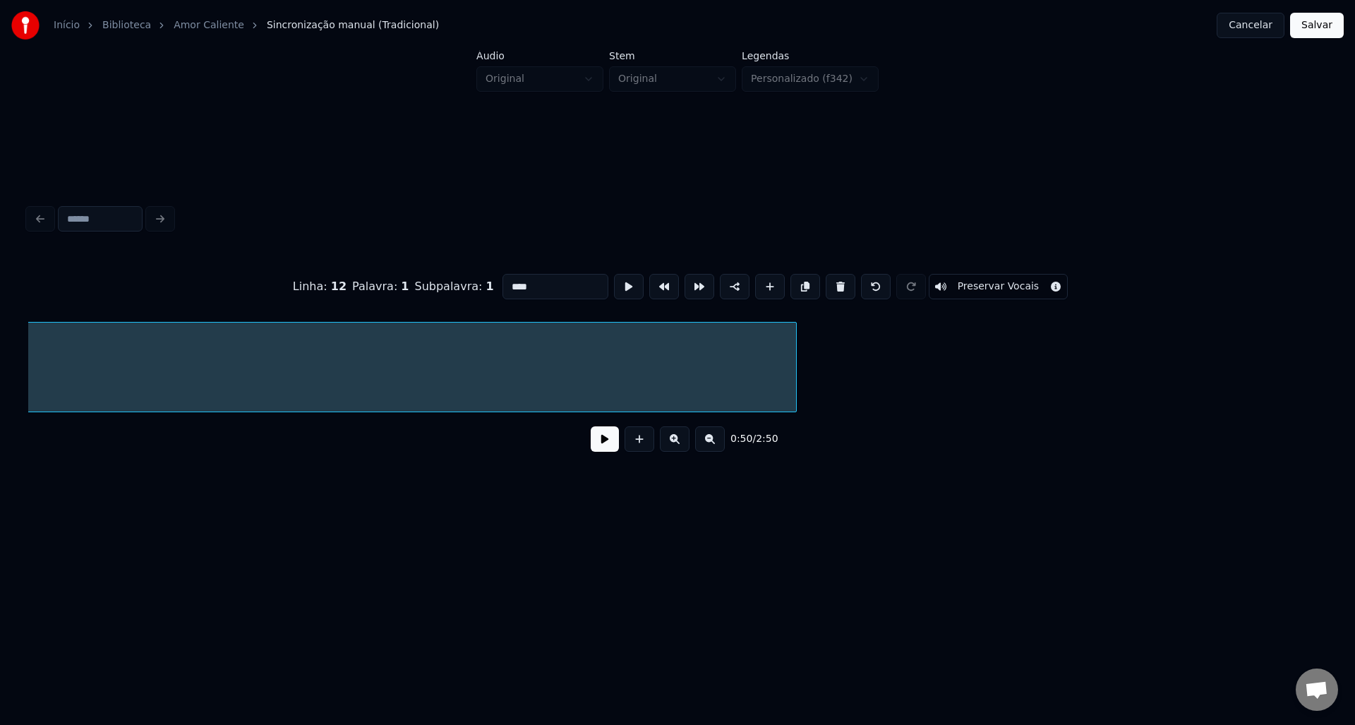
scroll to position [0, 9013]
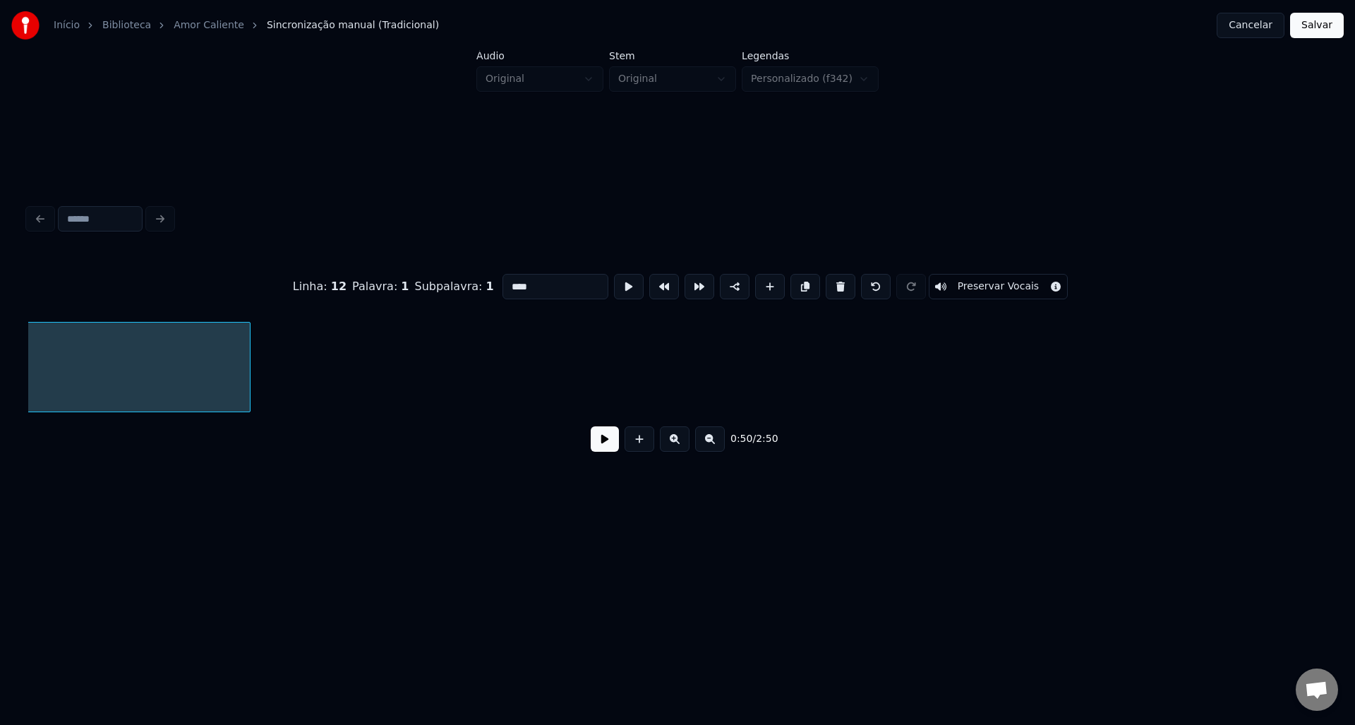
click at [246, 379] on div at bounding box center [248, 366] width 4 height 89
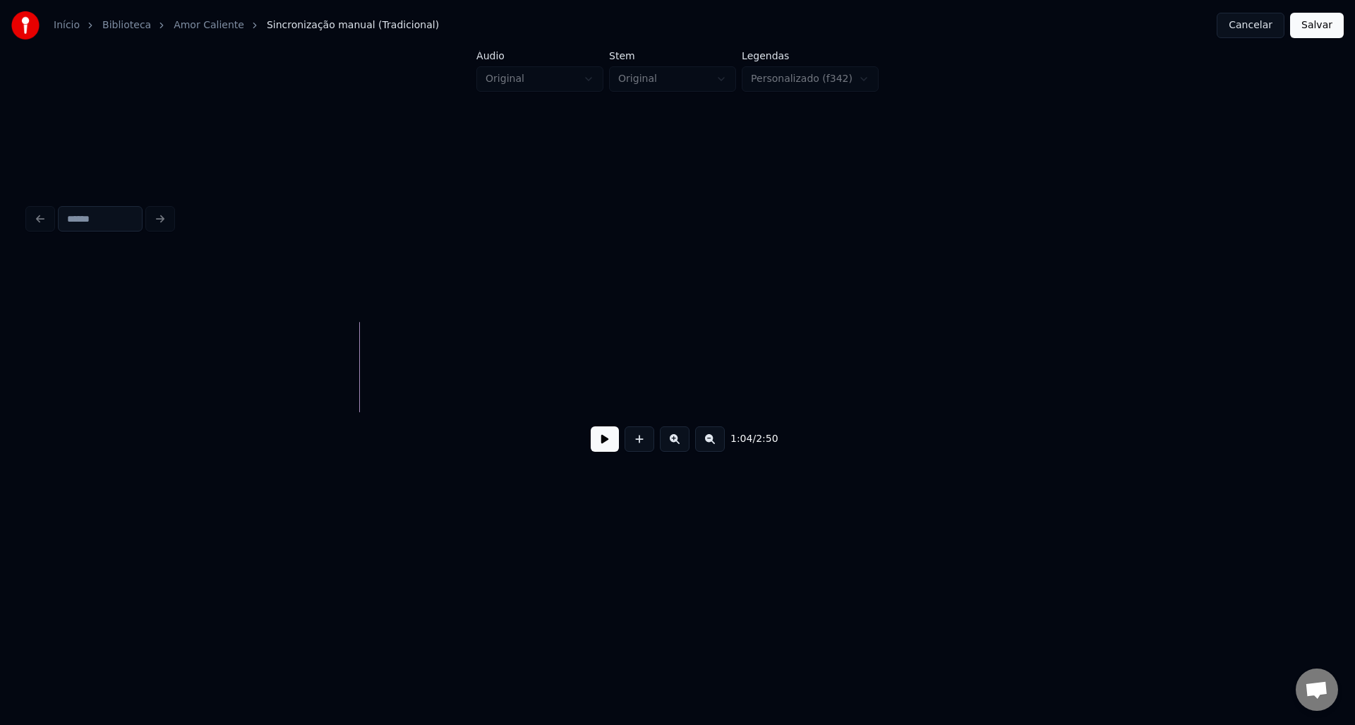
click at [26, 355] on div "1:04 / 2:50" at bounding box center [678, 331] width 1310 height 279
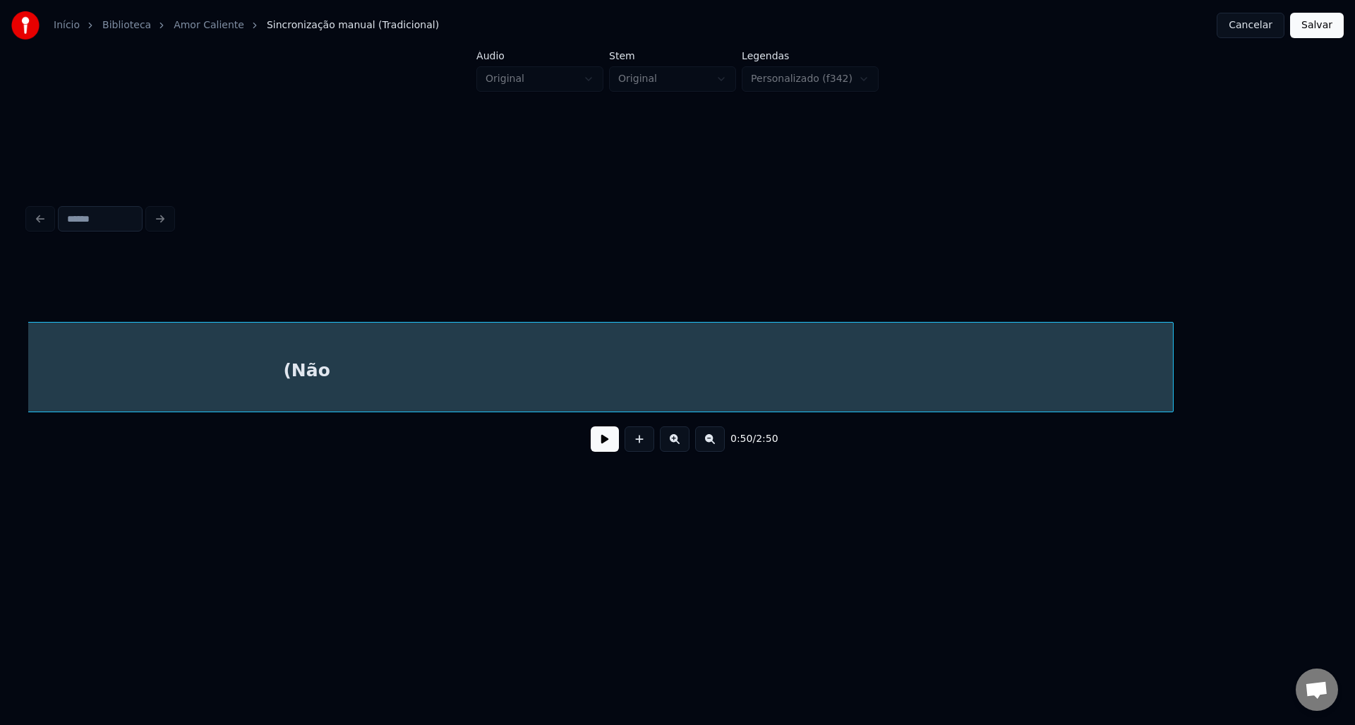
scroll to position [0, 7710]
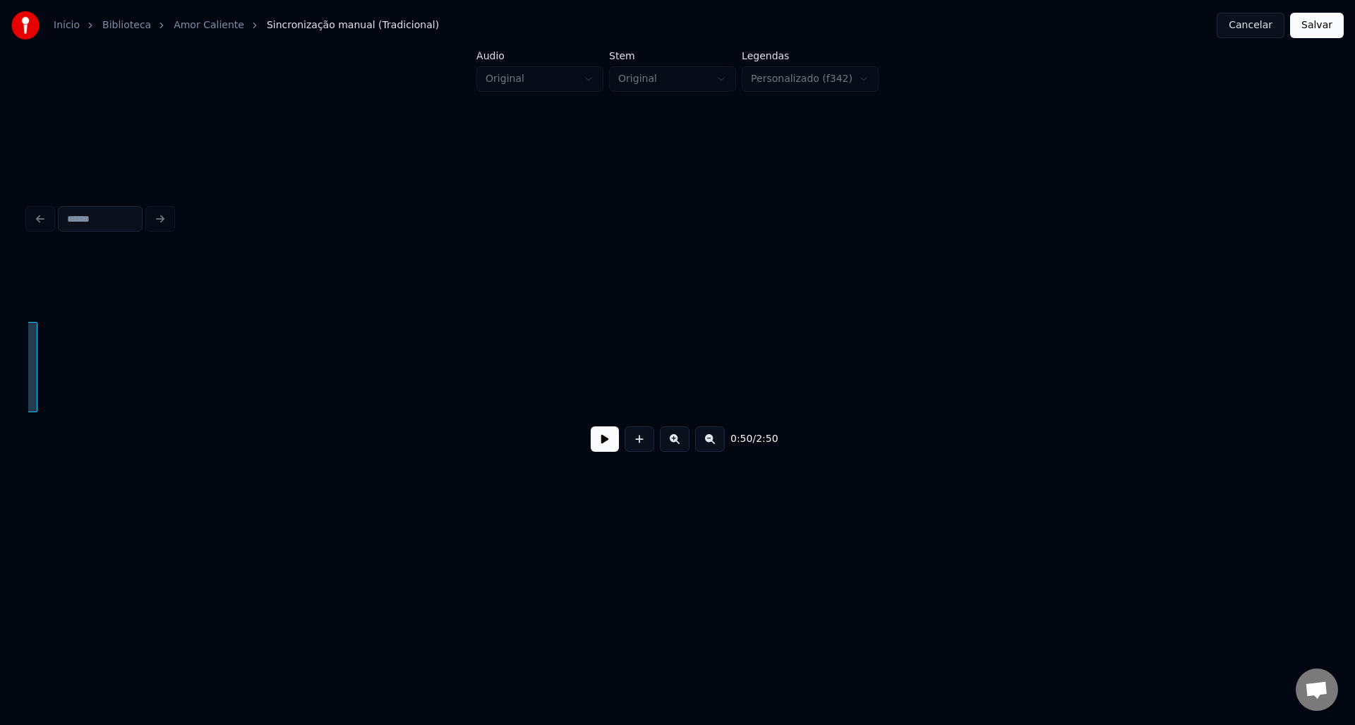
click at [35, 390] on div at bounding box center [34, 366] width 4 height 89
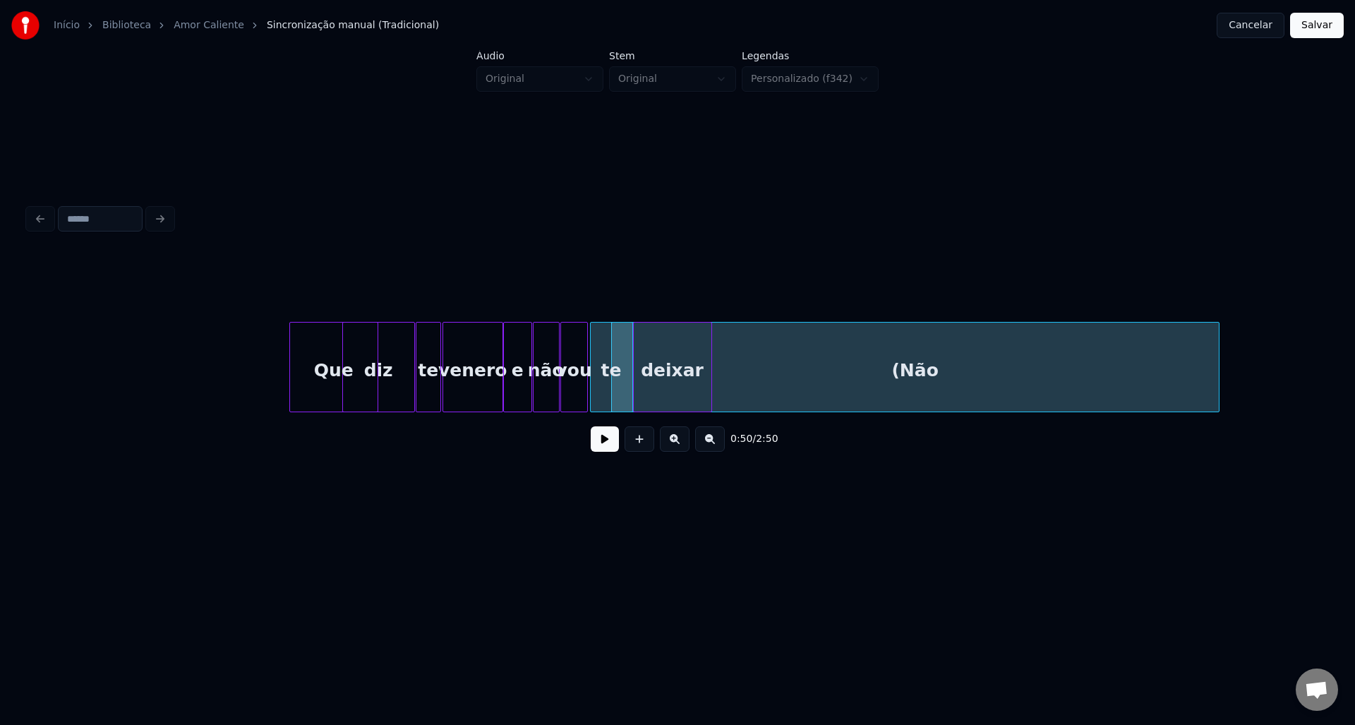
scroll to position [0, 6262]
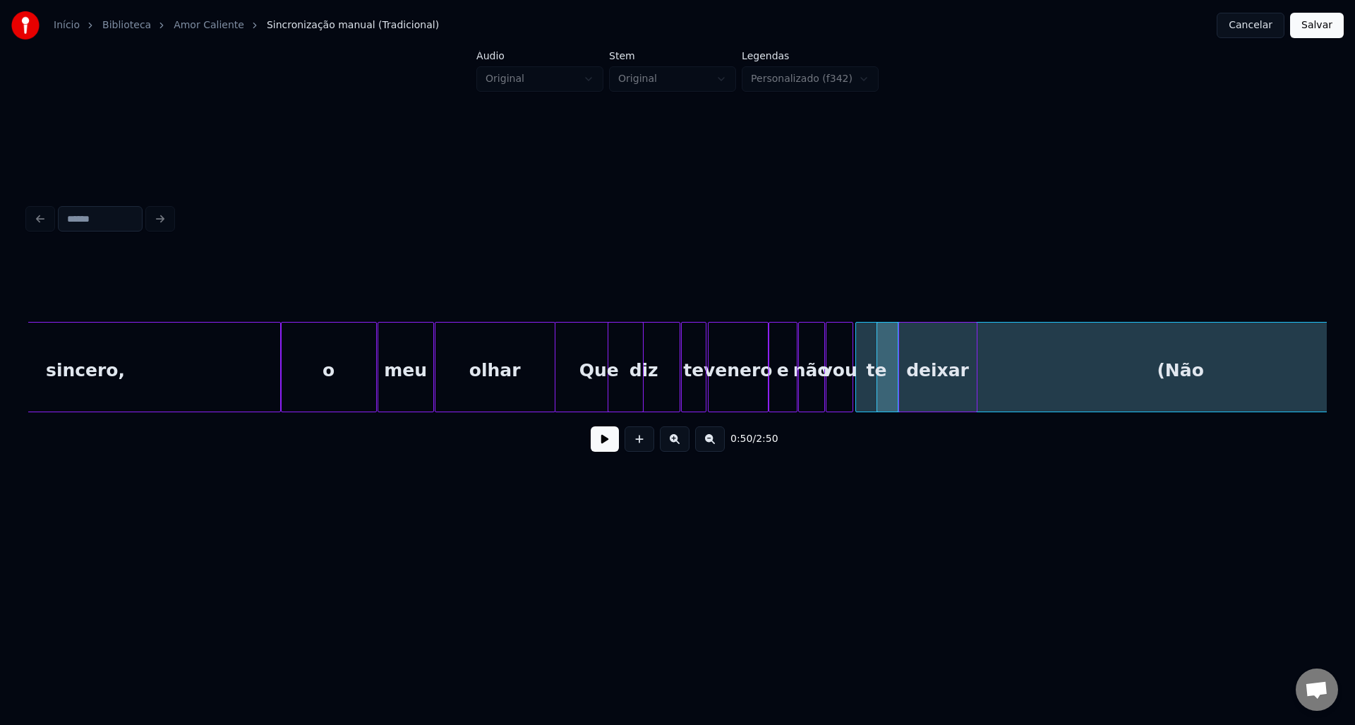
click at [592, 441] on button at bounding box center [605, 438] width 28 height 25
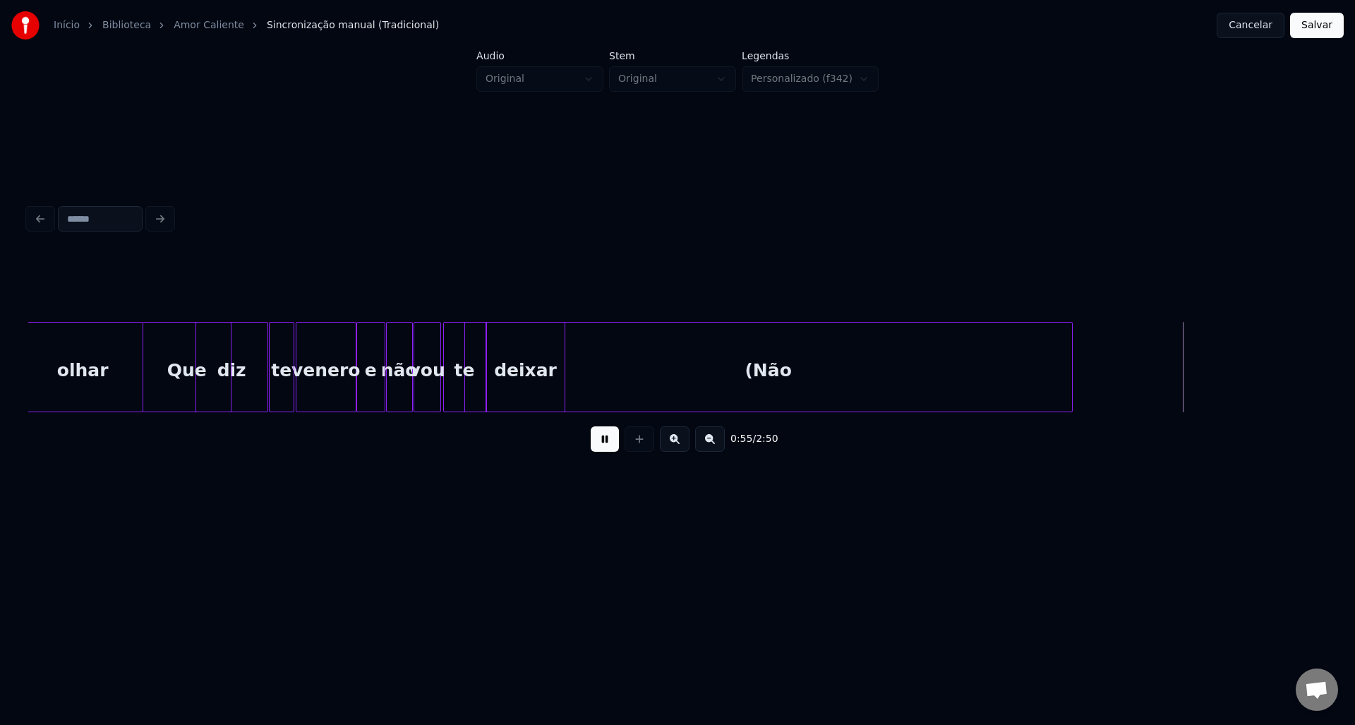
scroll to position [0, 6660]
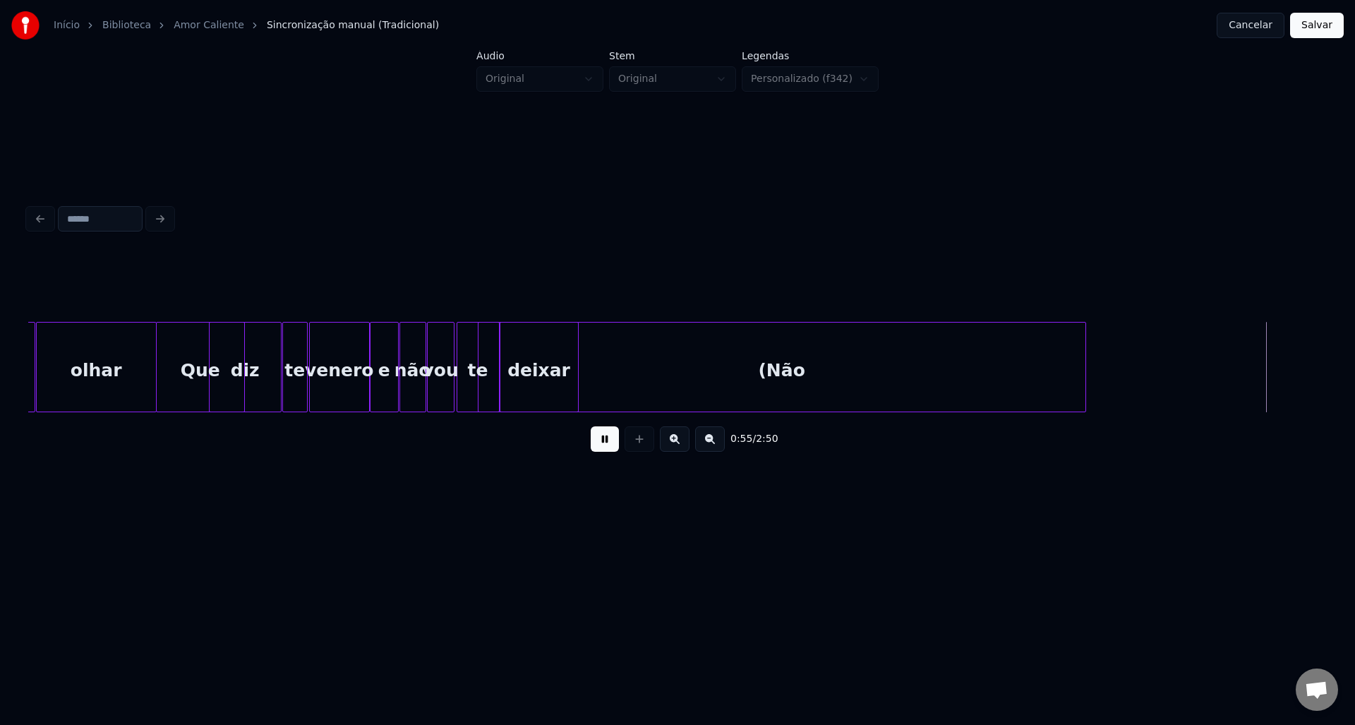
click at [699, 375] on div "(Não" at bounding box center [781, 370] width 607 height 96
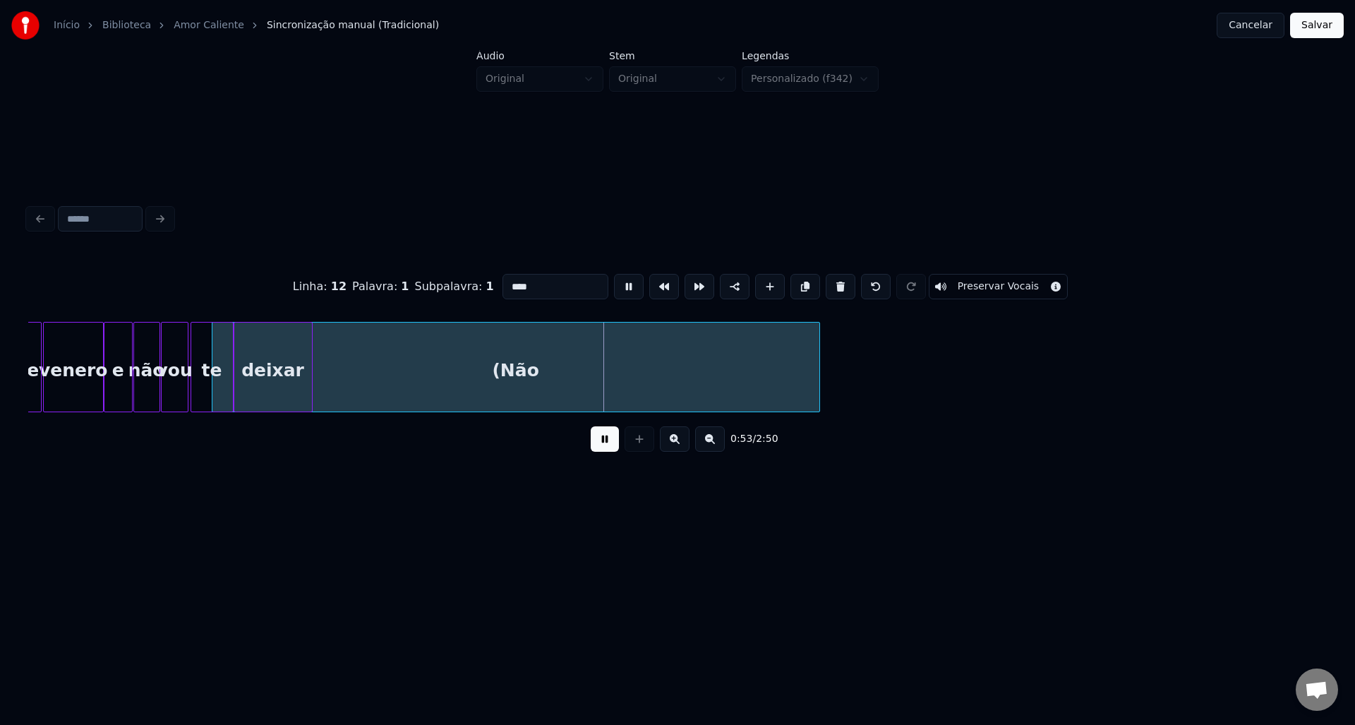
scroll to position [0, 6939]
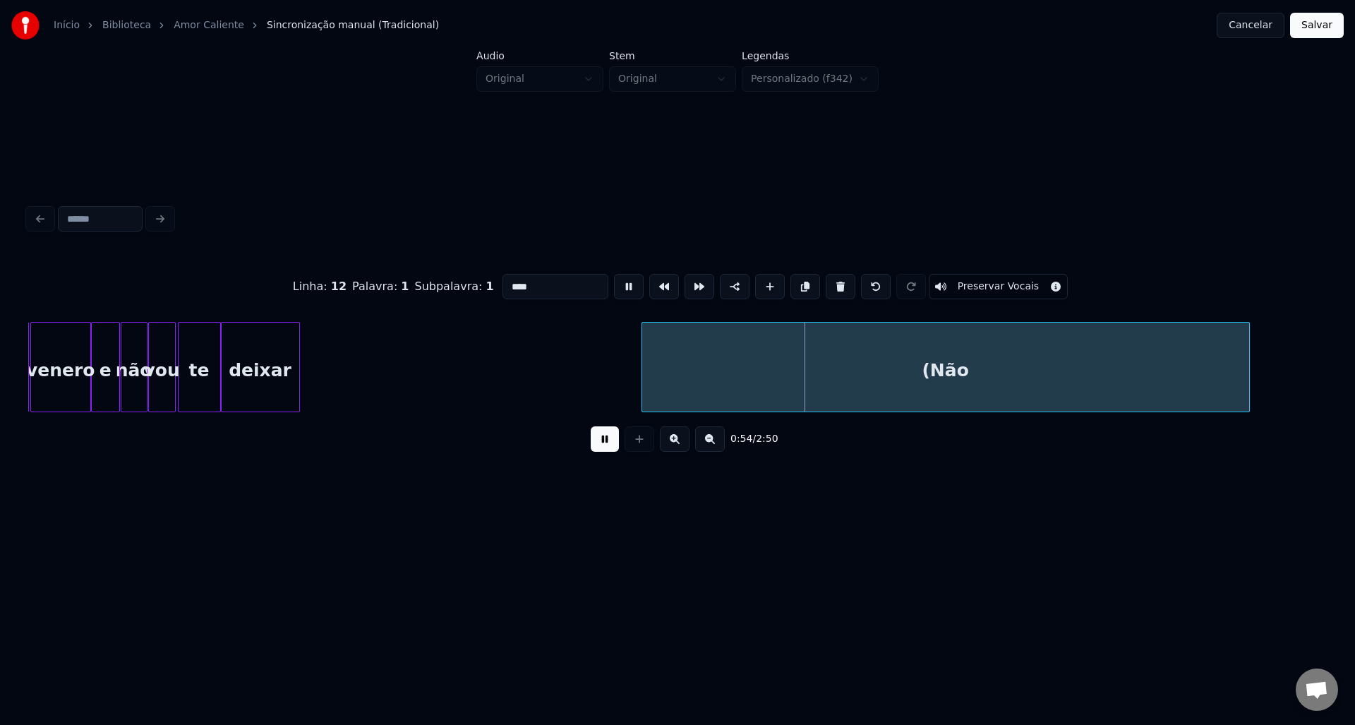
click at [958, 369] on div "(Não" at bounding box center [945, 370] width 607 height 96
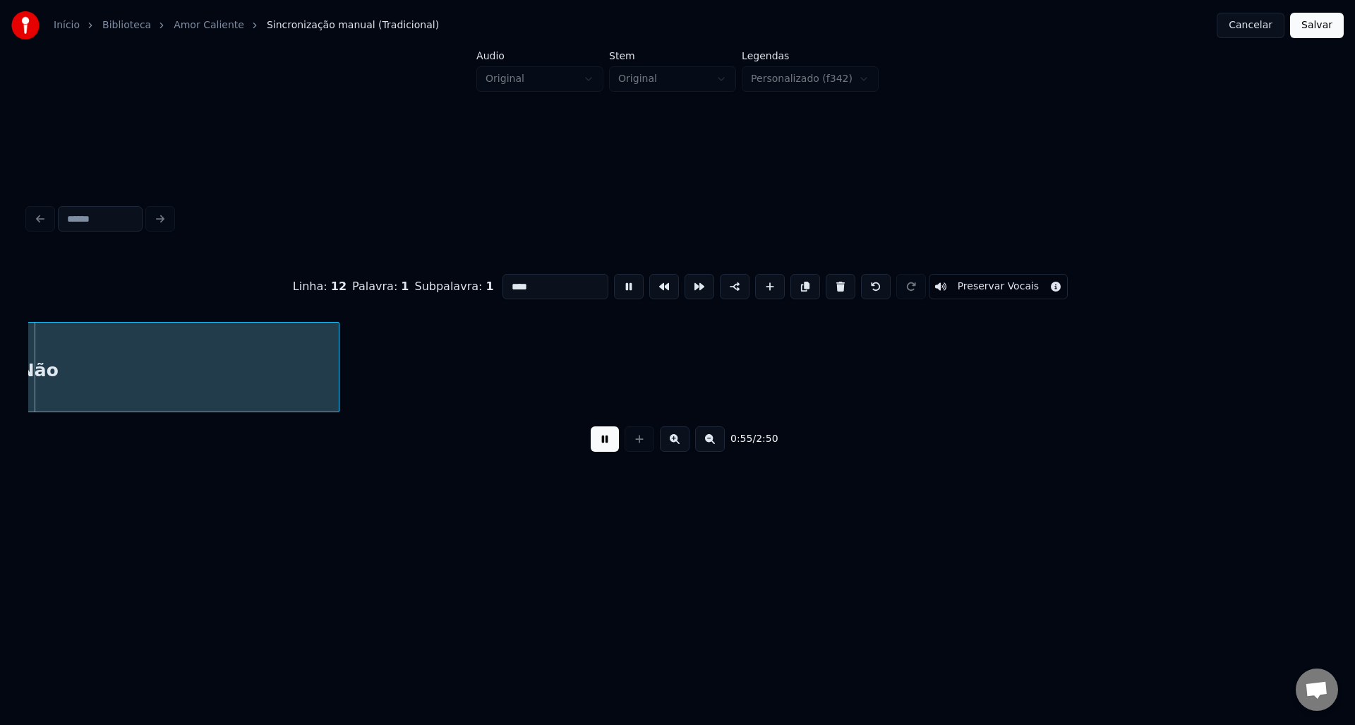
scroll to position [0, 7853]
click at [609, 447] on button at bounding box center [605, 438] width 28 height 25
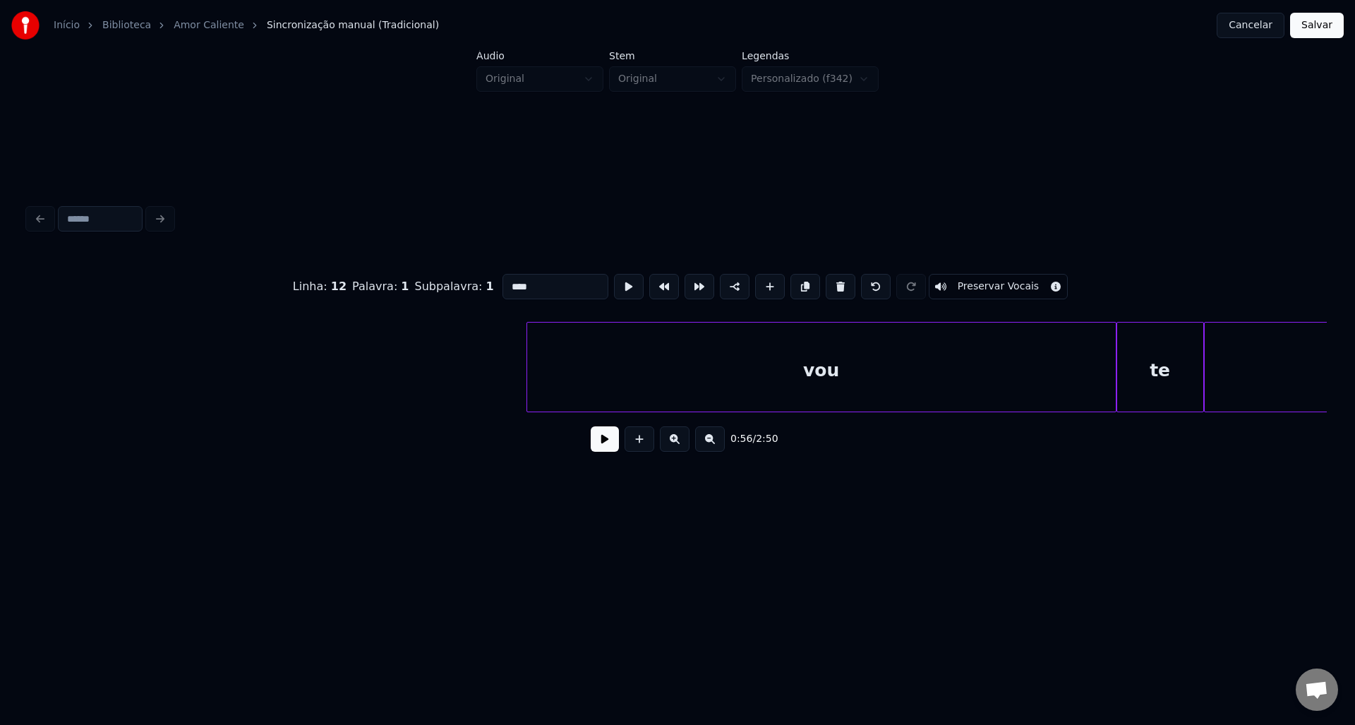
scroll to position [0, 9983]
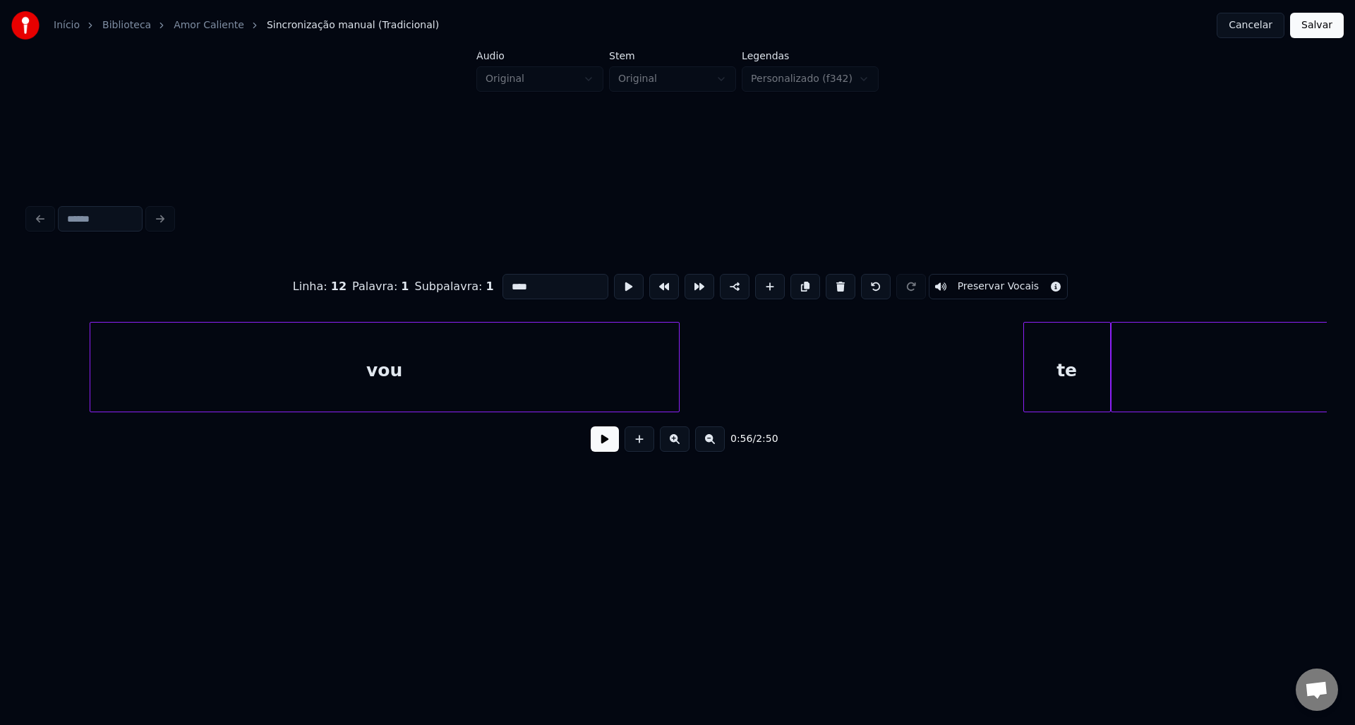
click at [284, 385] on div "vou" at bounding box center [384, 370] width 589 height 96
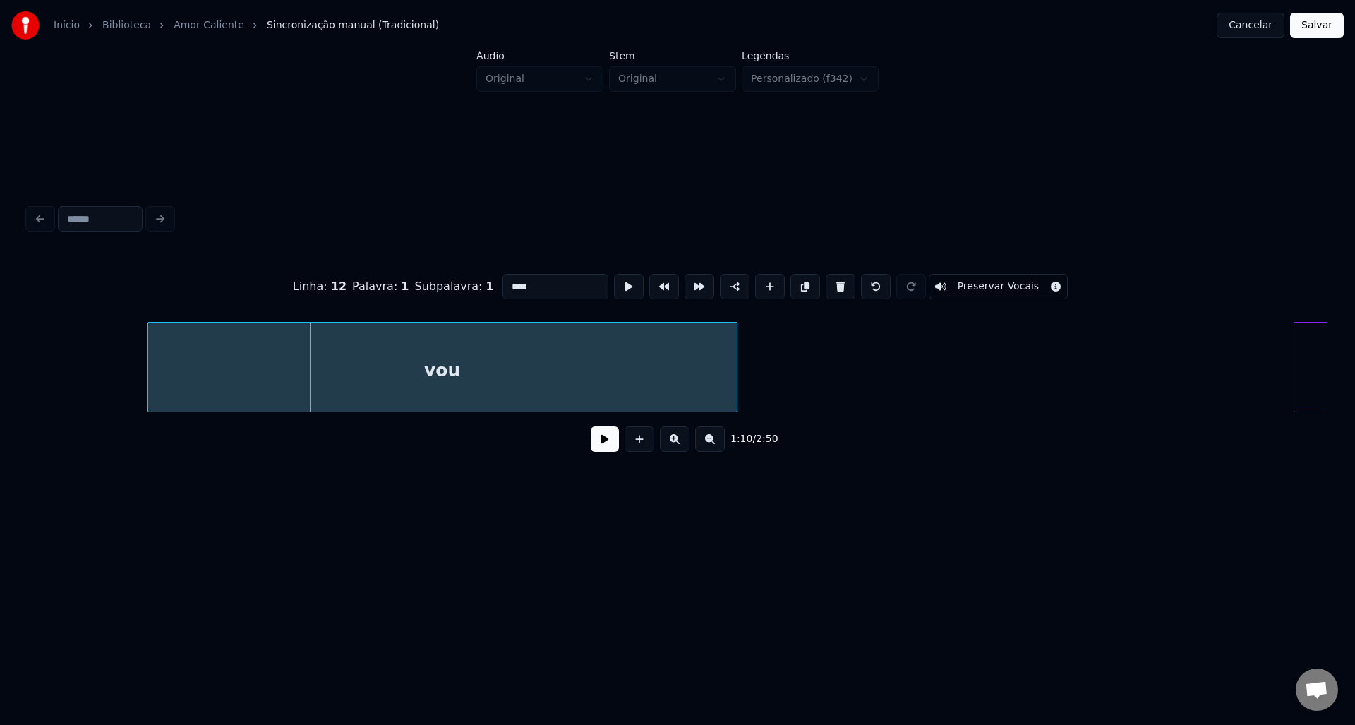
click at [317, 376] on div "vou" at bounding box center [442, 370] width 589 height 96
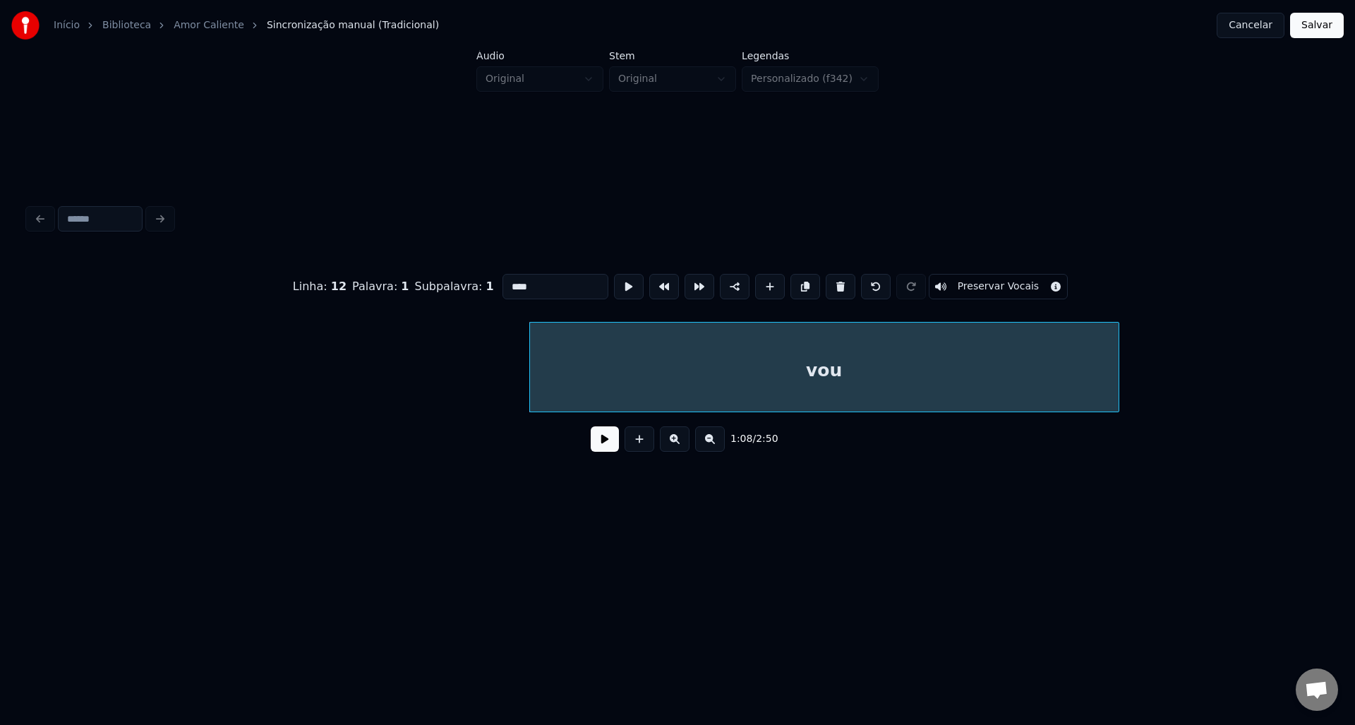
scroll to position [0, 9333]
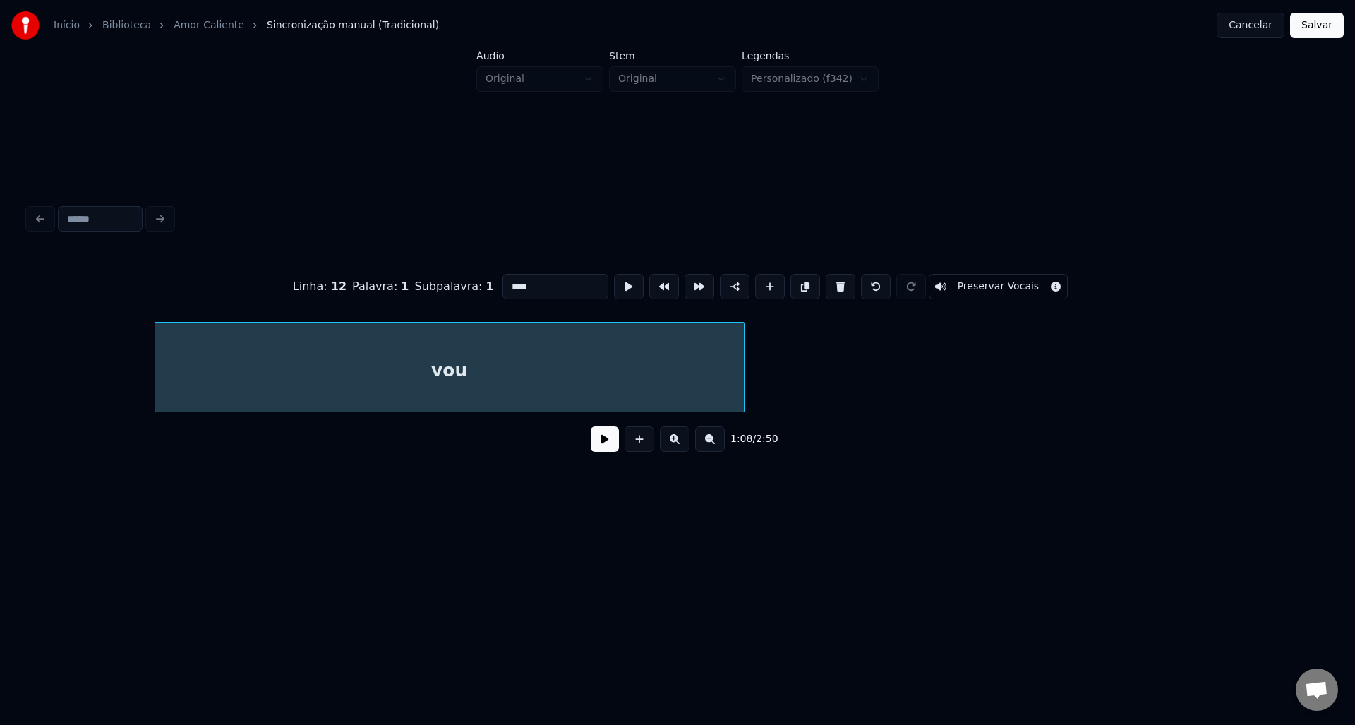
click at [340, 377] on div "vou" at bounding box center [449, 370] width 589 height 96
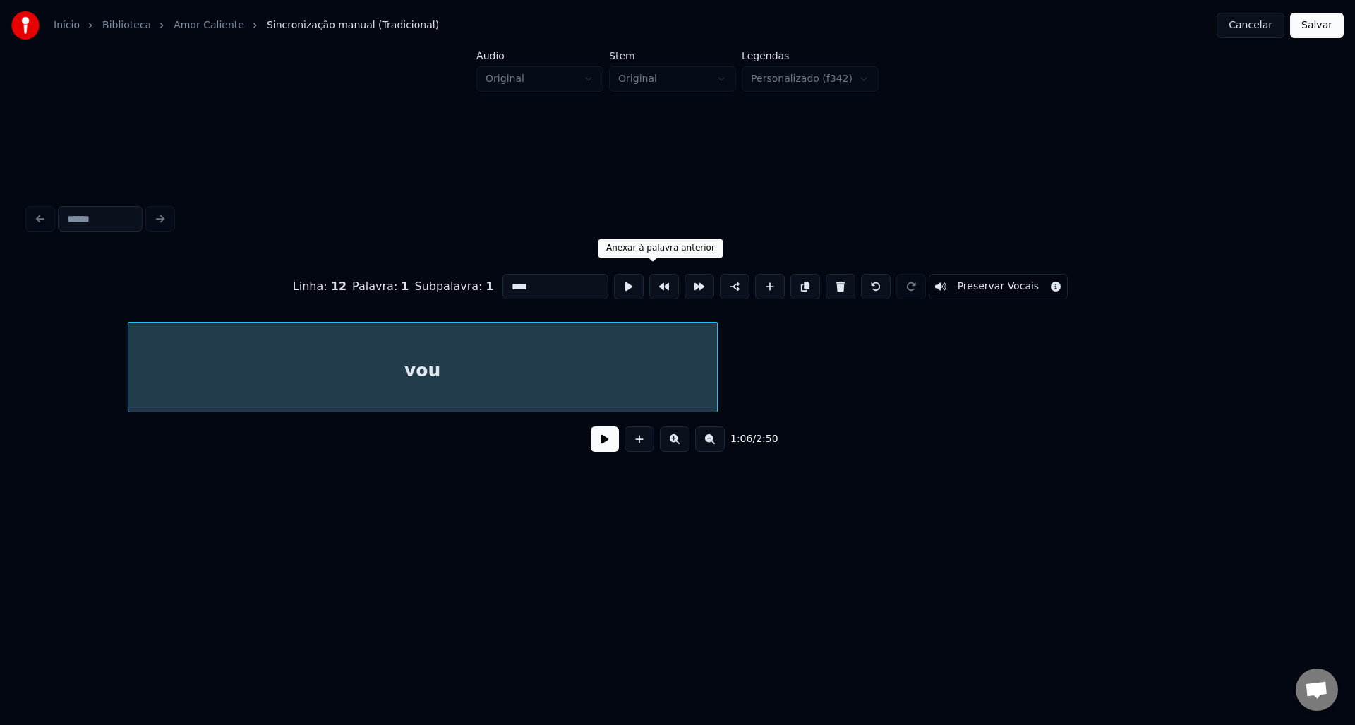
click at [654, 287] on button at bounding box center [664, 286] width 30 height 25
click at [657, 281] on button at bounding box center [664, 286] width 30 height 25
click at [649, 283] on button at bounding box center [664, 286] width 30 height 25
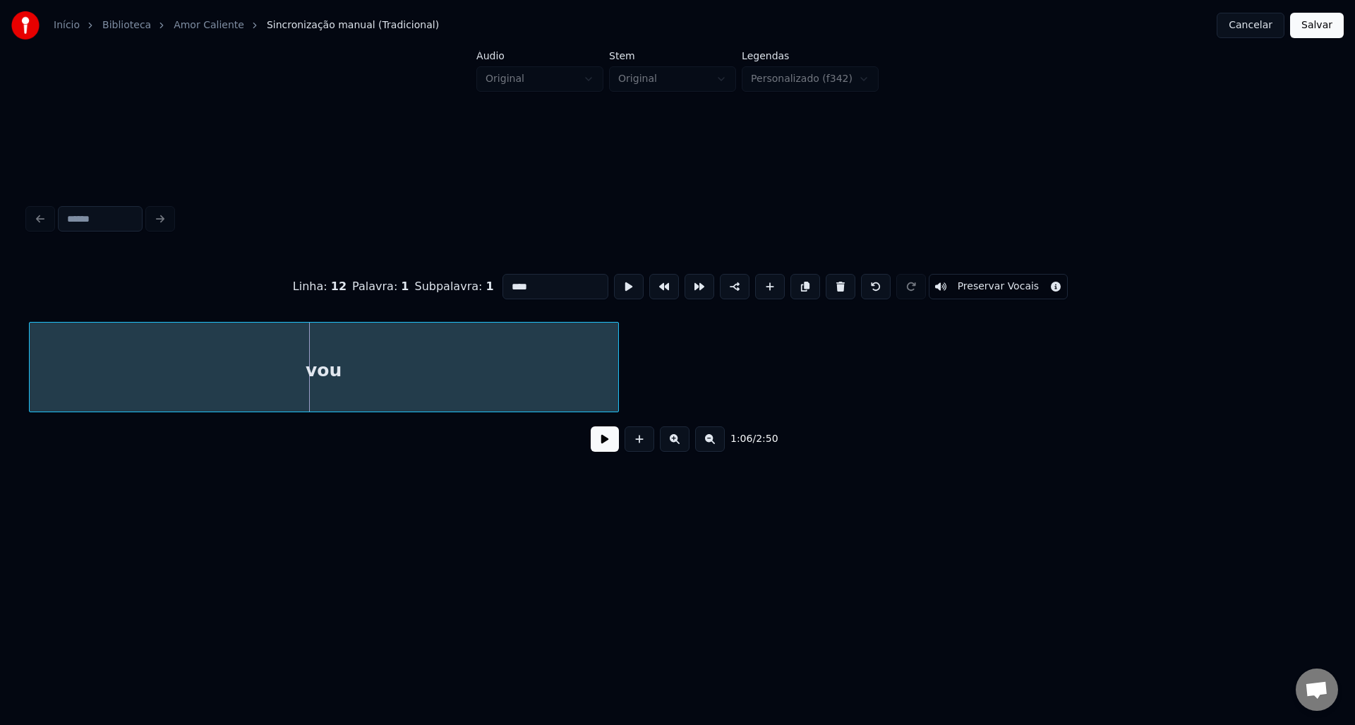
click at [343, 385] on div "vou" at bounding box center [324, 370] width 589 height 96
click at [49, 383] on div "vou" at bounding box center [329, 370] width 589 height 96
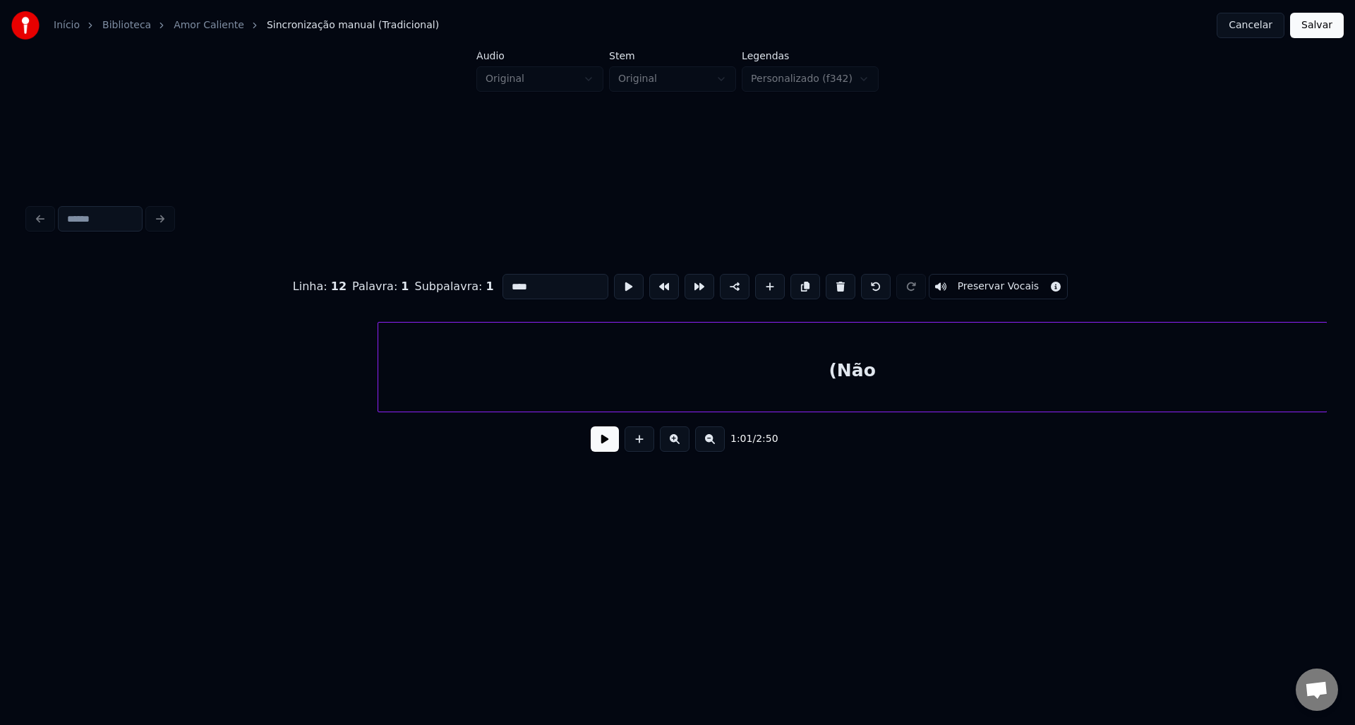
scroll to position [0, 7386]
click at [649, 395] on div "(Não" at bounding box center [556, 370] width 948 height 96
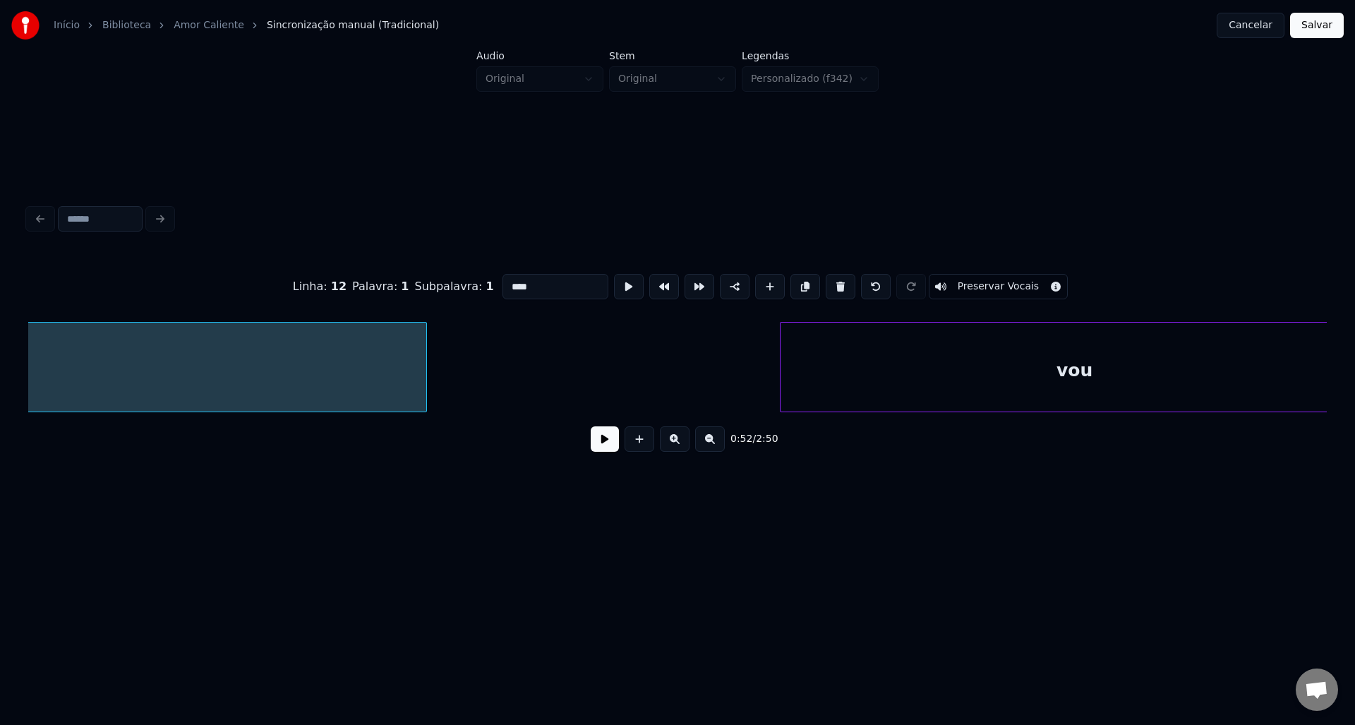
click at [896, 378] on div "vou" at bounding box center [1074, 370] width 589 height 96
type input "***"
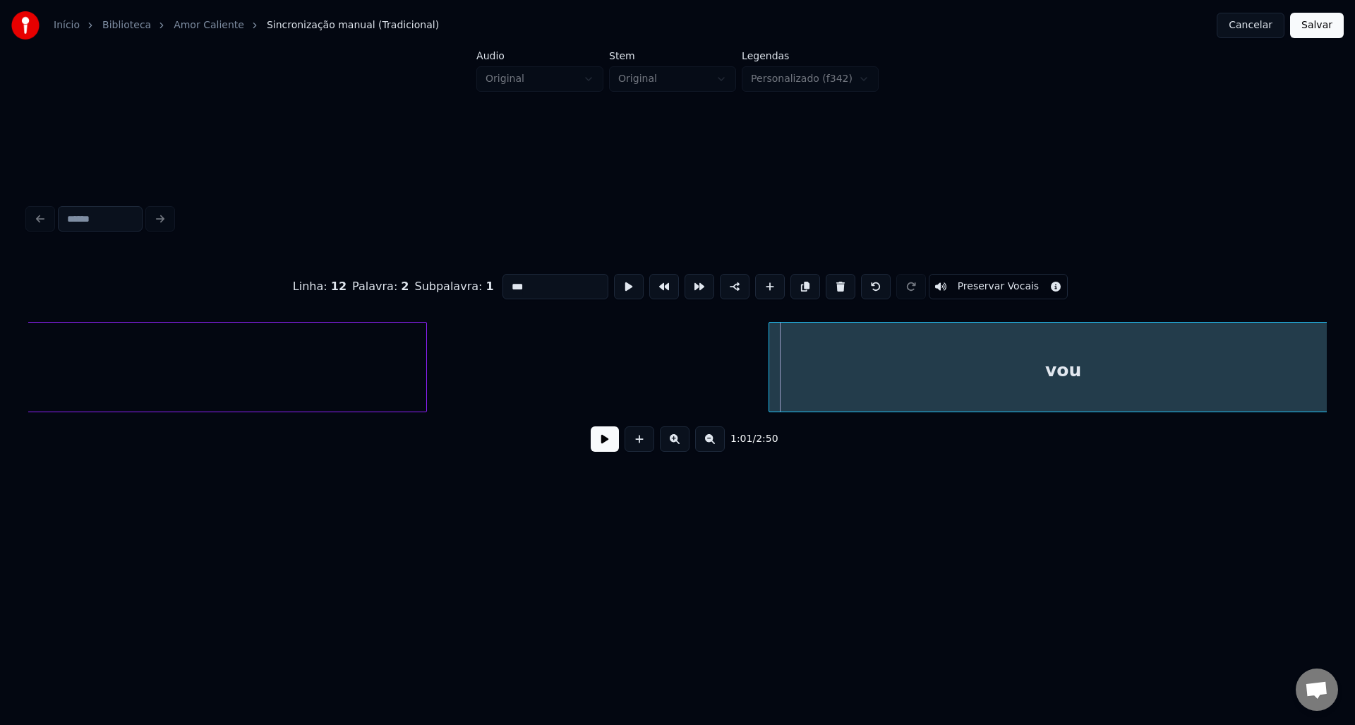
scroll to position [0, 8029]
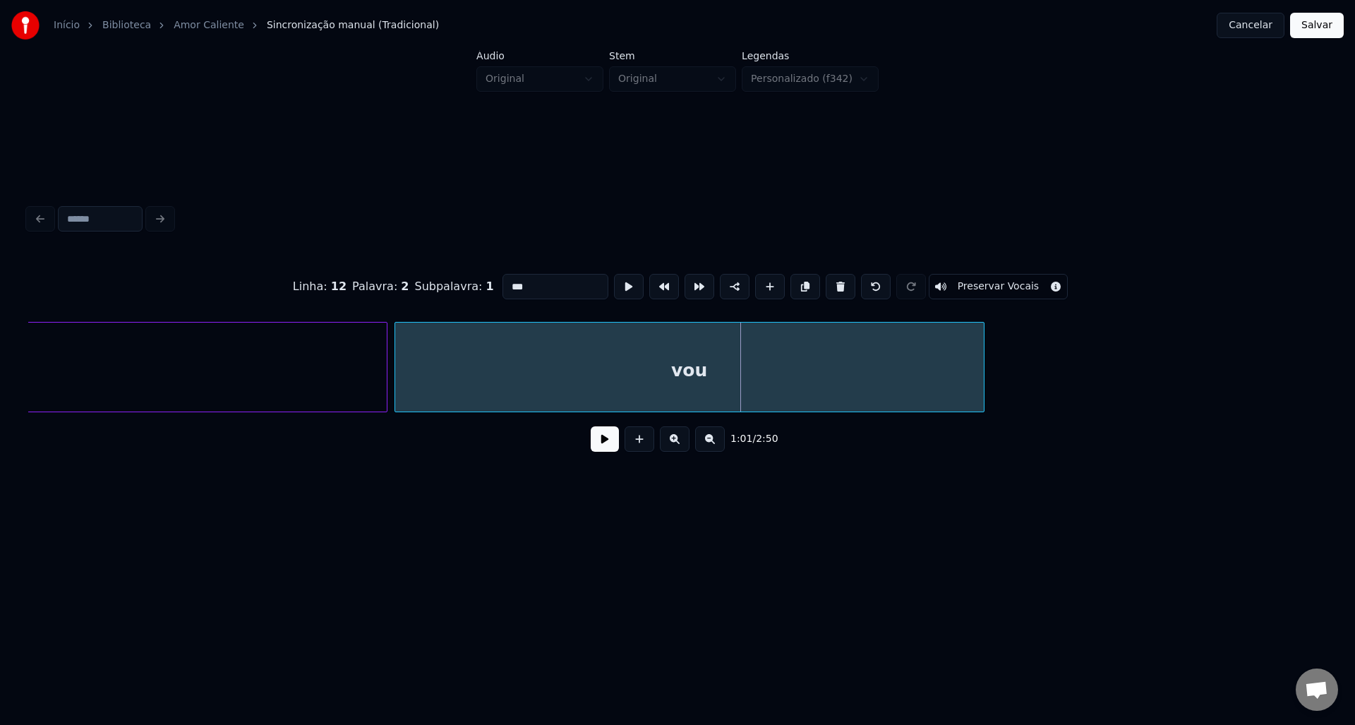
click at [536, 365] on div "vou" at bounding box center [689, 370] width 589 height 96
click at [1251, 28] on button "Cancelar" at bounding box center [1251, 25] width 68 height 25
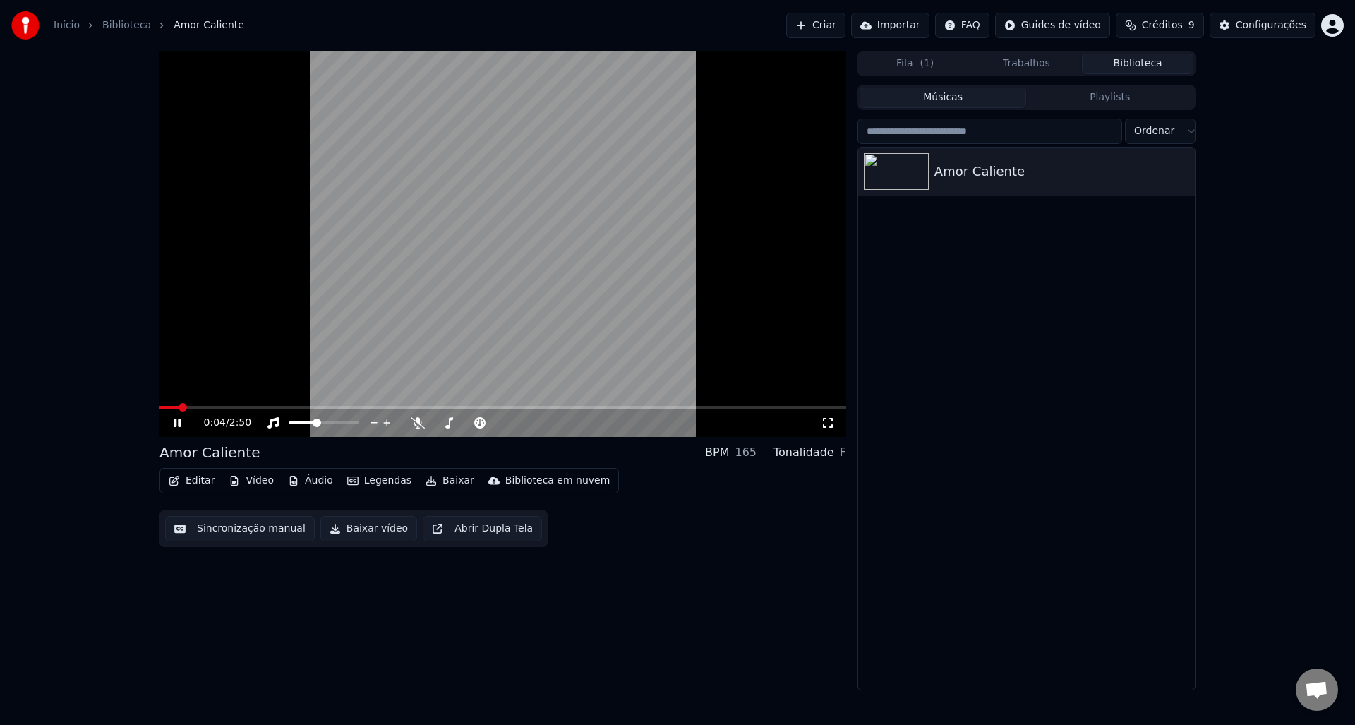
click at [167, 422] on div "0:04 / 2:50" at bounding box center [502, 423] width 675 height 14
click at [174, 423] on icon at bounding box center [177, 422] width 7 height 8
